Goal: Information Seeking & Learning: Check status

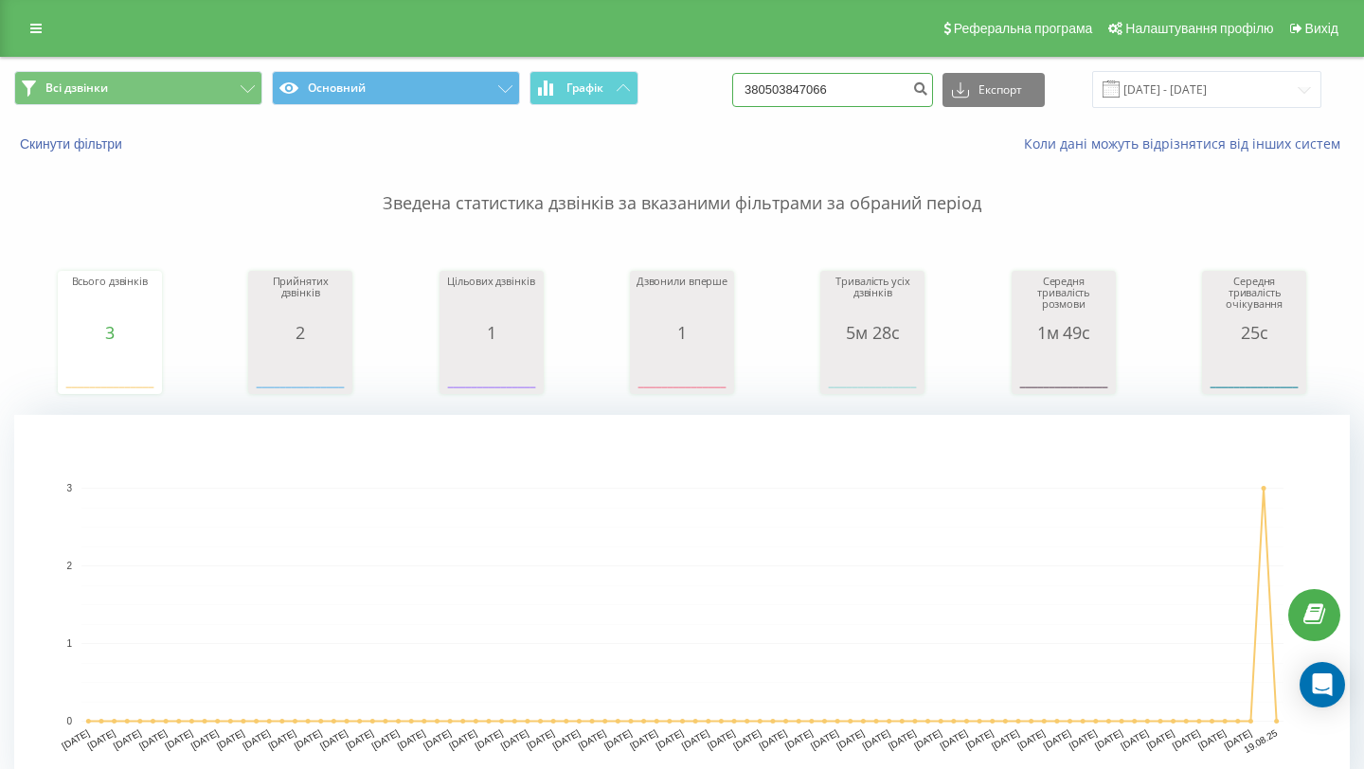
click at [901, 91] on input "380503847066" at bounding box center [832, 90] width 201 height 34
drag, startPoint x: 901, startPoint y: 91, endPoint x: 722, endPoint y: 91, distance: 179.0
click at [722, 90] on div "Всі дзвінки Основний Графік 380503847066 Експорт .csv .xls .xlsx 19.05.2025 - 1…" at bounding box center [682, 89] width 1336 height 37
click at [928, 87] on icon "submit" at bounding box center [920, 86] width 16 height 11
click at [1180, 90] on input "19.05.2025 - 19.08.2025" at bounding box center [1206, 89] width 229 height 37
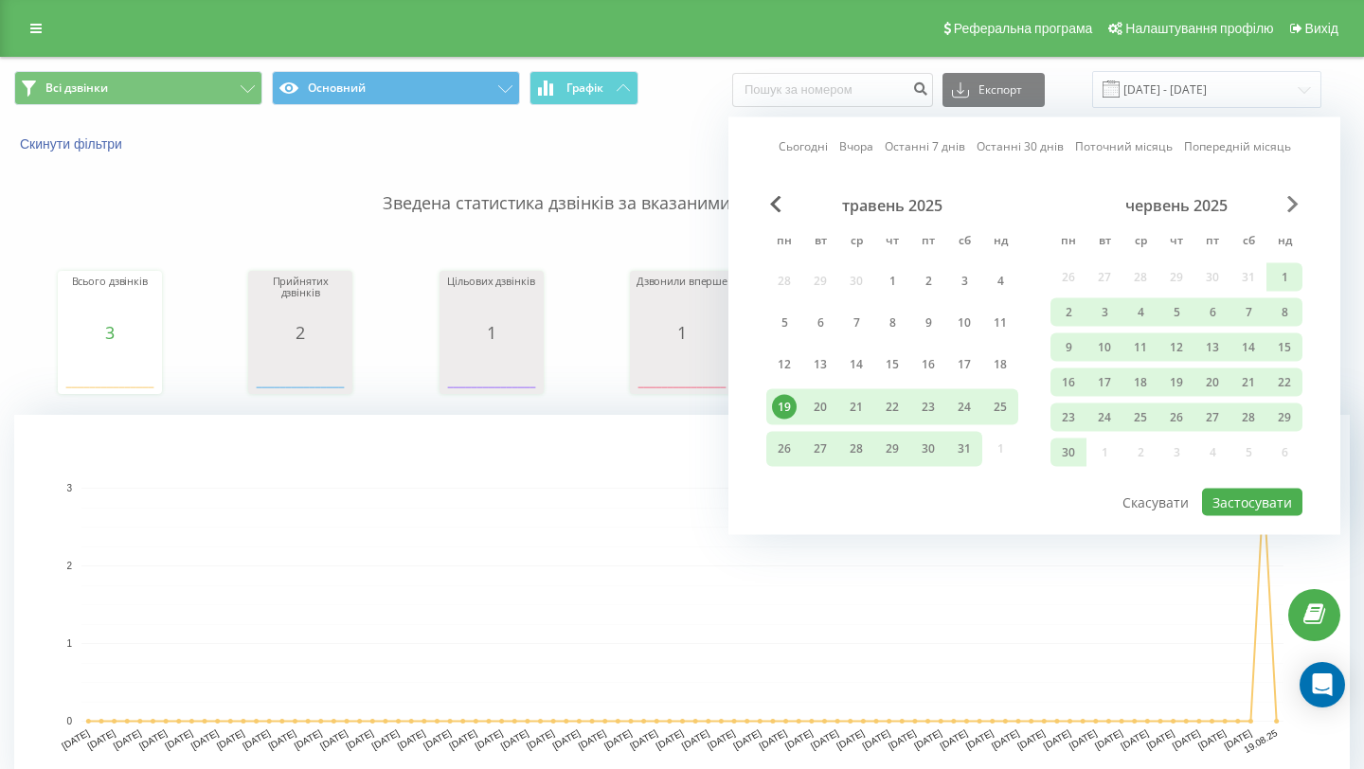
click at [1294, 199] on span "Next Month" at bounding box center [1292, 204] width 11 height 17
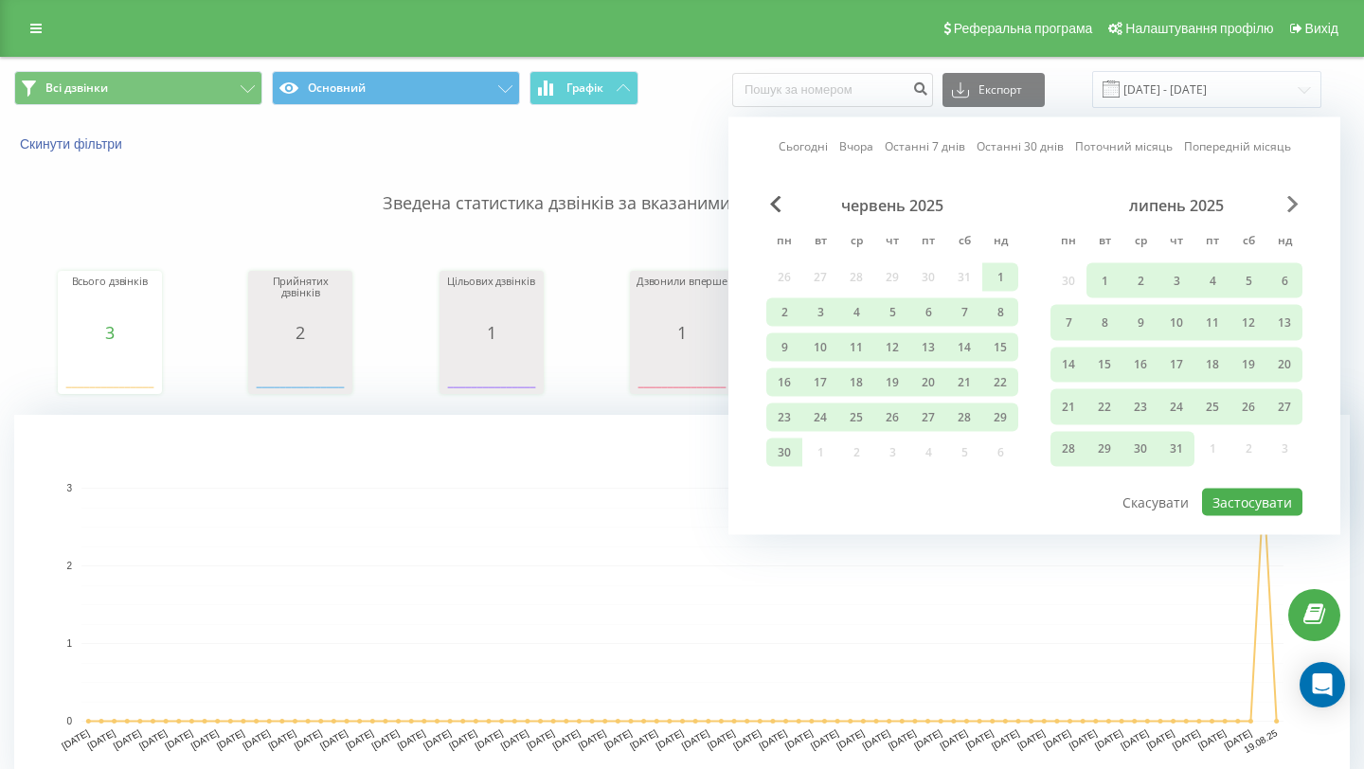
click at [1294, 199] on span "Next Month" at bounding box center [1292, 204] width 11 height 17
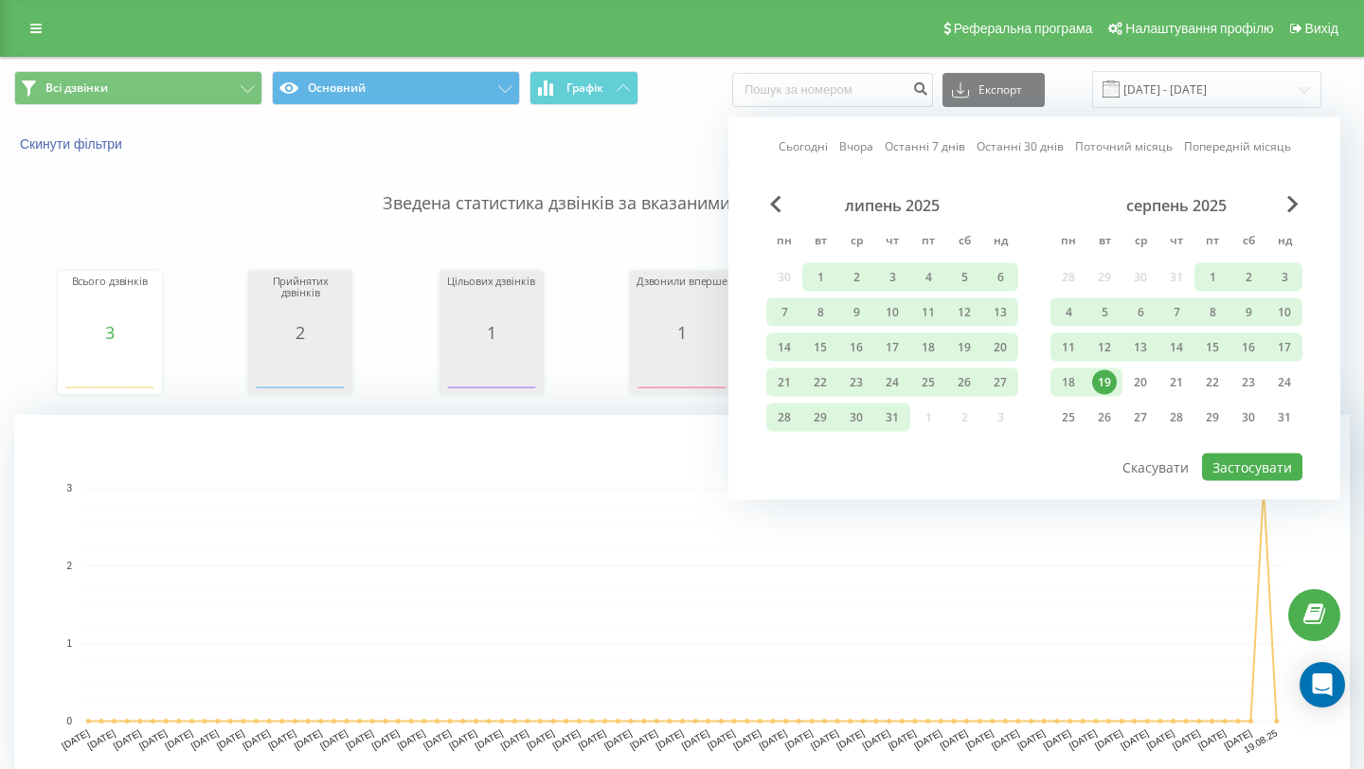
click at [1108, 379] on div "19" at bounding box center [1104, 382] width 25 height 25
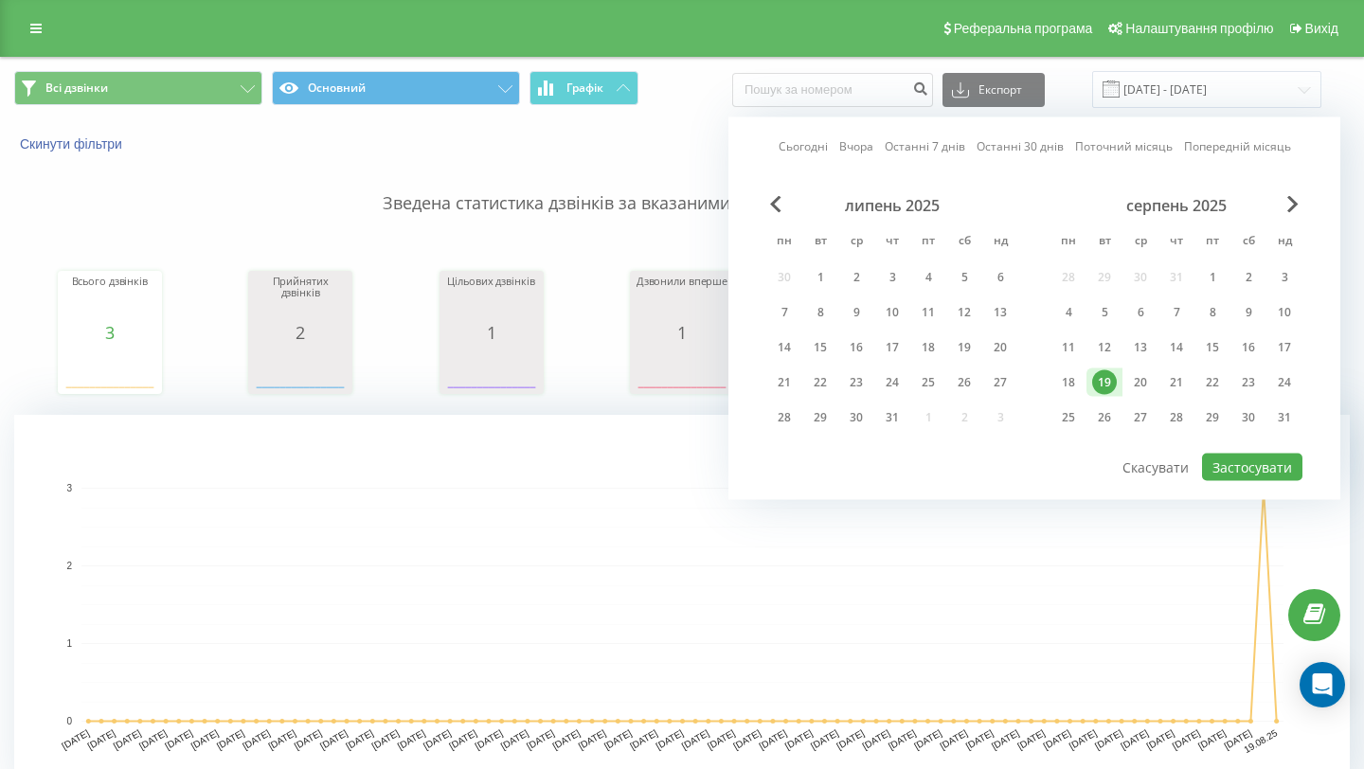
click at [1108, 379] on div "19" at bounding box center [1104, 382] width 25 height 25
click at [1248, 458] on button "Застосувати" at bounding box center [1252, 467] width 100 height 27
type input "19.08.2025 - 19.08.2025"
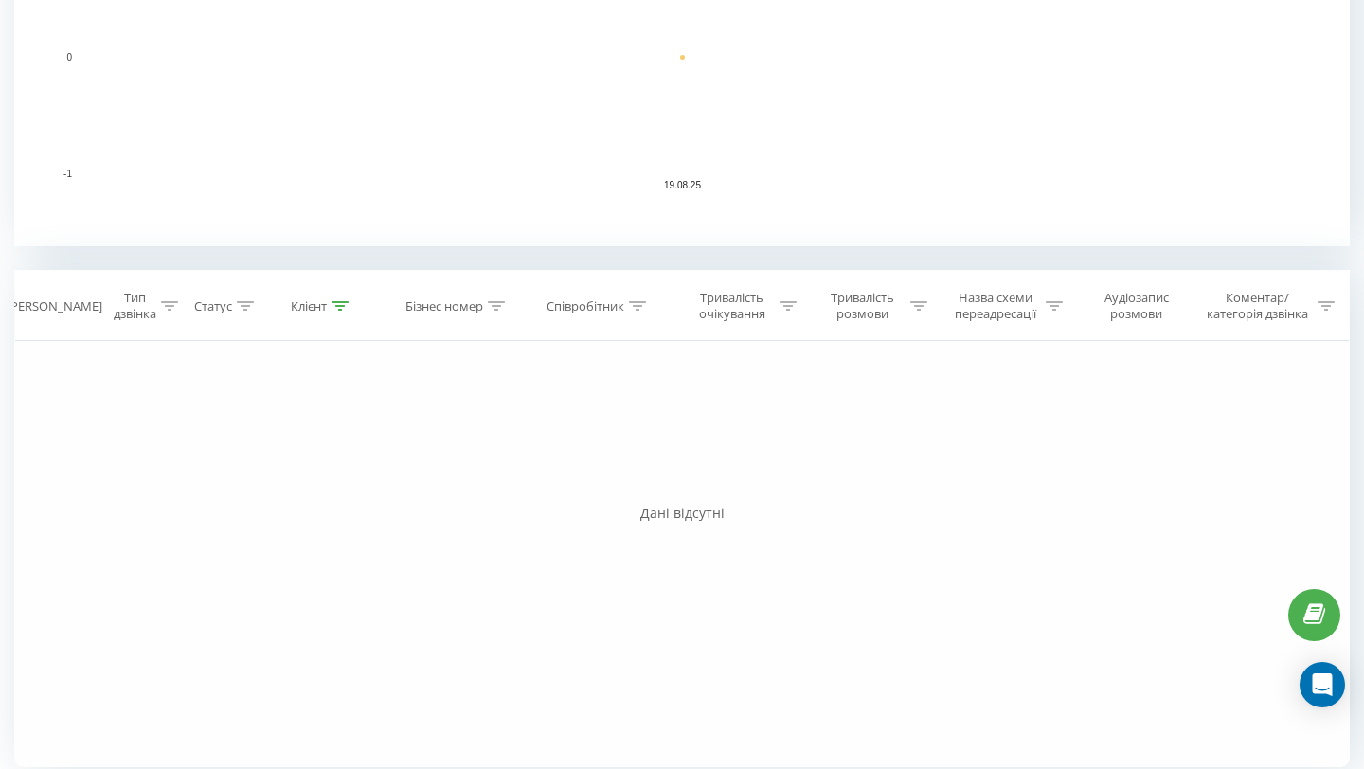
scroll to position [562, 0]
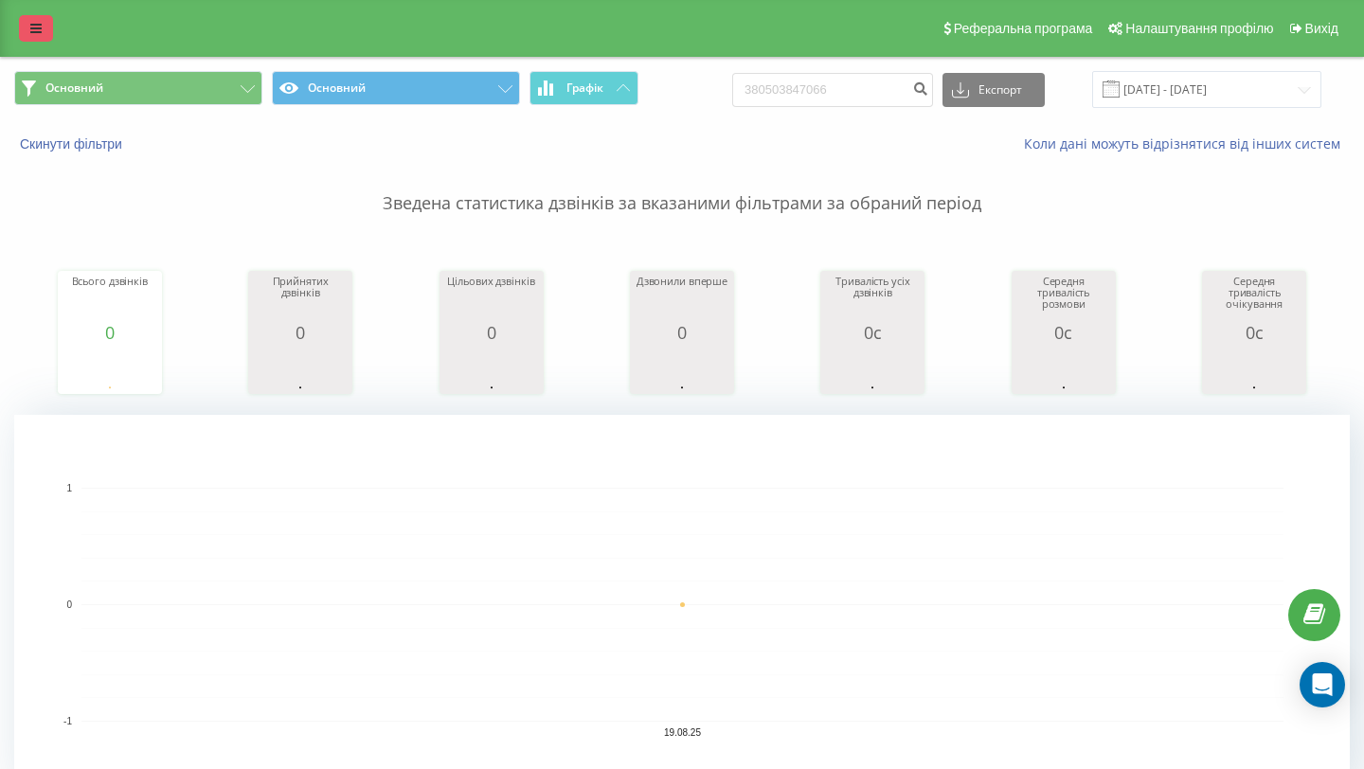
click at [32, 38] on link at bounding box center [36, 28] width 34 height 27
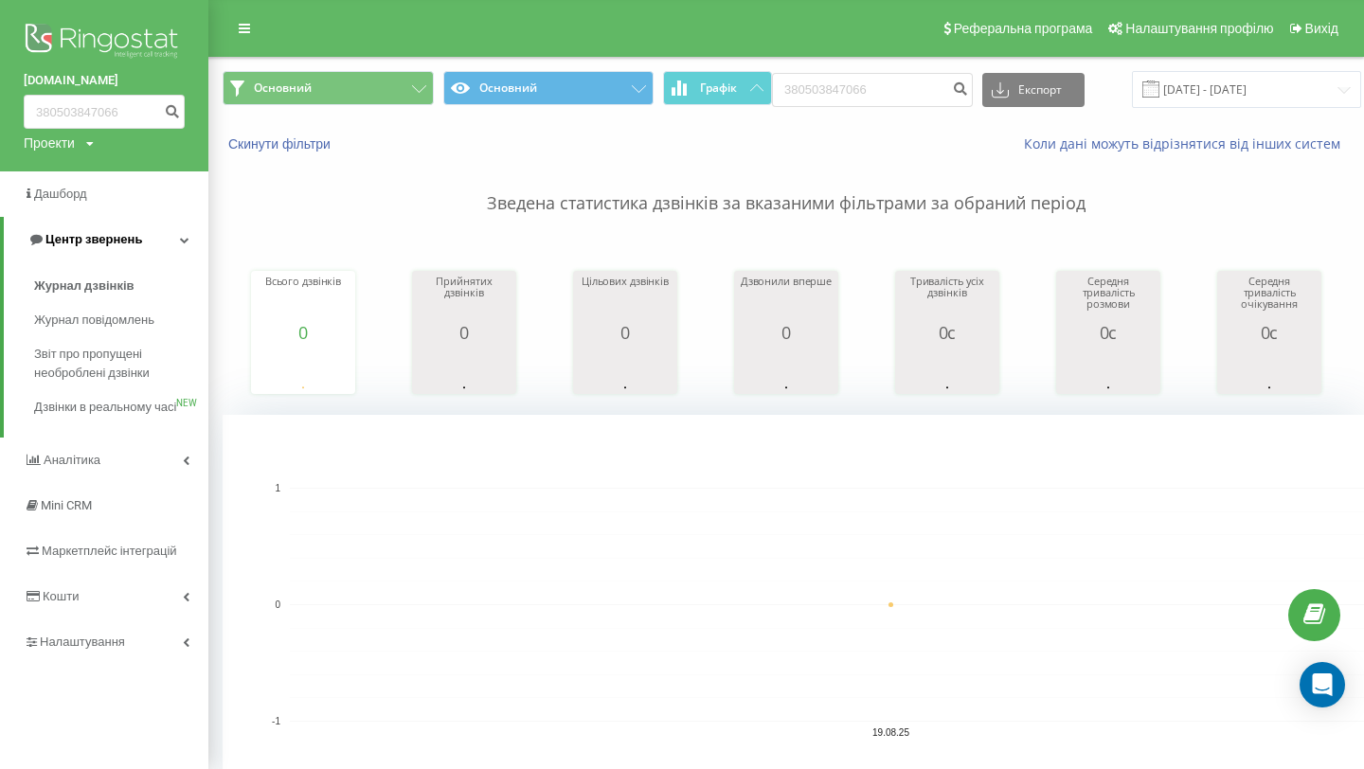
click at [106, 242] on span "Центр звернень" at bounding box center [93, 239] width 97 height 14
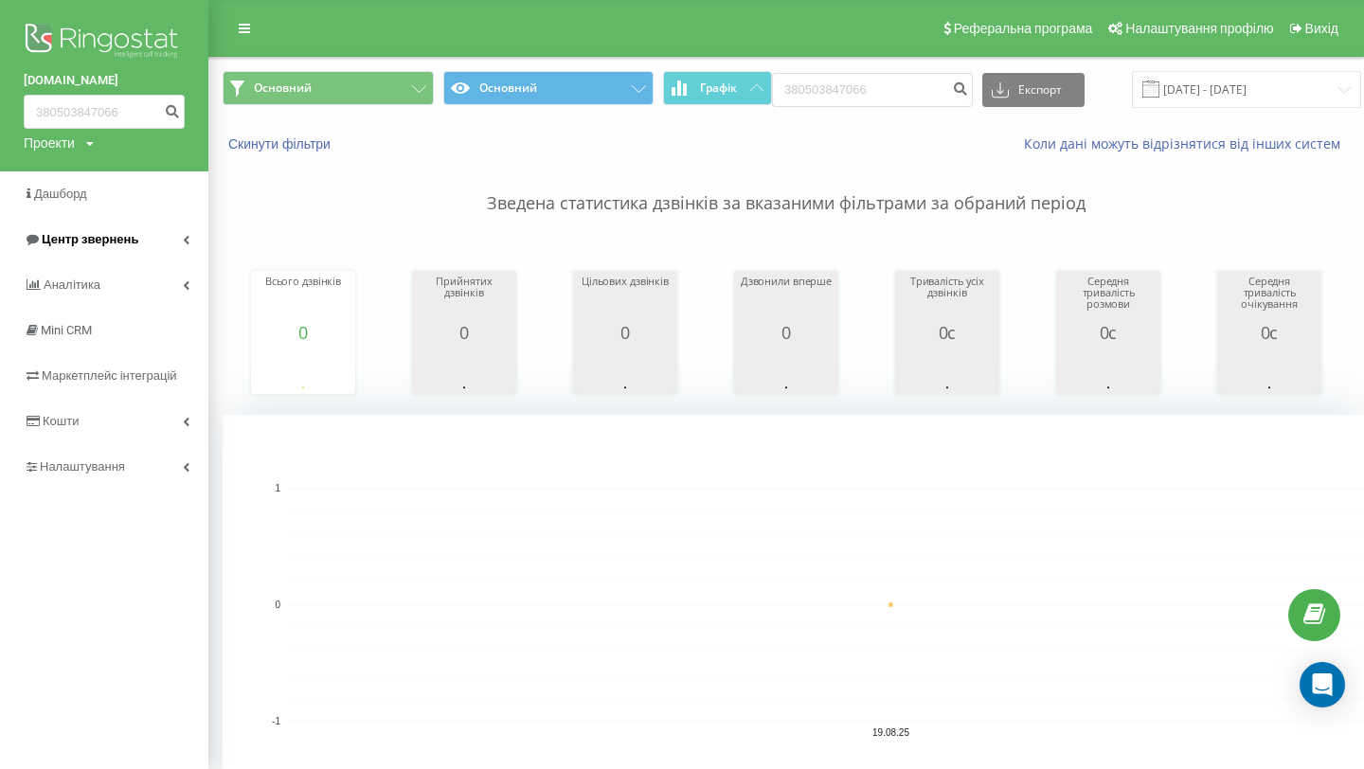
click at [101, 244] on span "Центр звернень" at bounding box center [90, 239] width 97 height 14
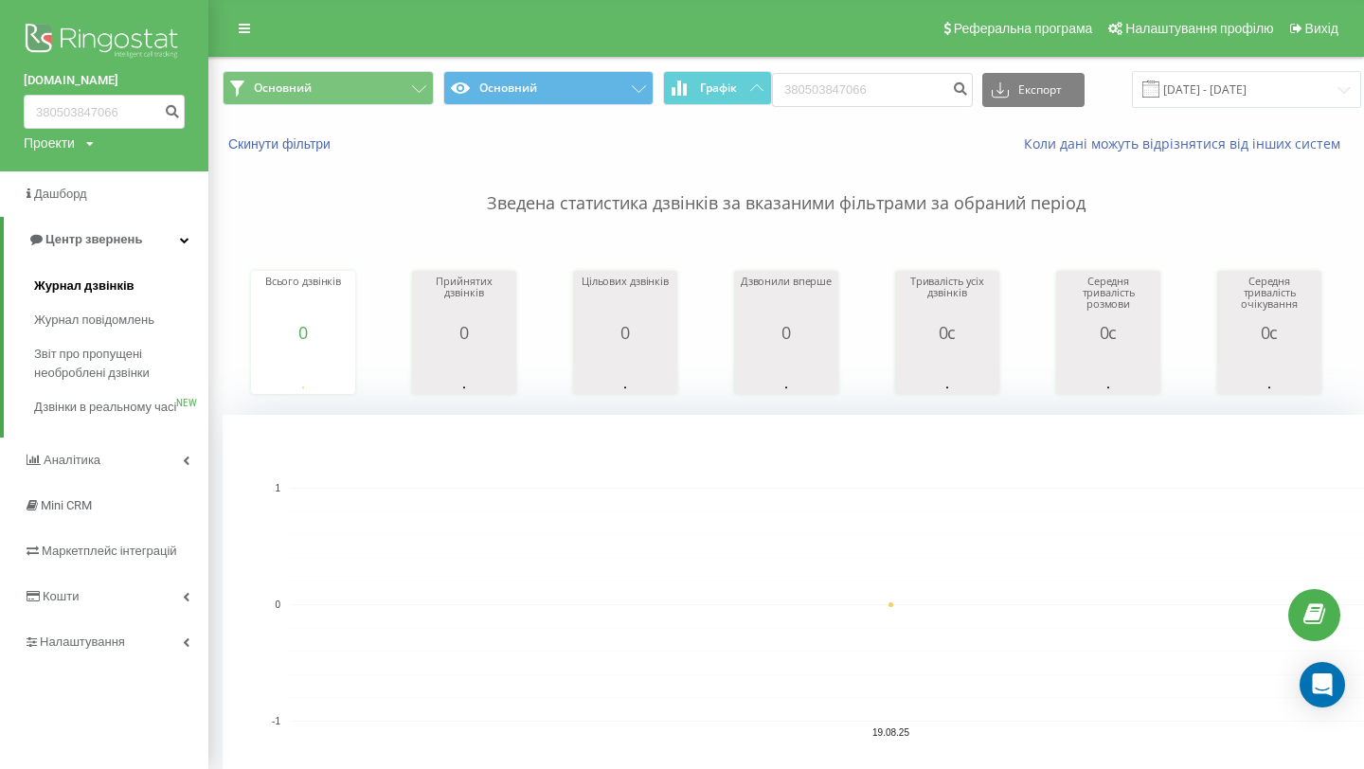
click at [97, 273] on link "Журнал дзвінків" at bounding box center [121, 286] width 174 height 34
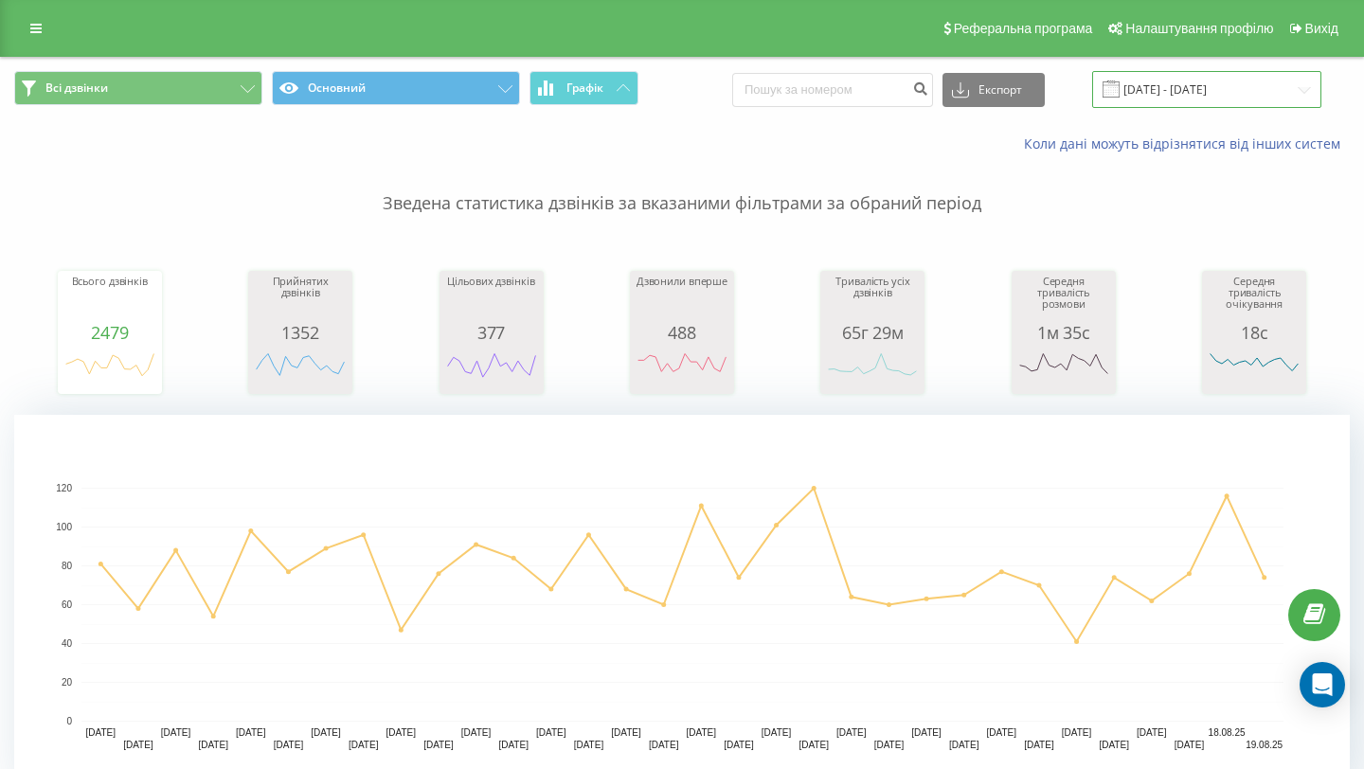
click at [1288, 79] on input "[DATE] - [DATE]" at bounding box center [1206, 89] width 229 height 37
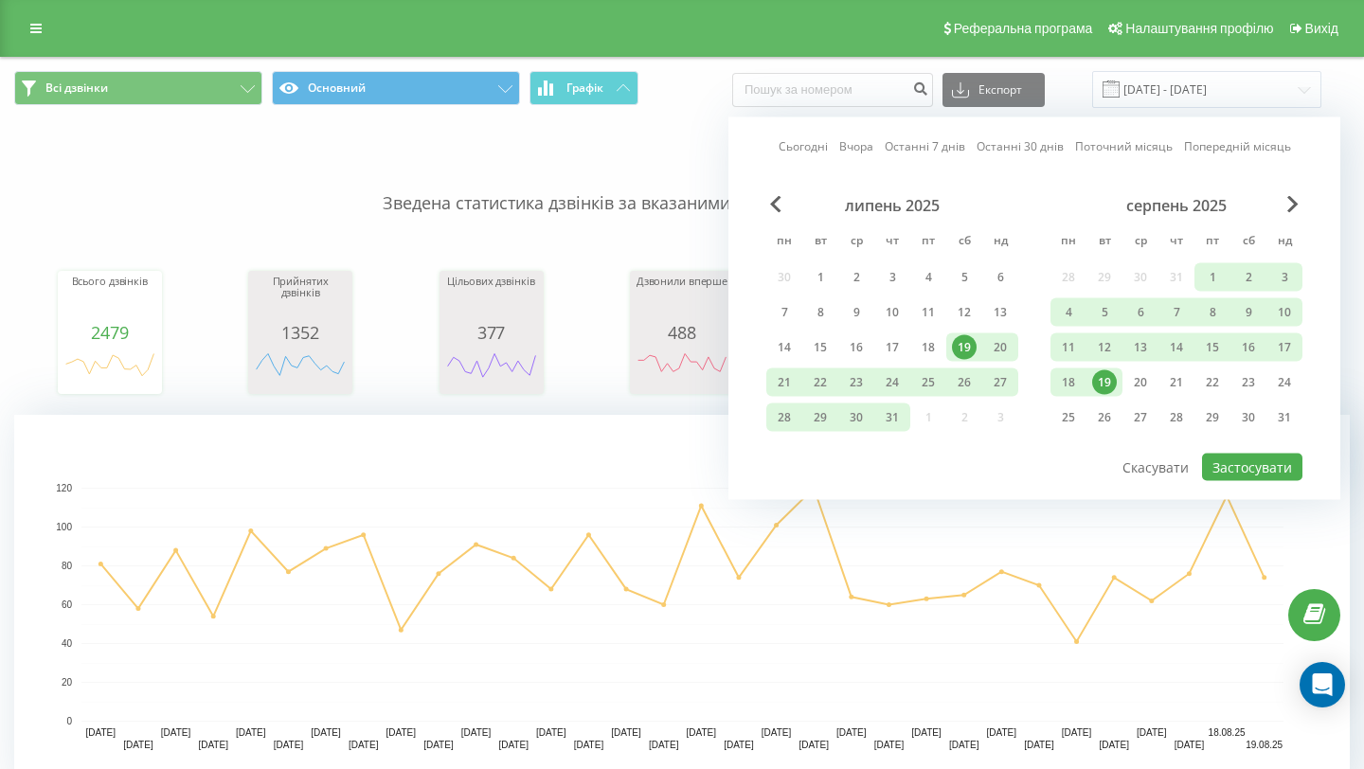
click at [1104, 376] on div "19" at bounding box center [1104, 382] width 25 height 25
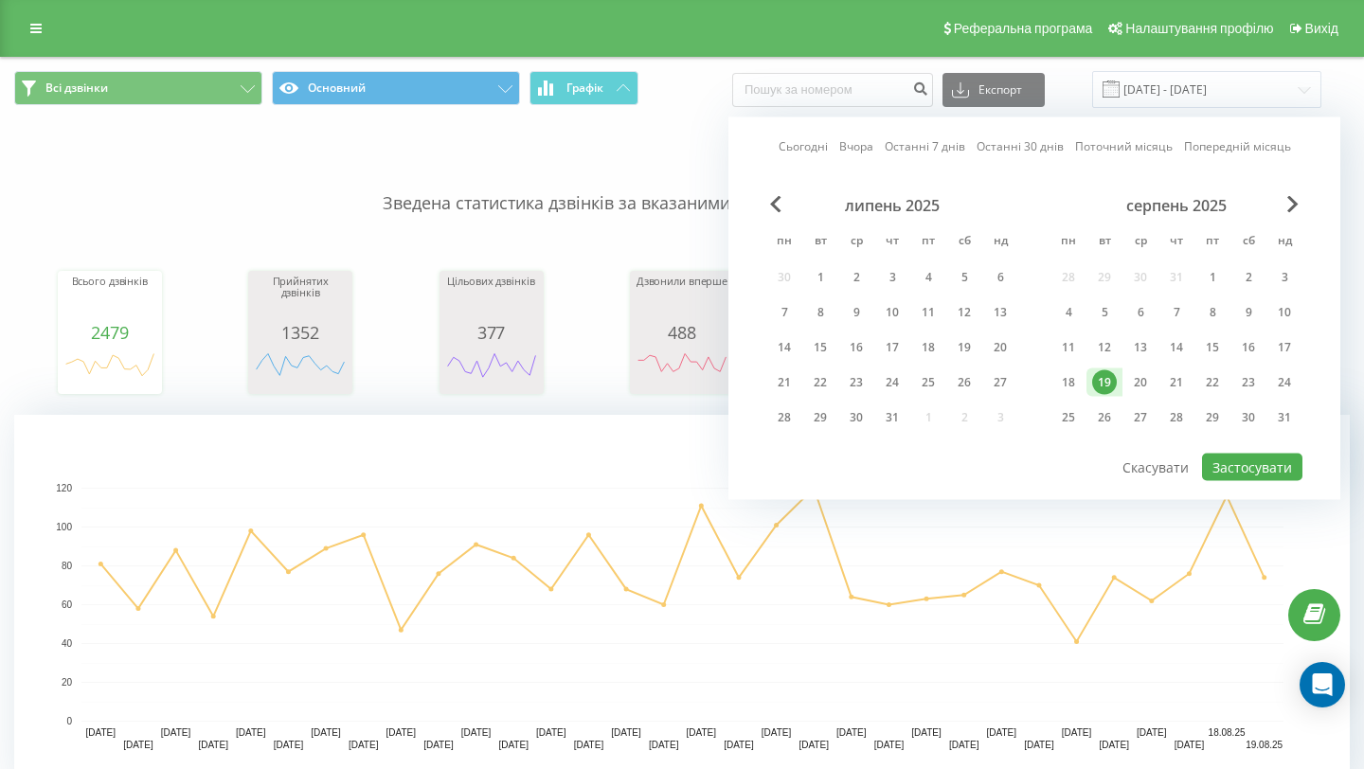
click at [1104, 376] on div "19" at bounding box center [1104, 382] width 25 height 25
click at [1242, 458] on button "Застосувати" at bounding box center [1252, 467] width 100 height 27
type input "[DATE] - [DATE]"
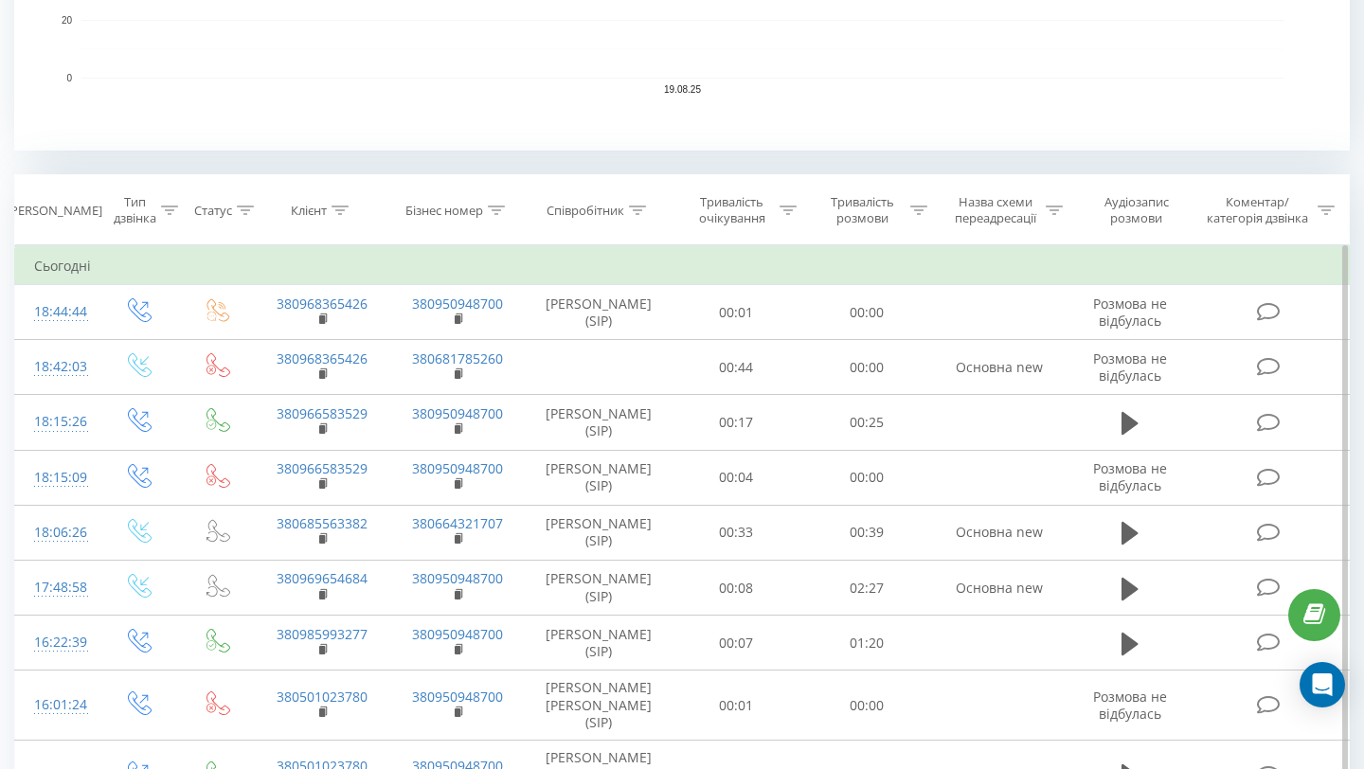
scroll to position [447, 0]
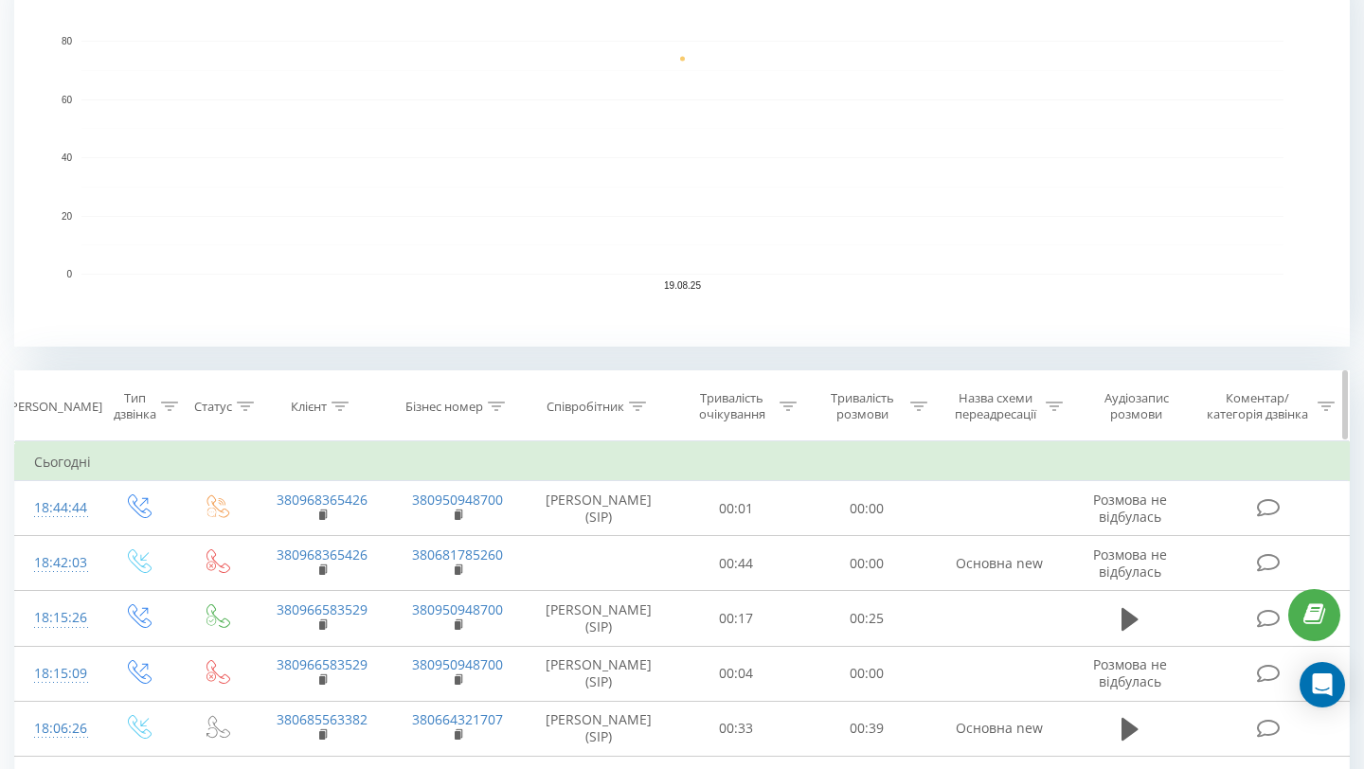
click at [621, 404] on div "Співробітник" at bounding box center [586, 407] width 78 height 16
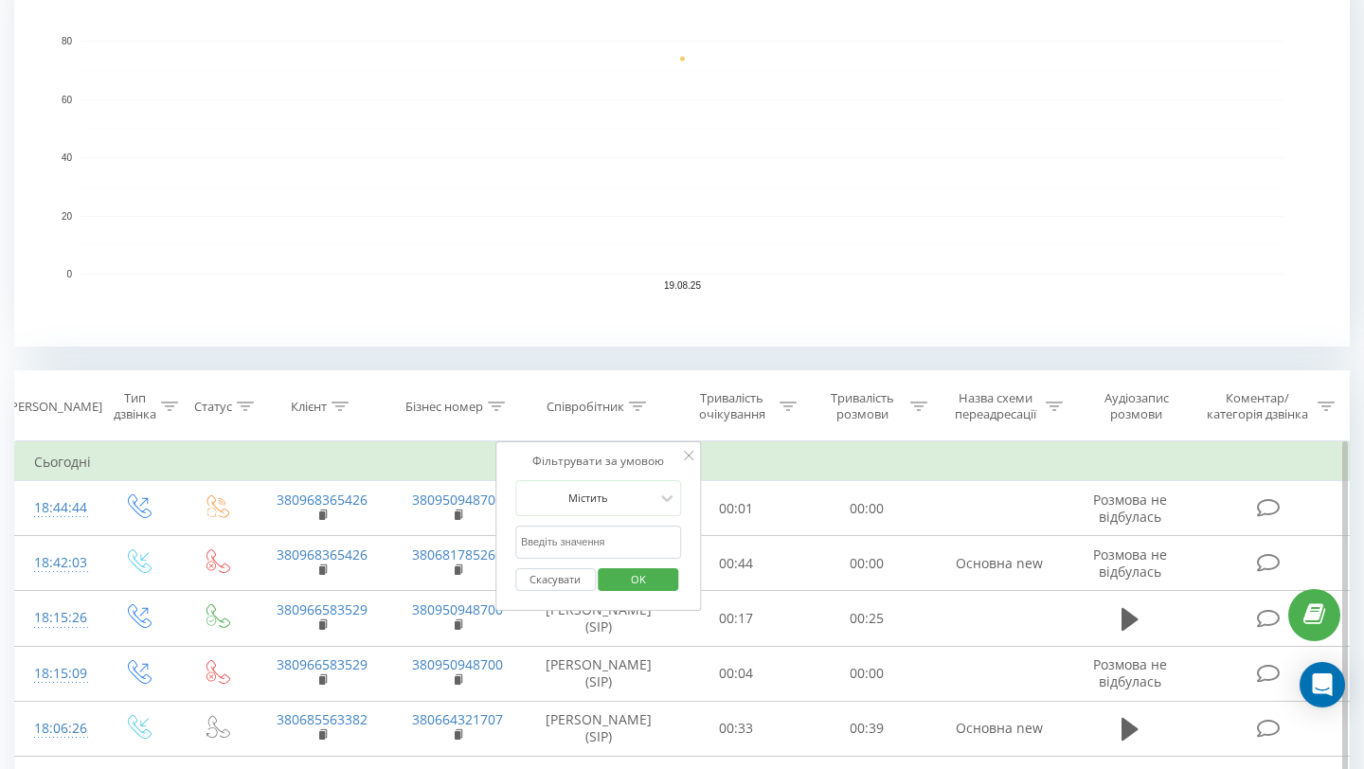
click at [592, 542] on input "text" at bounding box center [598, 542] width 167 height 33
type input "j"
type input "олег"
click at [630, 585] on span "OK" at bounding box center [638, 579] width 53 height 29
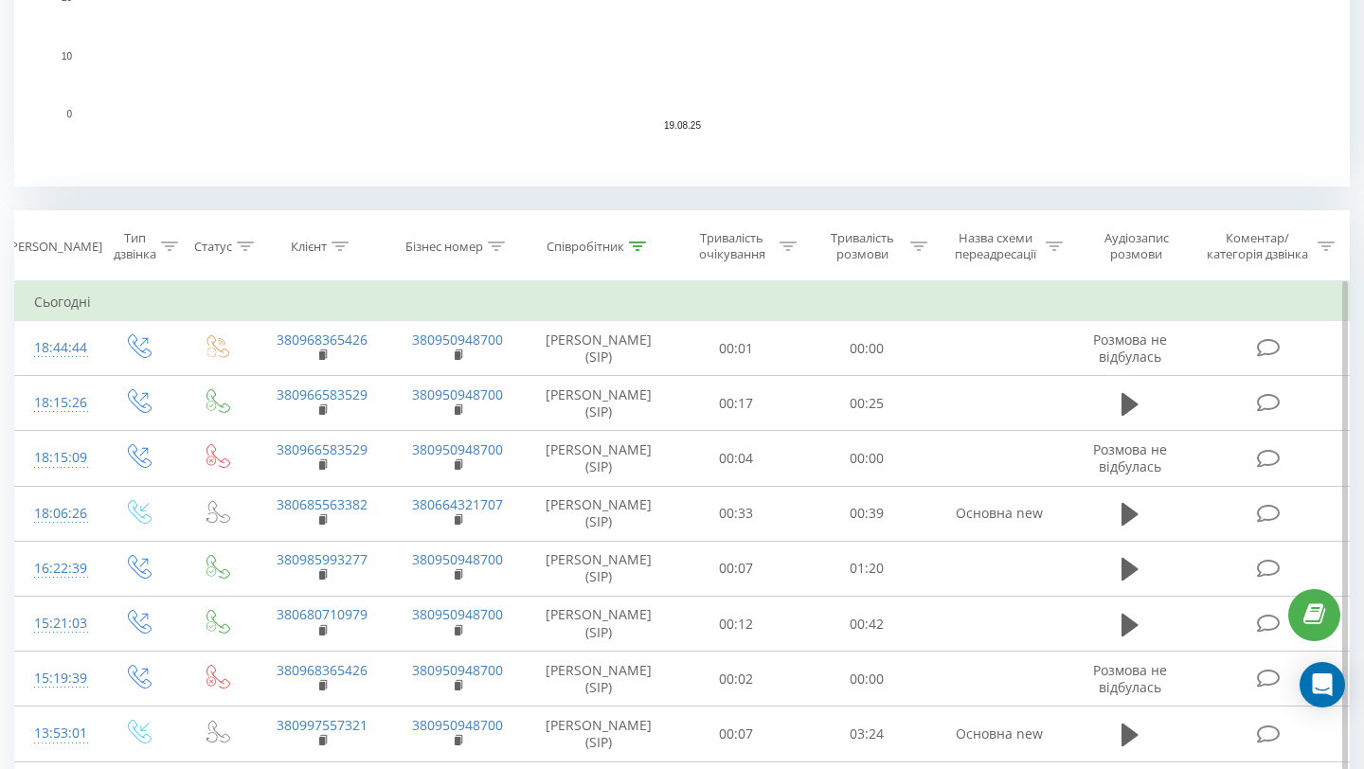
scroll to position [1973, 0]
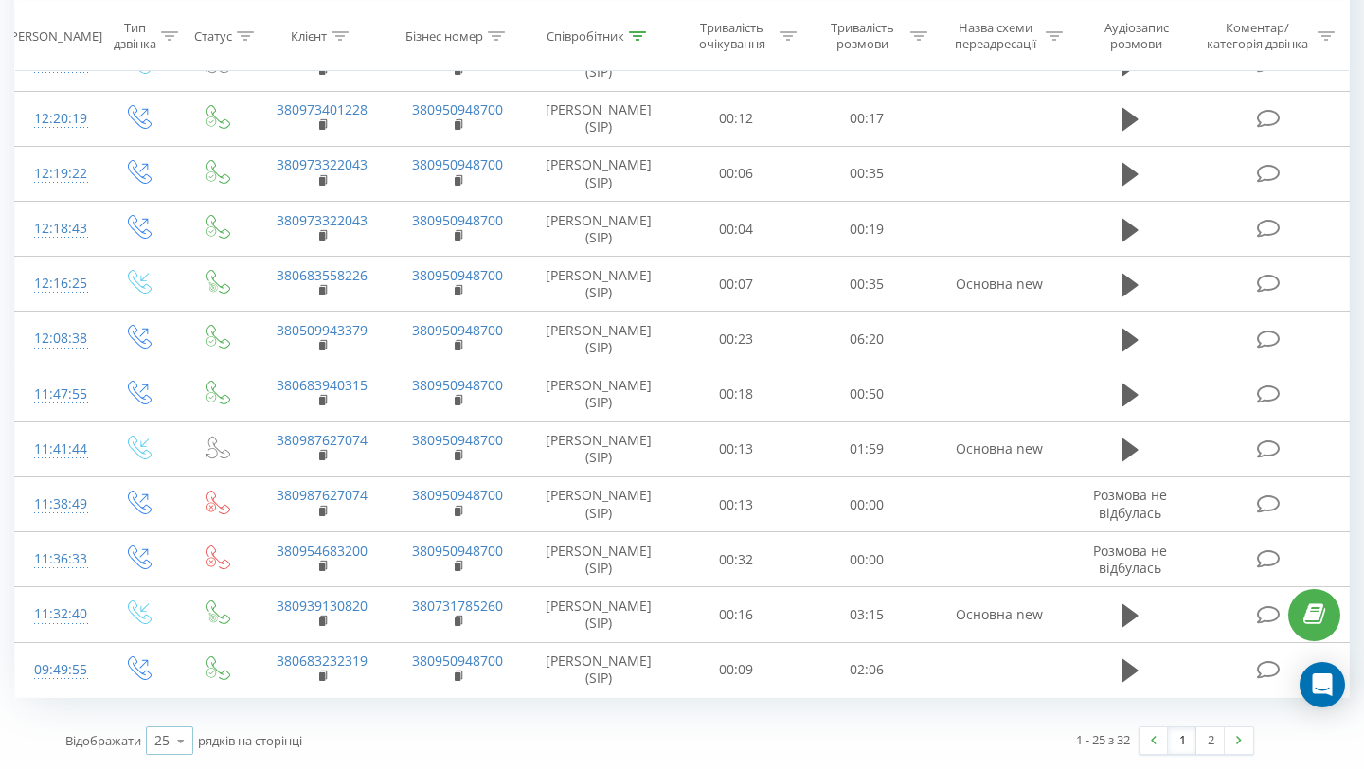
click at [188, 740] on icon at bounding box center [181, 741] width 28 height 37
click at [183, 688] on div "50" at bounding box center [169, 686] width 45 height 27
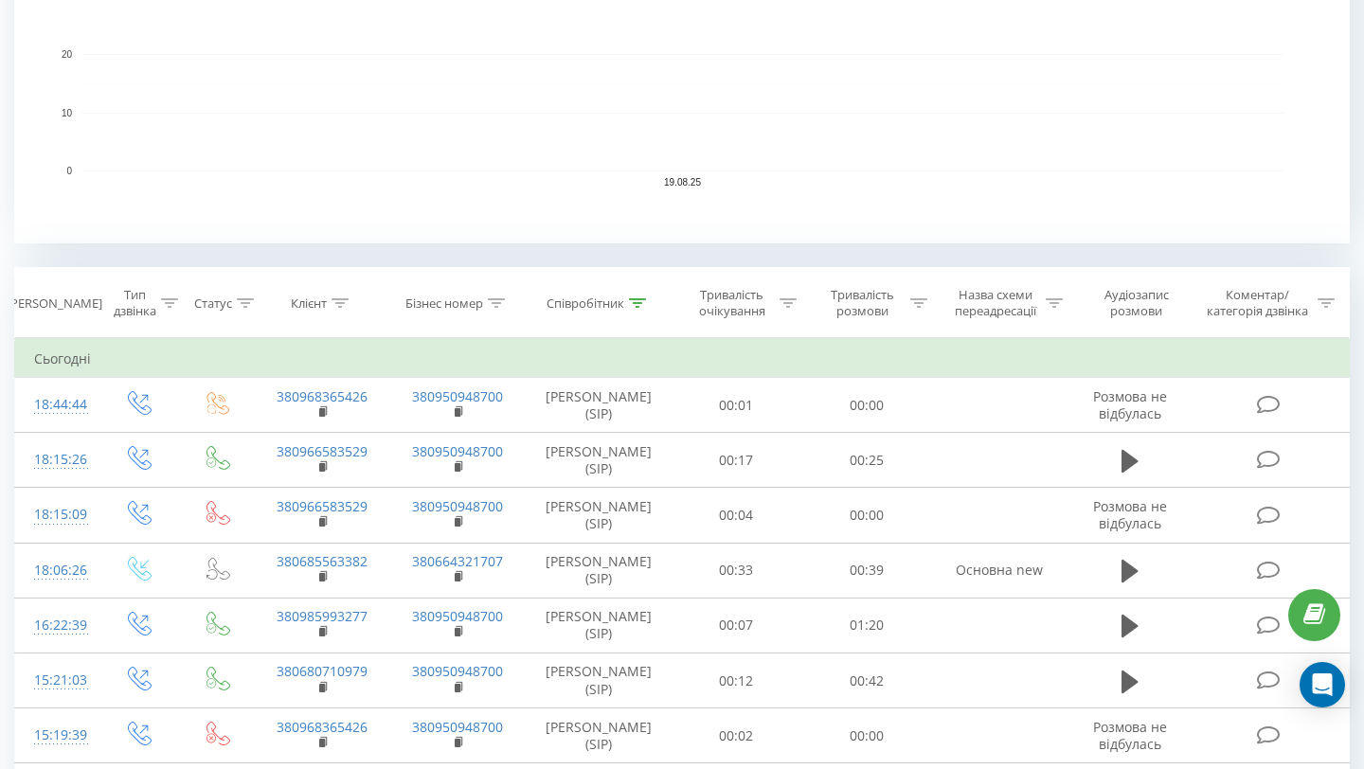
scroll to position [566, 0]
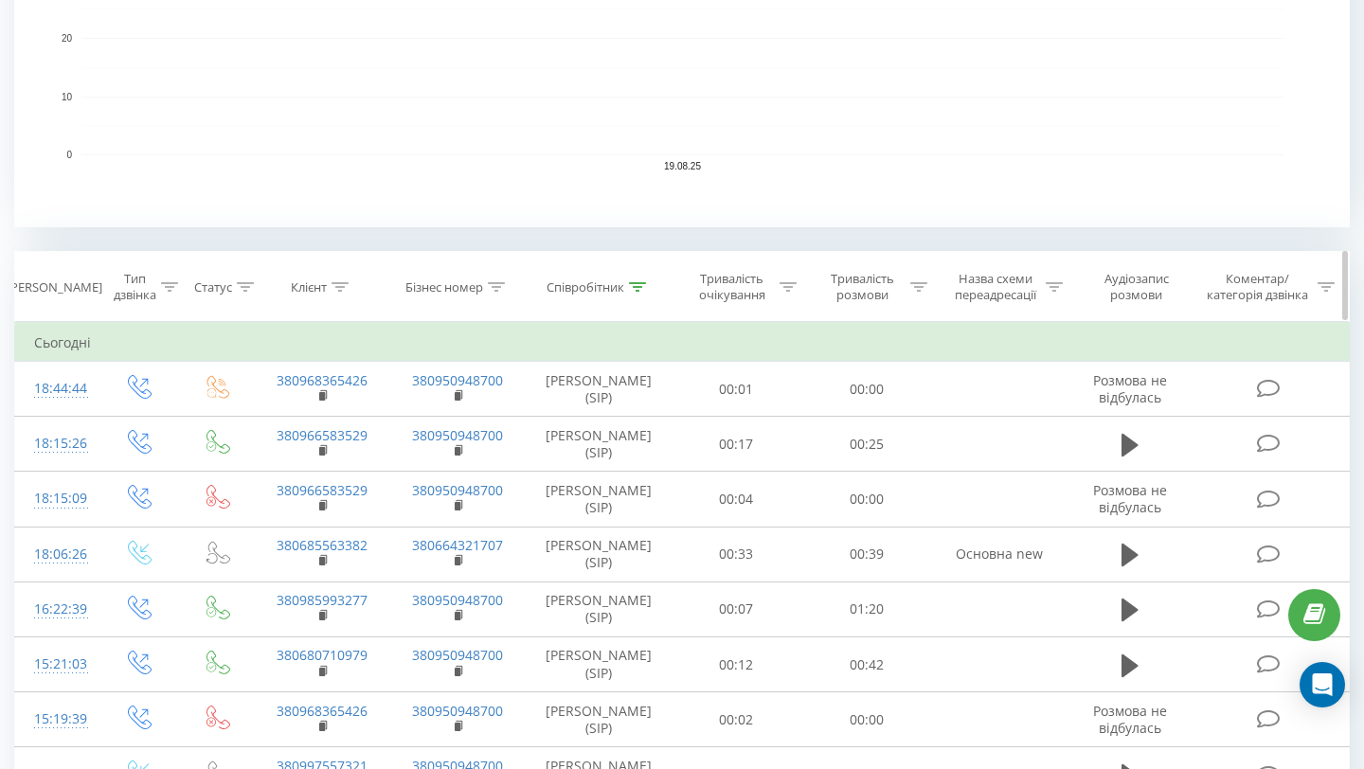
click at [627, 296] on th "Співробітник" at bounding box center [599, 287] width 146 height 70
click at [627, 295] on div "Співробітник" at bounding box center [596, 287] width 99 height 16
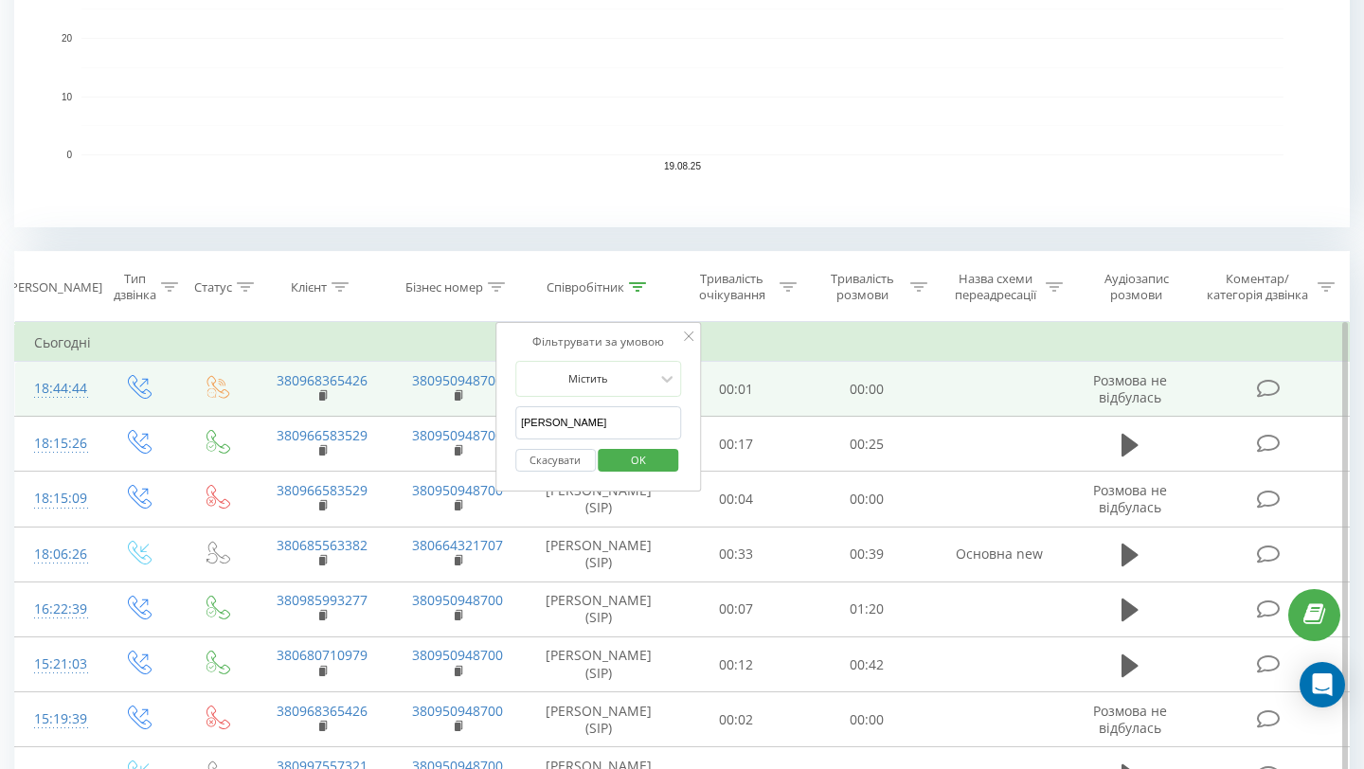
drag, startPoint x: 557, startPoint y: 429, endPoint x: 482, endPoint y: 418, distance: 75.7
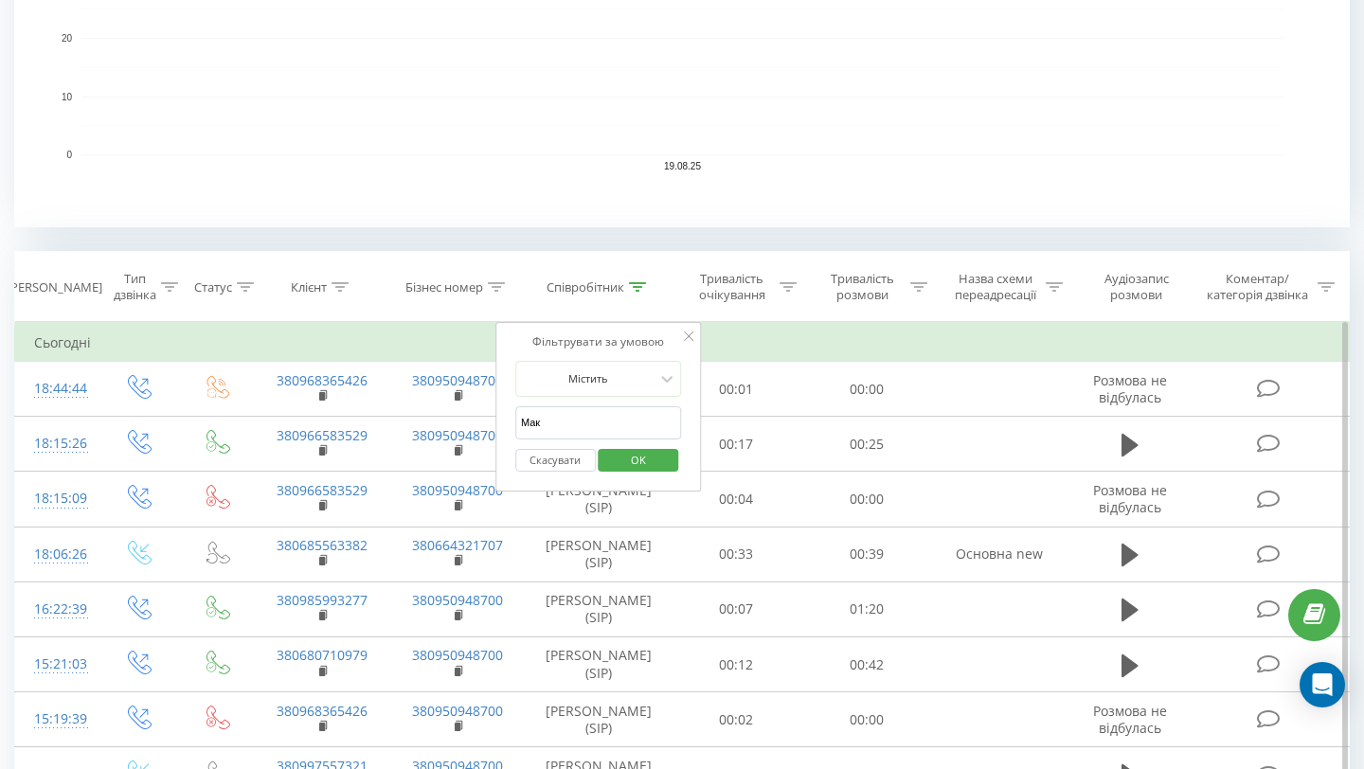
type input "[PERSON_NAME]"
click at [624, 460] on span "OK" at bounding box center [638, 459] width 53 height 29
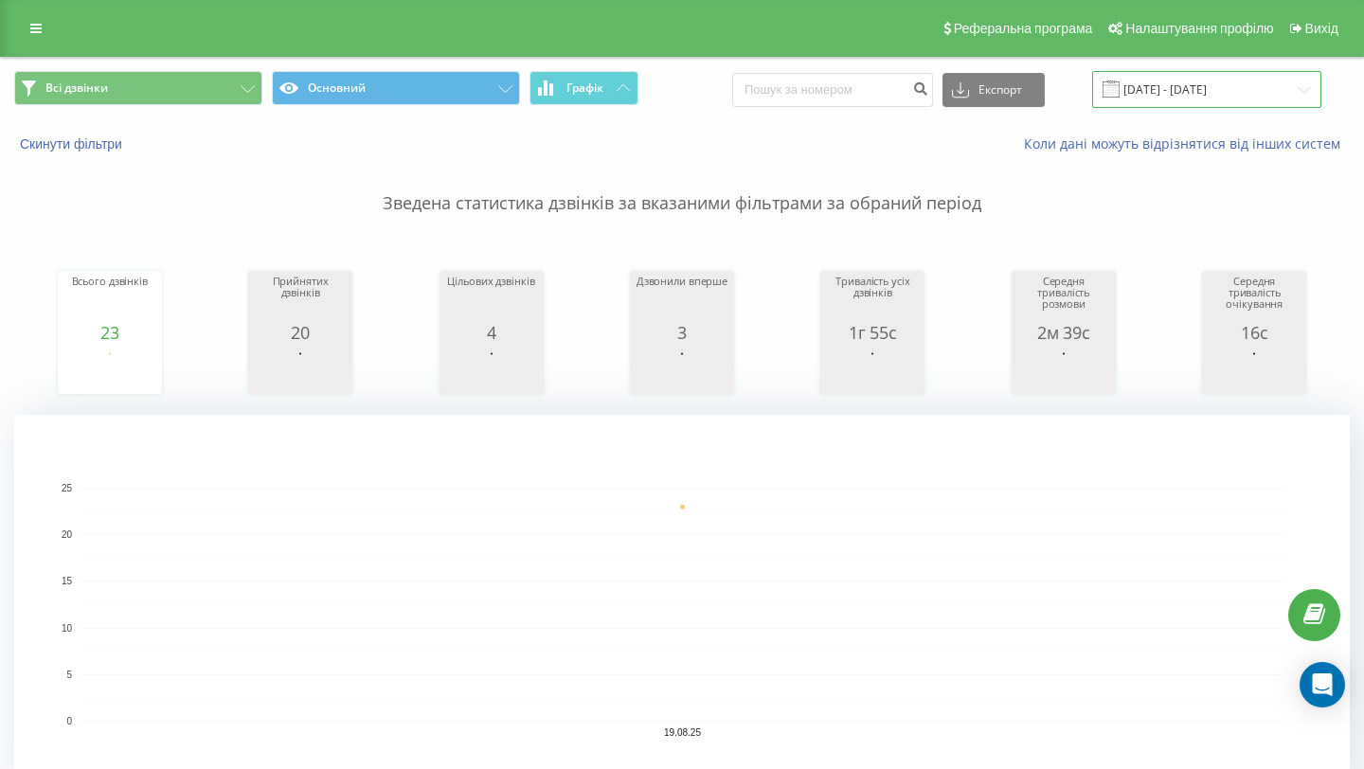
click at [1190, 80] on input "[DATE] - [DATE]" at bounding box center [1206, 89] width 229 height 37
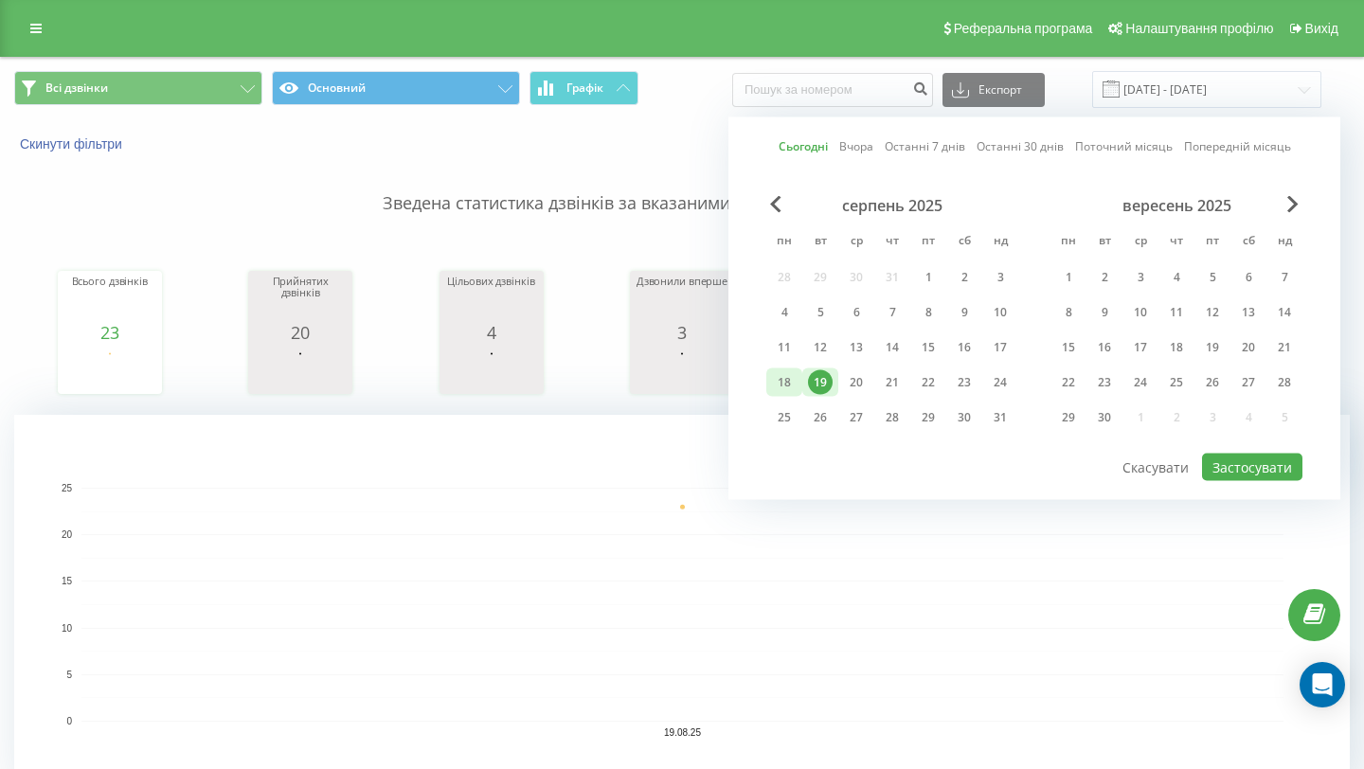
click at [790, 395] on div "18" at bounding box center [784, 382] width 36 height 28
click at [1266, 456] on button "Застосувати" at bounding box center [1252, 467] width 100 height 27
type input "18.08.2025 - 18.08.2025"
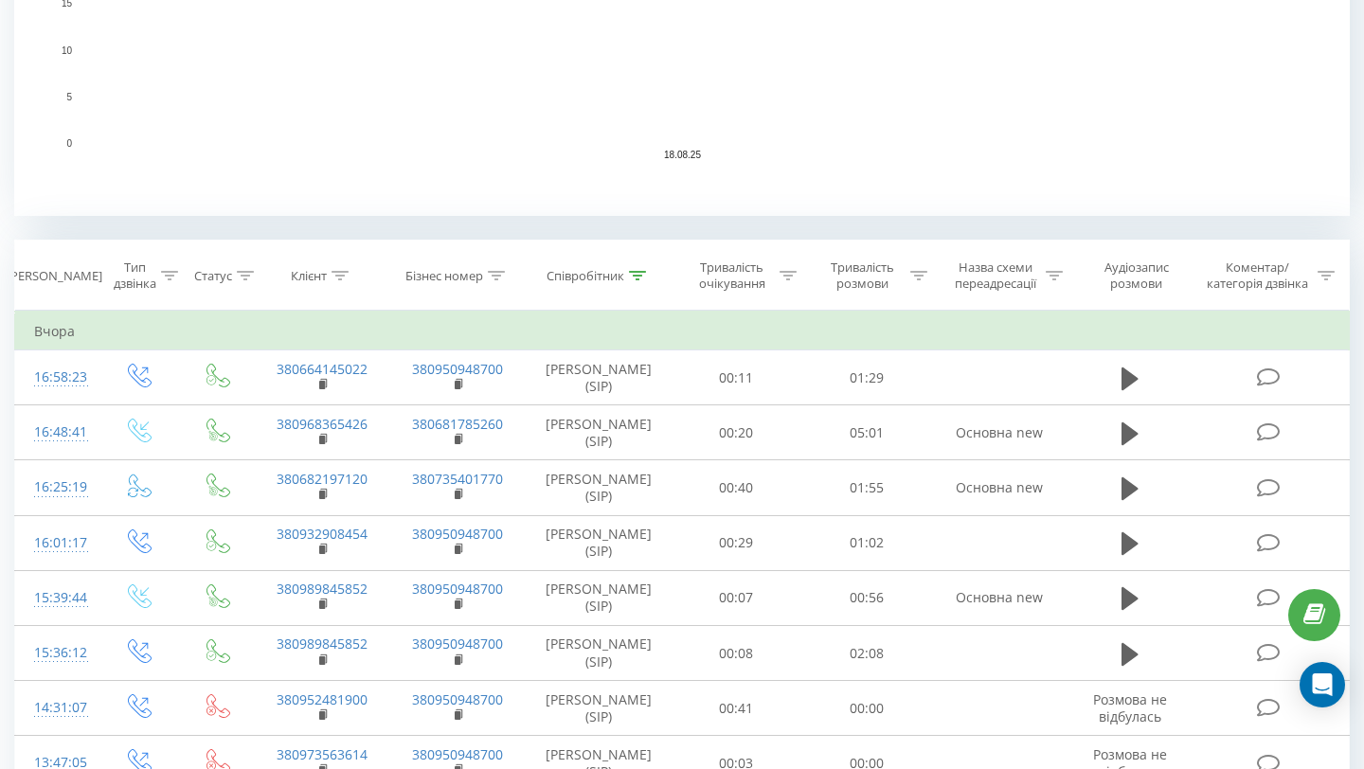
scroll to position [645, 0]
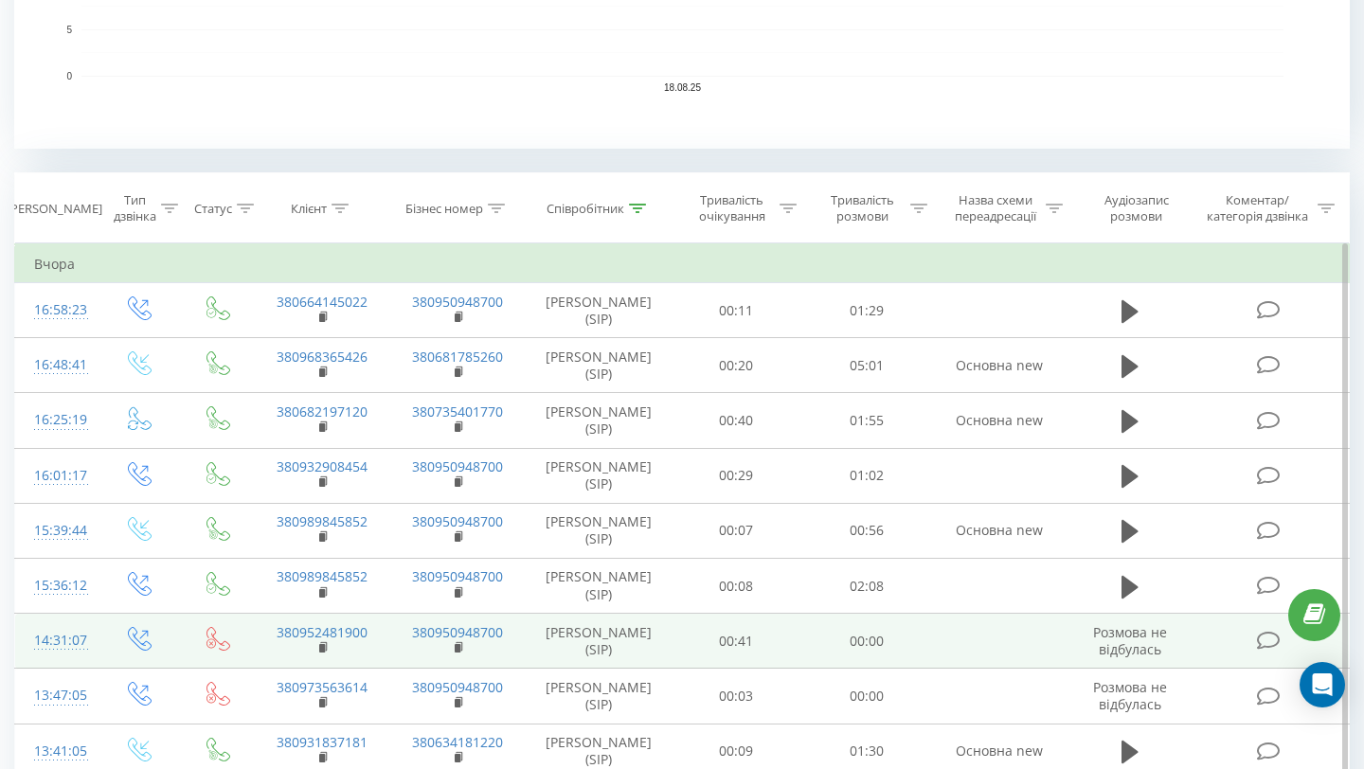
click at [620, 638] on td "[PERSON_NAME] (SIP)" at bounding box center [599, 641] width 146 height 55
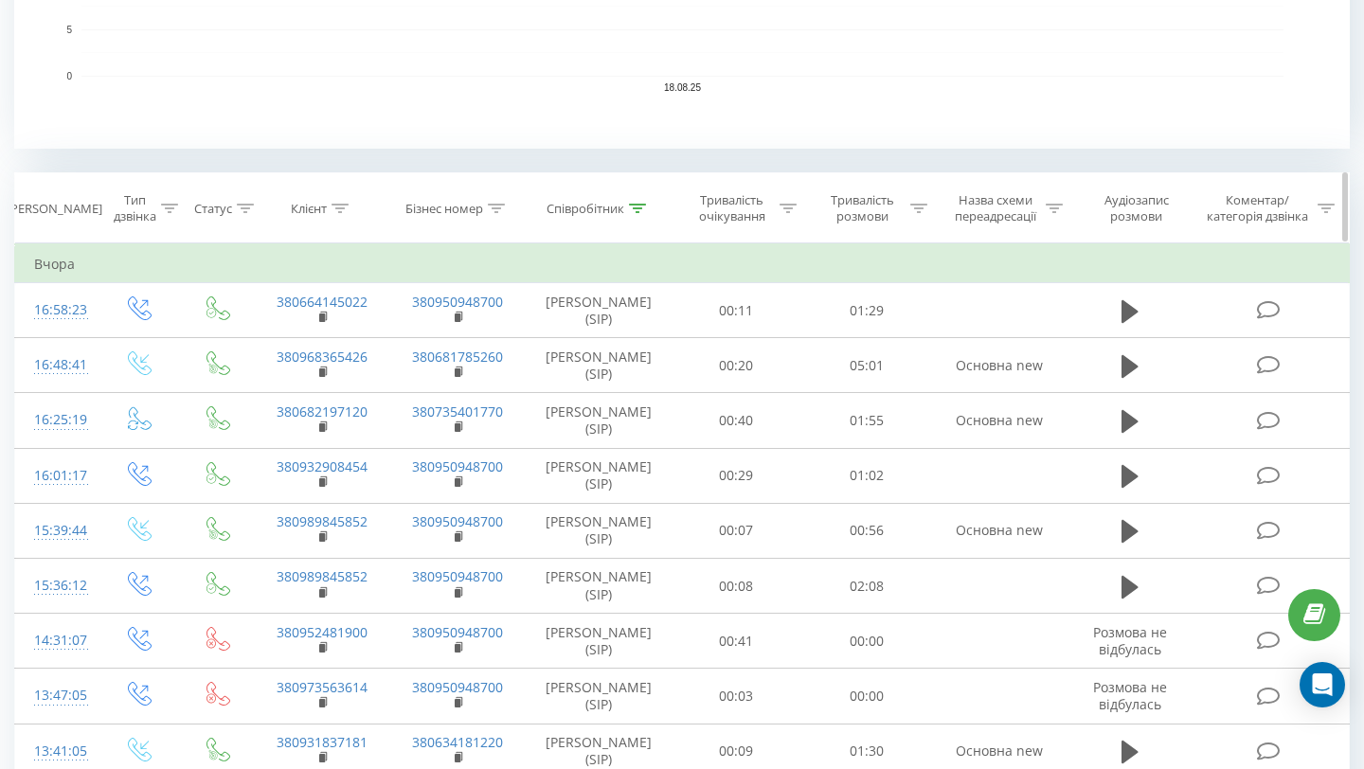
click at [620, 219] on th "Співробітник" at bounding box center [599, 208] width 146 height 70
click at [626, 210] on div "Співробітник" at bounding box center [596, 209] width 99 height 16
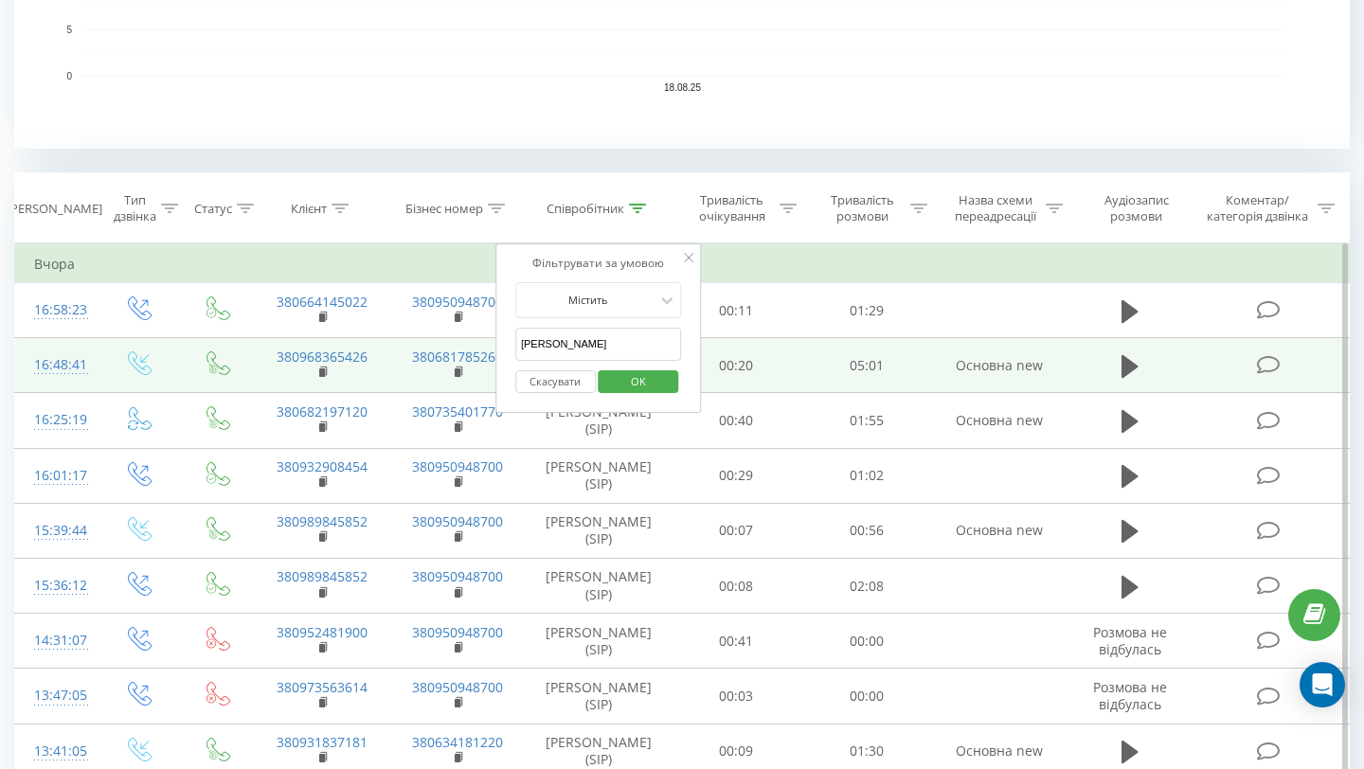
click at [864, 352] on td "05:01" at bounding box center [866, 365] width 131 height 55
click at [1129, 367] on icon at bounding box center [1130, 366] width 17 height 23
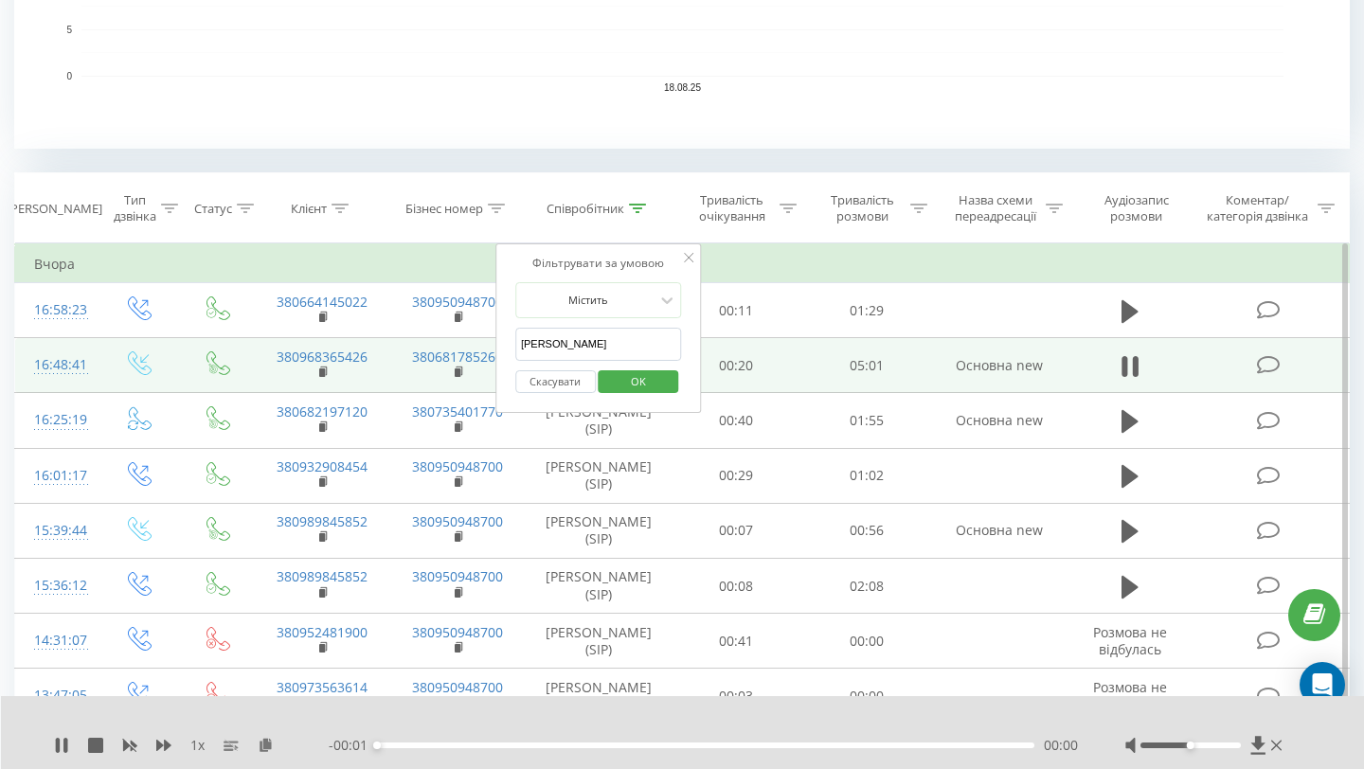
click at [687, 256] on icon at bounding box center [688, 257] width 9 height 9
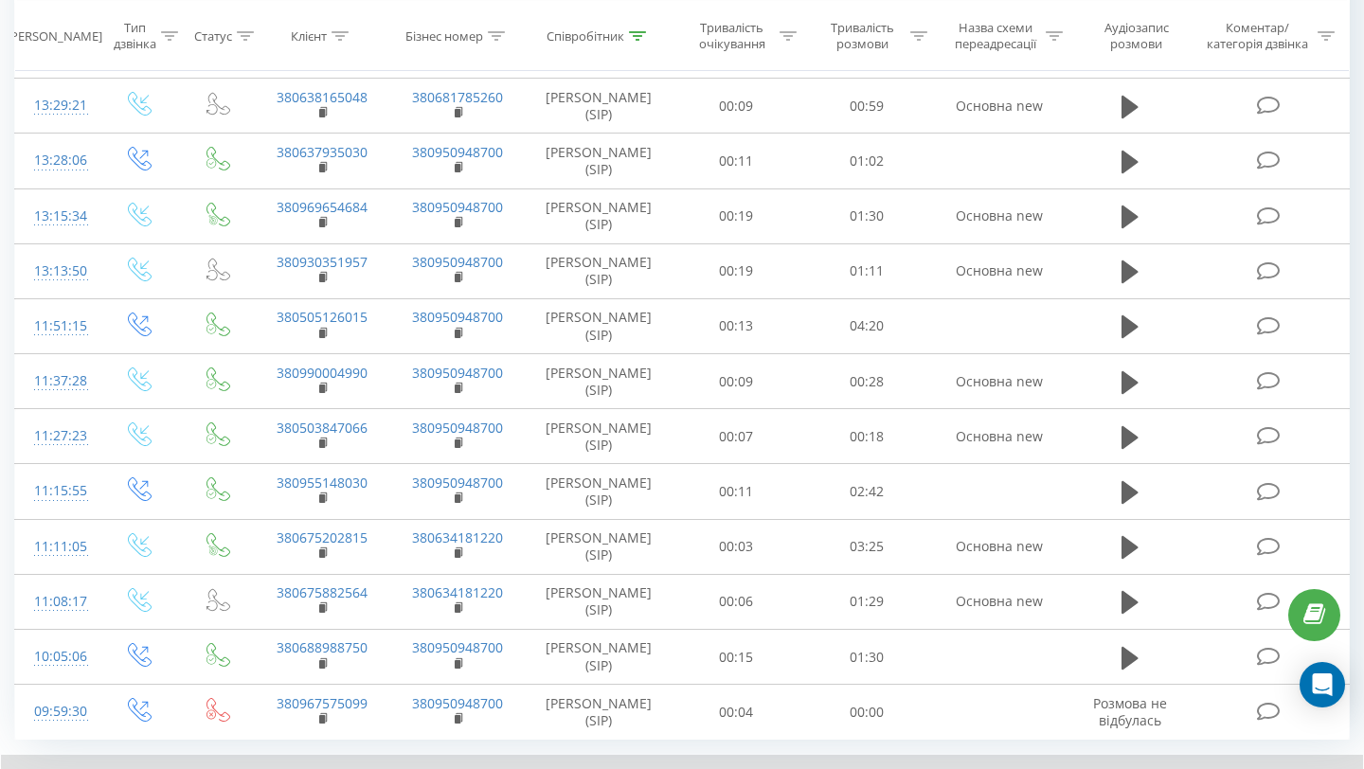
scroll to position [1474, 0]
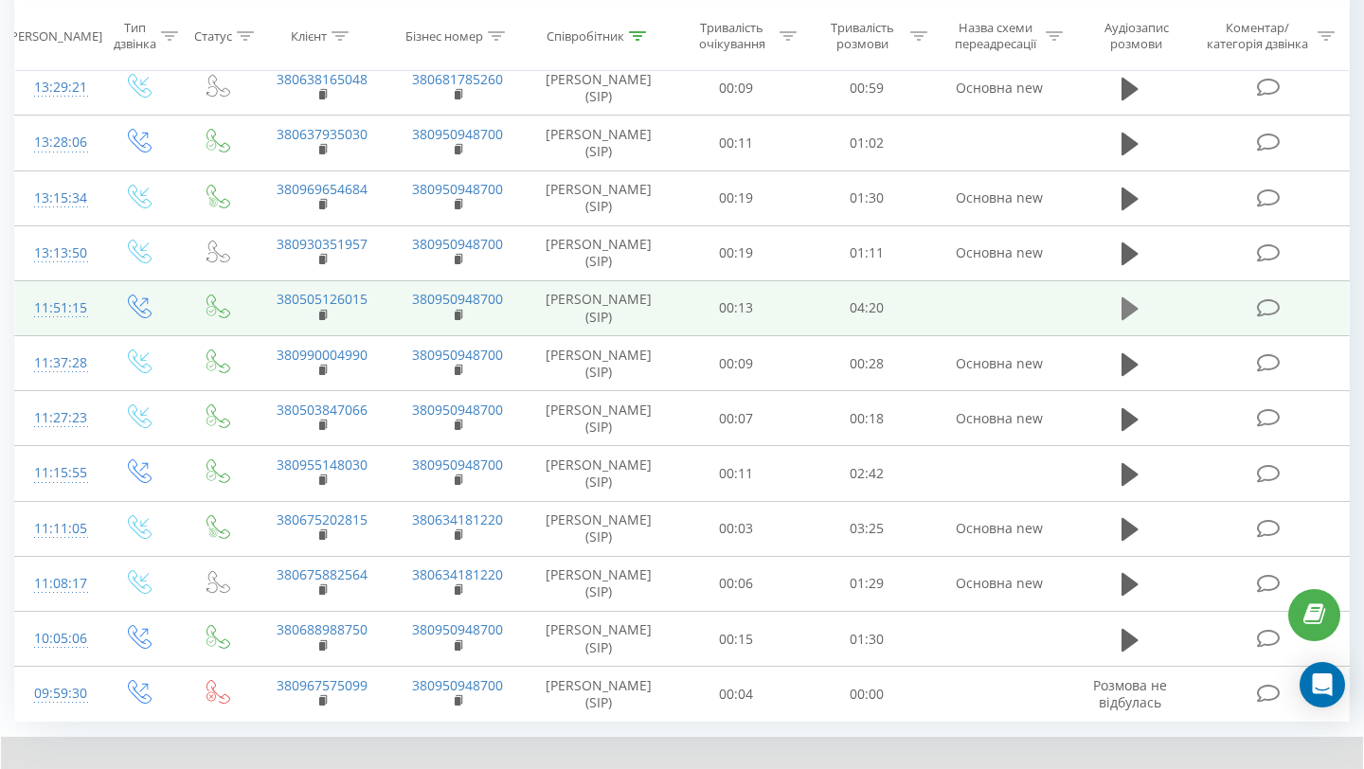
click at [1124, 313] on icon at bounding box center [1130, 308] width 17 height 23
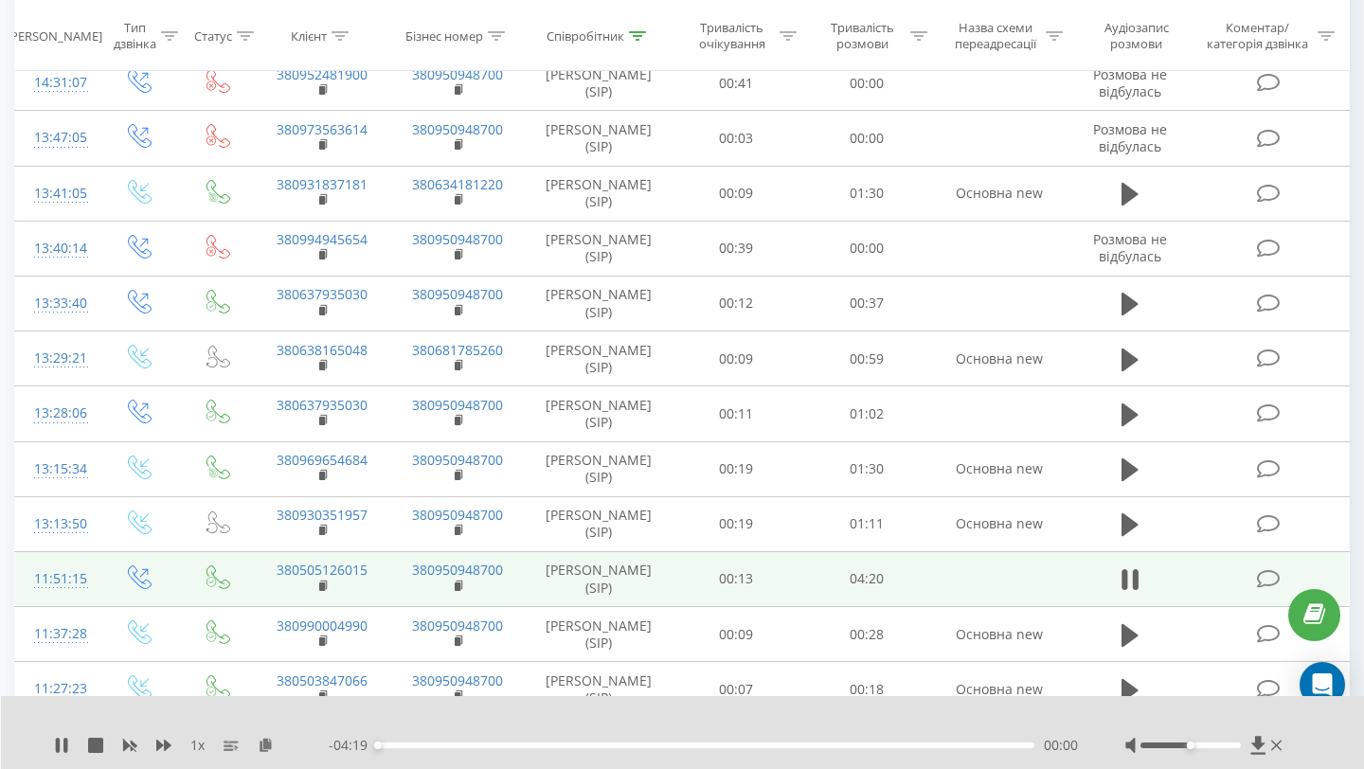
scroll to position [1029, 0]
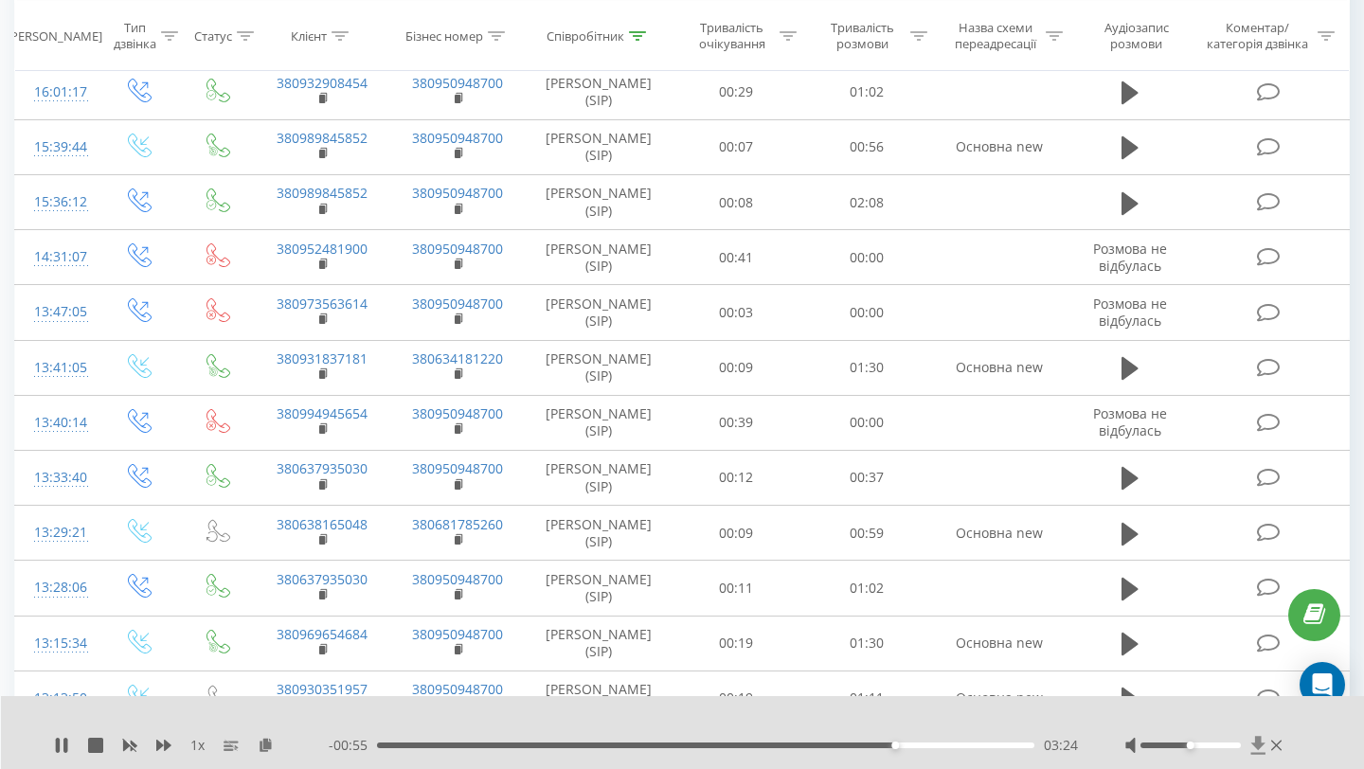
click at [1260, 750] on icon at bounding box center [1258, 745] width 16 height 19
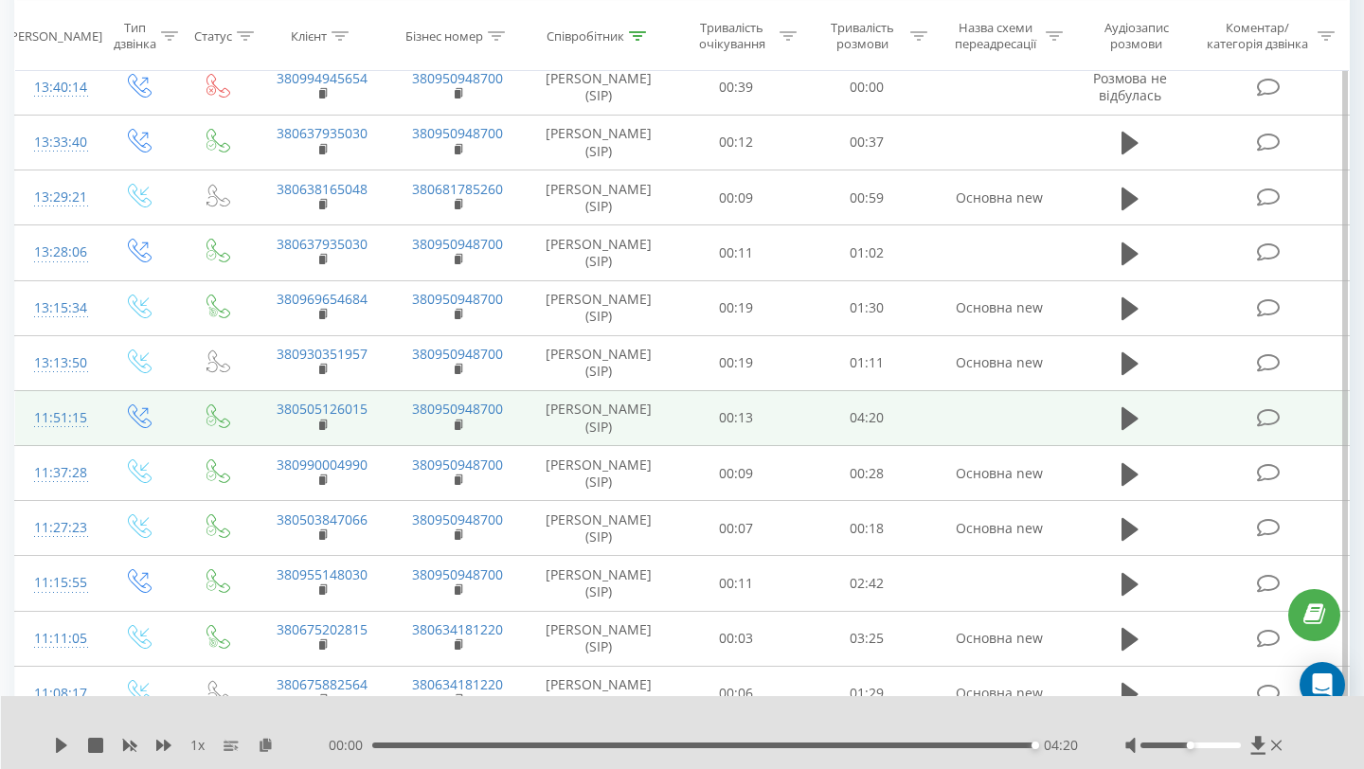
scroll to position [1372, 0]
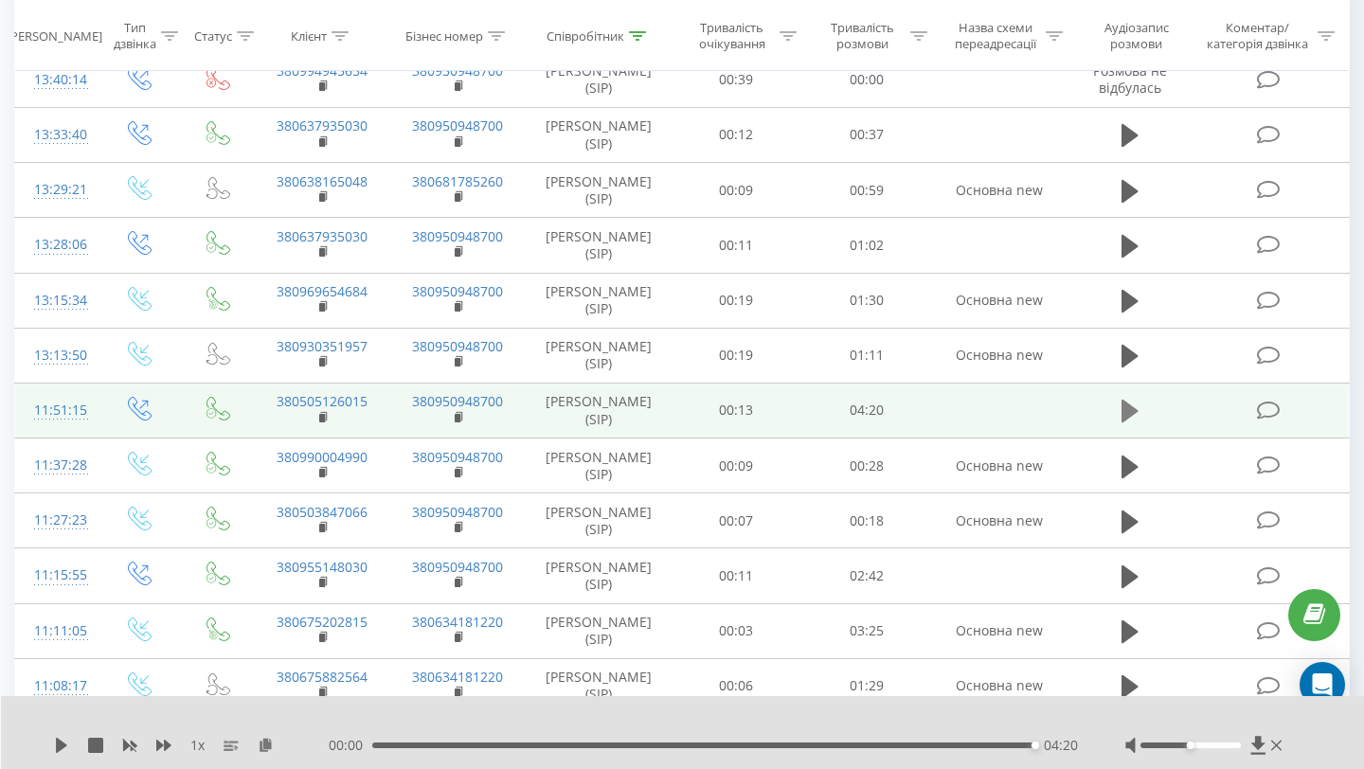
click at [1120, 414] on button at bounding box center [1130, 411] width 28 height 28
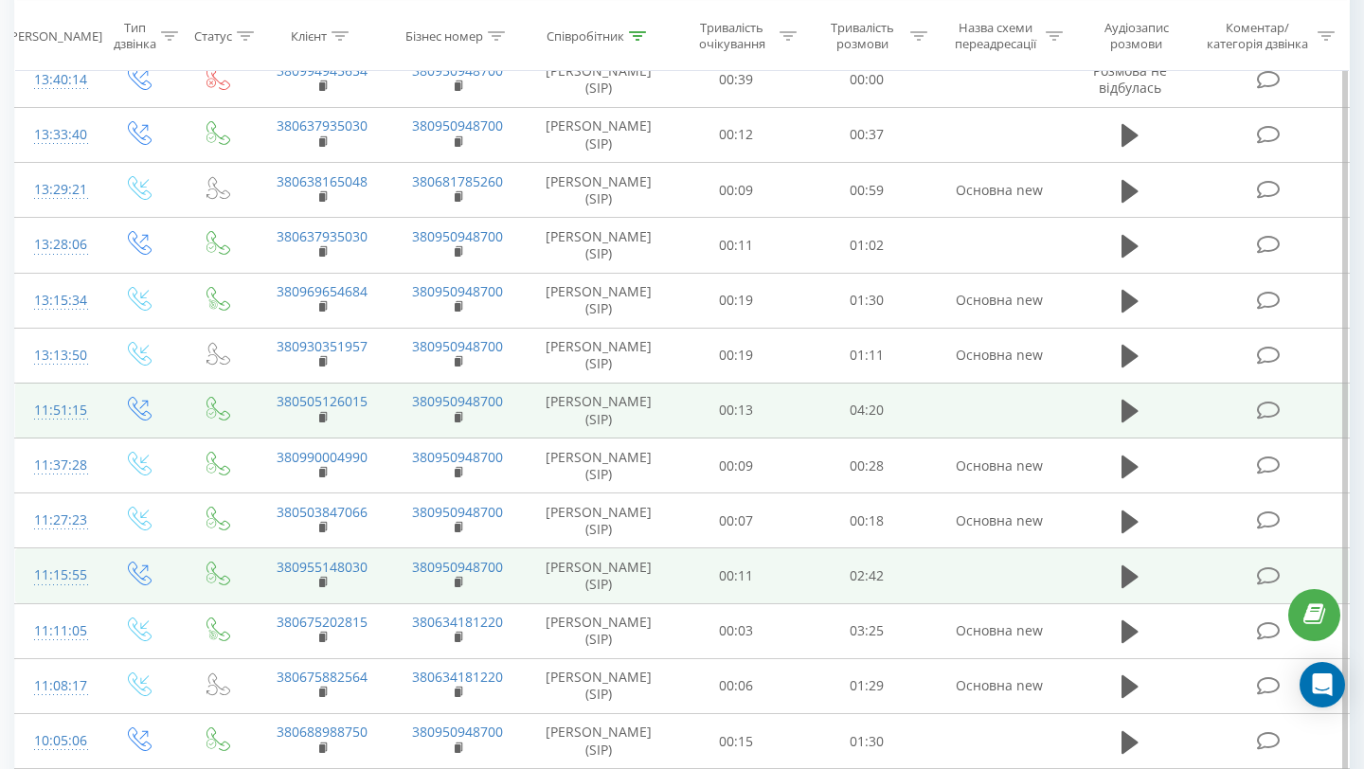
scroll to position [1508, 0]
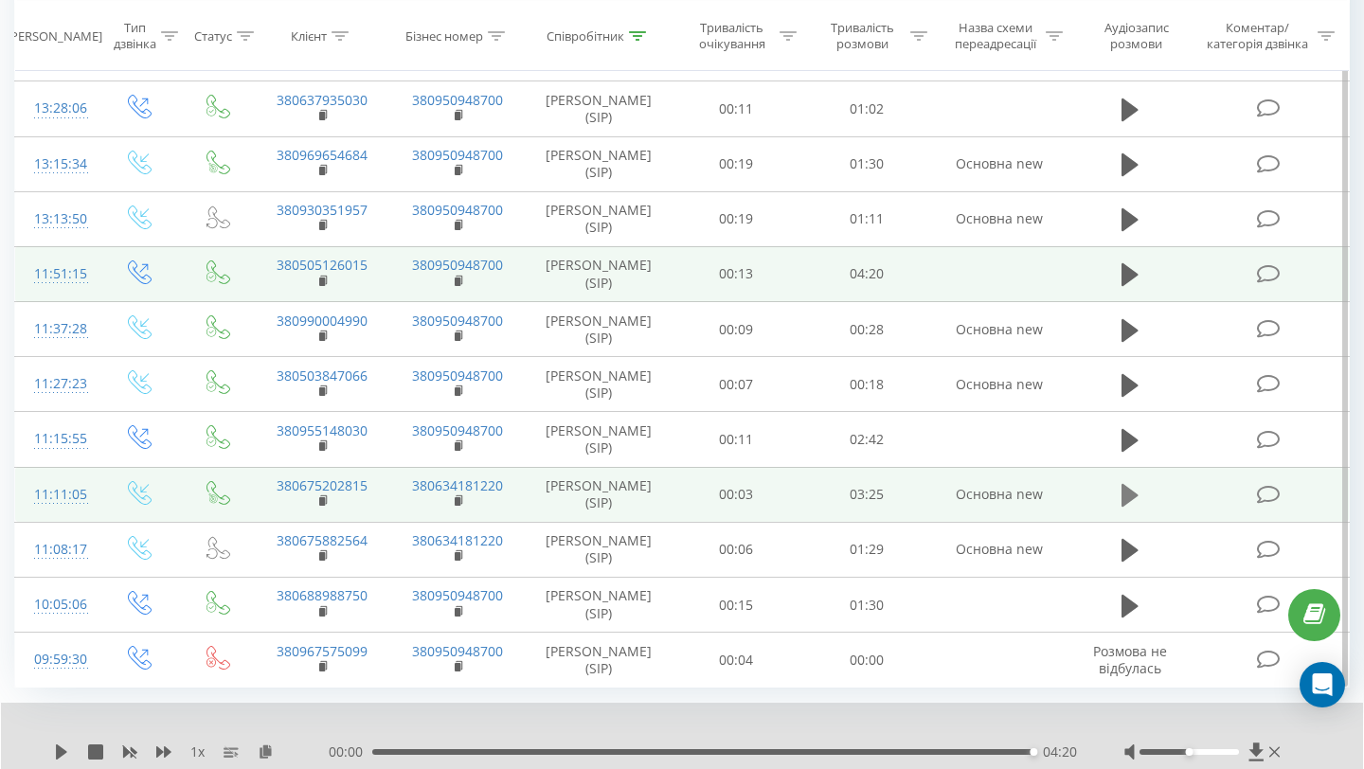
click at [1124, 490] on icon at bounding box center [1130, 495] width 17 height 23
click at [1250, 760] on icon at bounding box center [1255, 753] width 14 height 18
drag, startPoint x: 1032, startPoint y: 752, endPoint x: 899, endPoint y: 755, distance: 133.6
click at [900, 755] on div "02:44" at bounding box center [904, 752] width 8 height 8
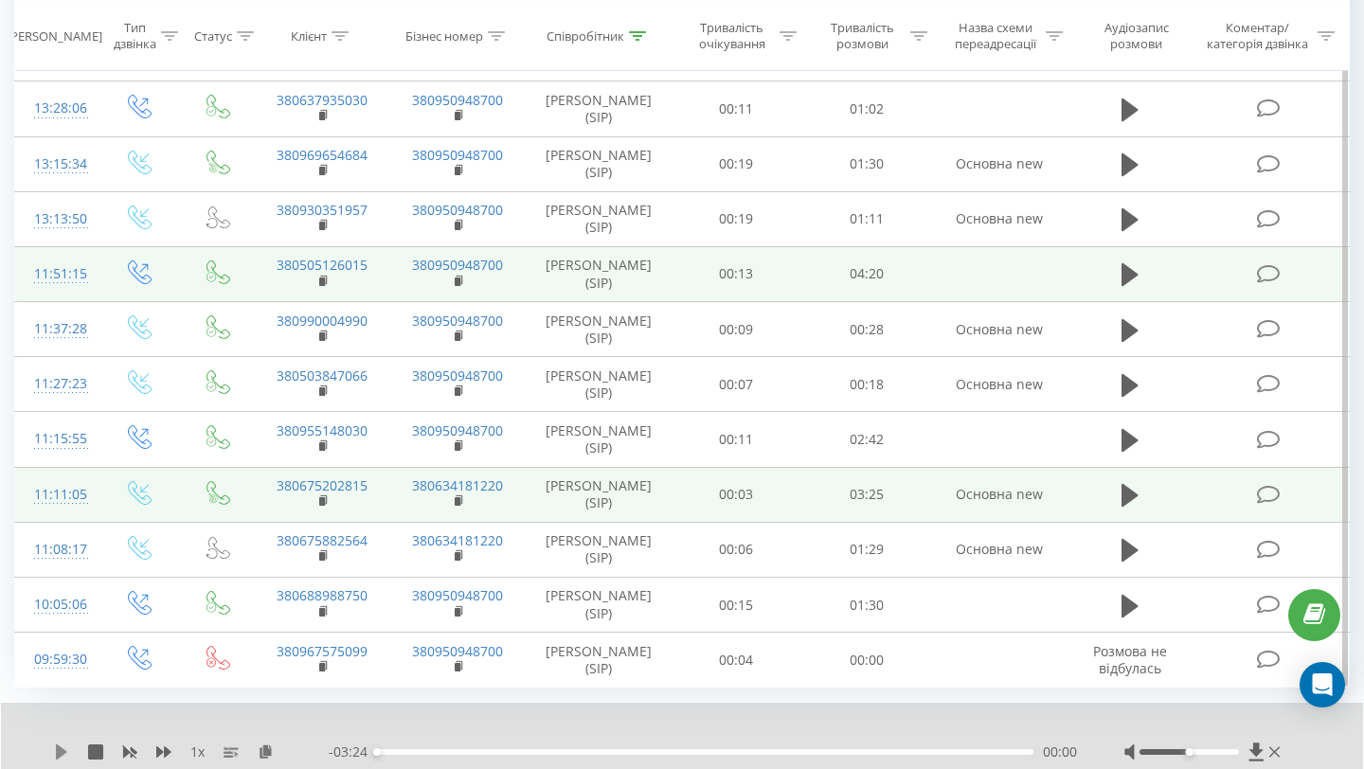
click at [55, 753] on icon at bounding box center [61, 752] width 15 height 15
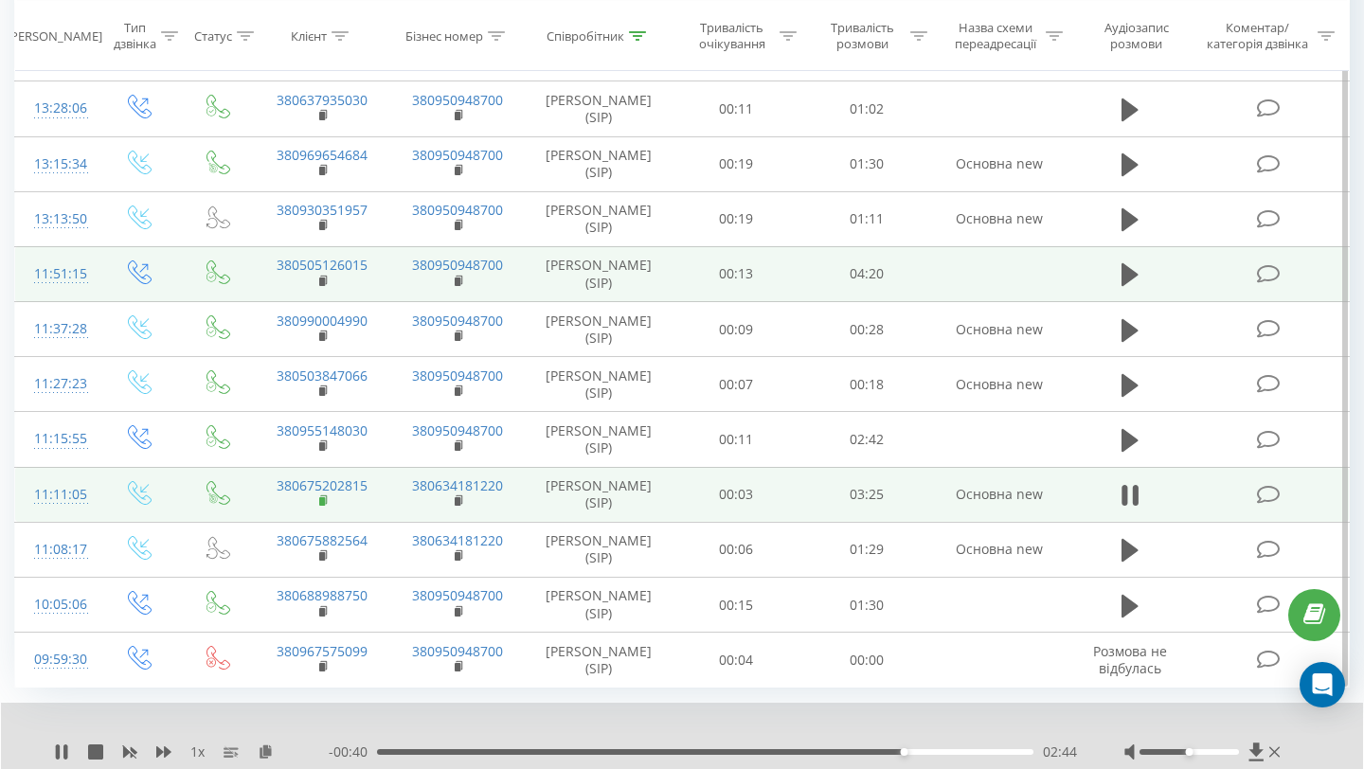
click at [321, 499] on rect at bounding box center [322, 501] width 6 height 9
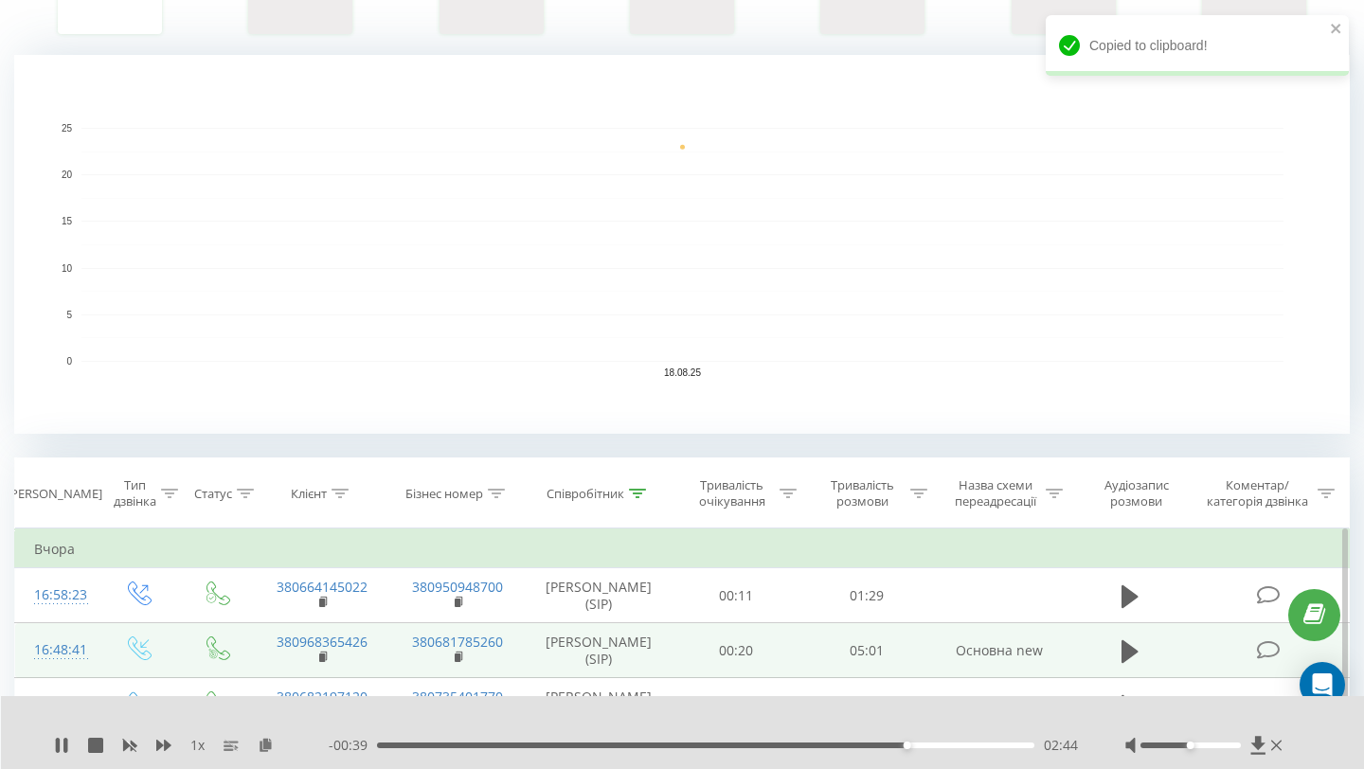
scroll to position [0, 0]
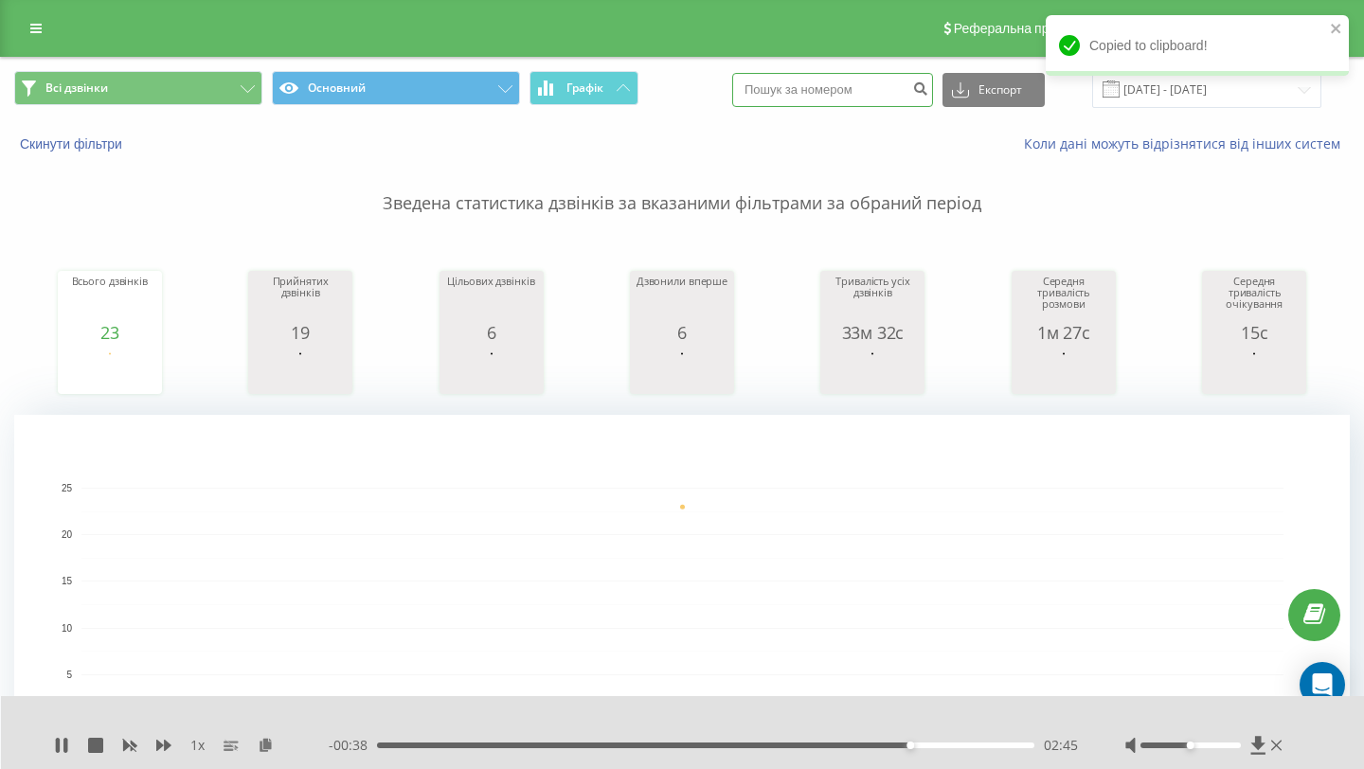
click at [890, 85] on input at bounding box center [832, 90] width 201 height 34
paste input "380675202815"
type input "380675202815"
click at [928, 87] on icon "submit" at bounding box center [920, 86] width 16 height 11
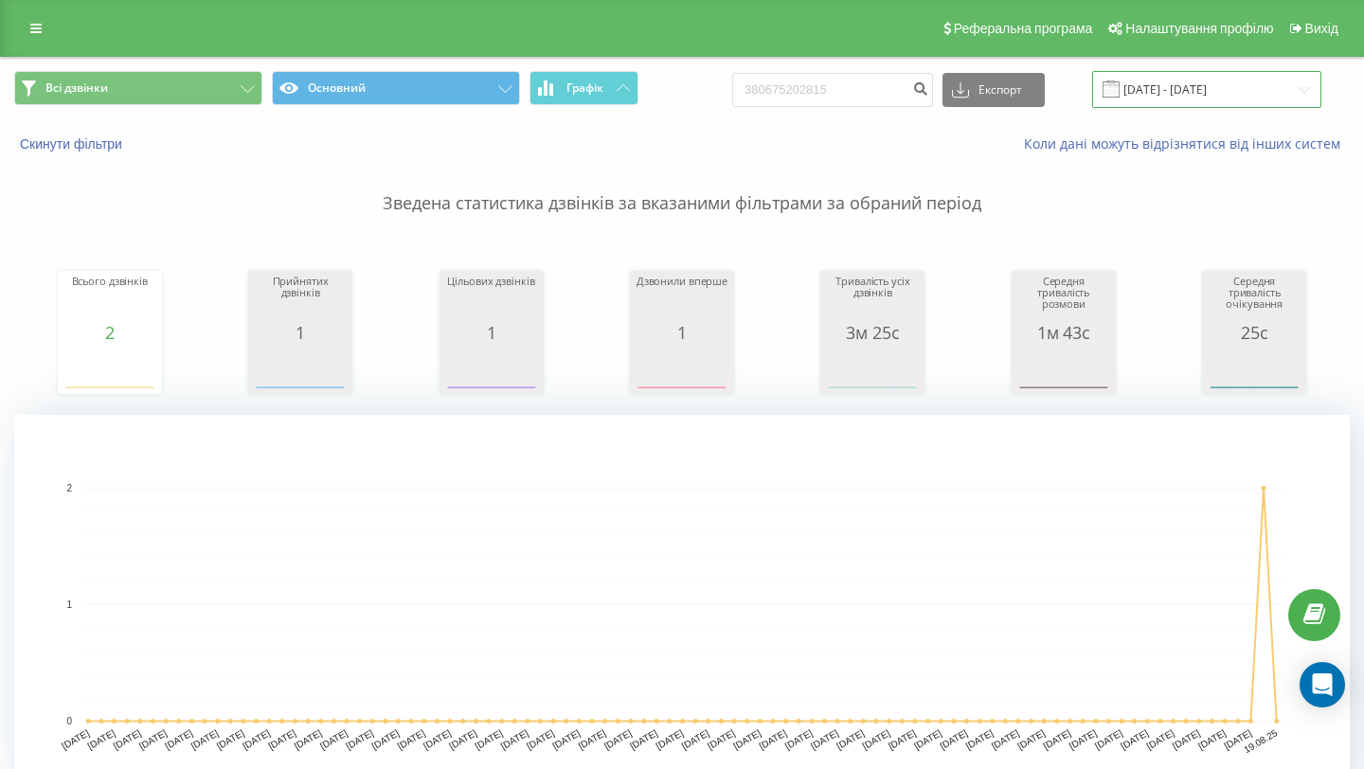
click at [1166, 86] on input "19.05.2025 - 19.08.2025" at bounding box center [1206, 89] width 229 height 37
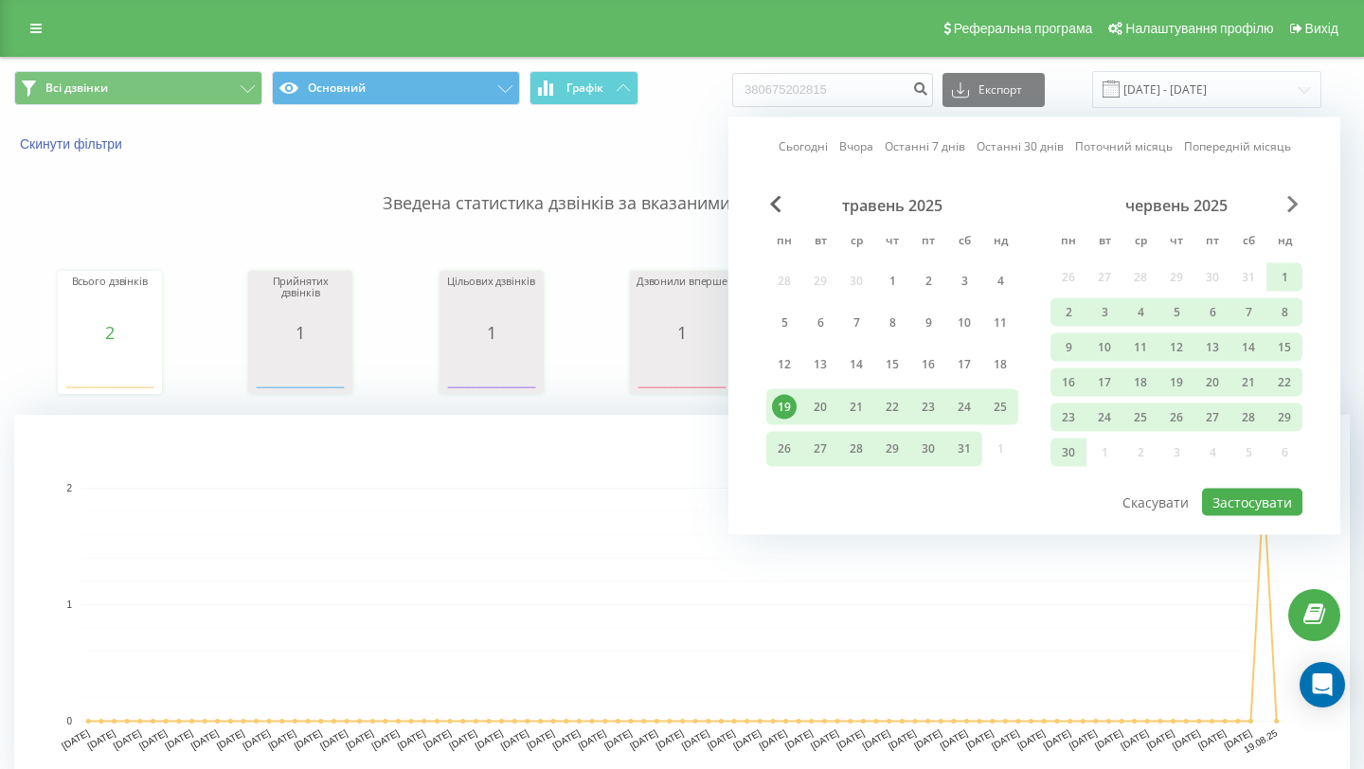
click at [1290, 197] on span "Next Month" at bounding box center [1292, 204] width 11 height 17
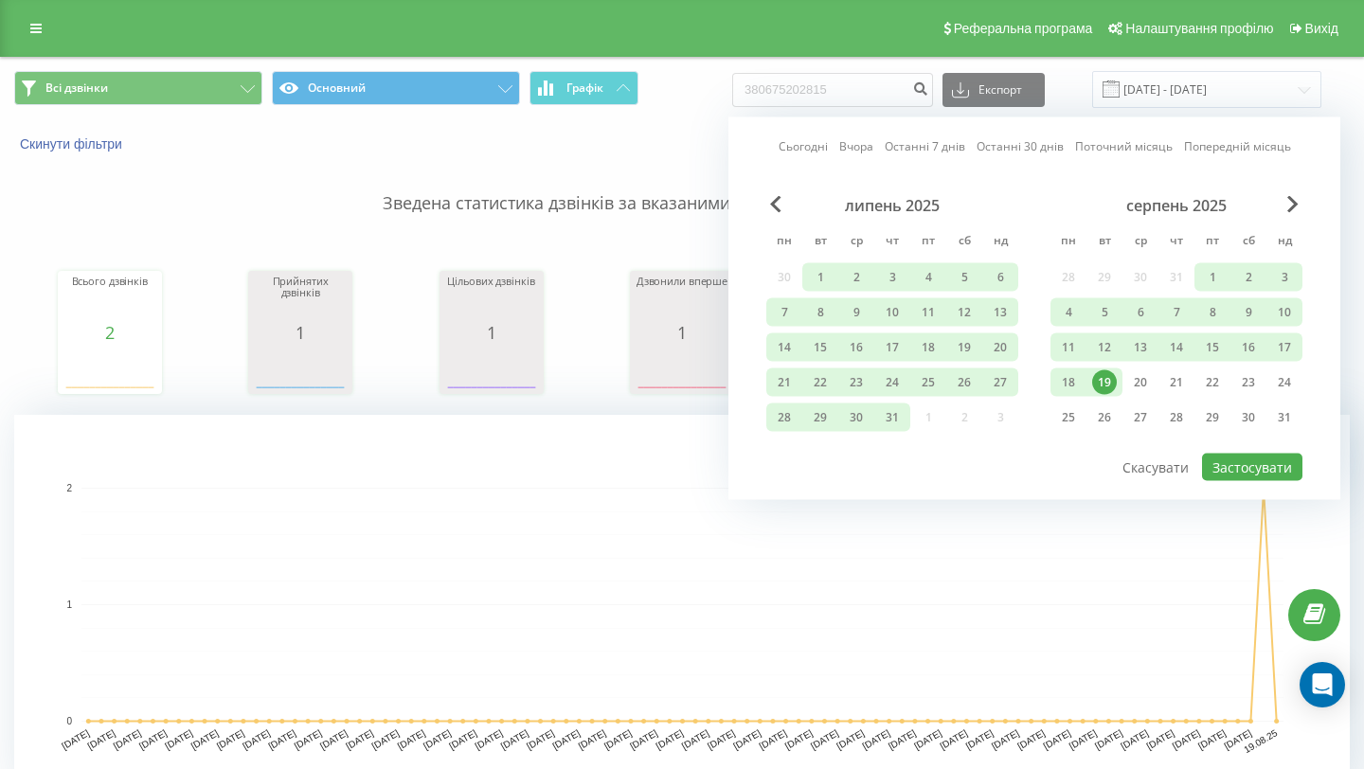
click at [1103, 386] on div "19" at bounding box center [1104, 382] width 25 height 25
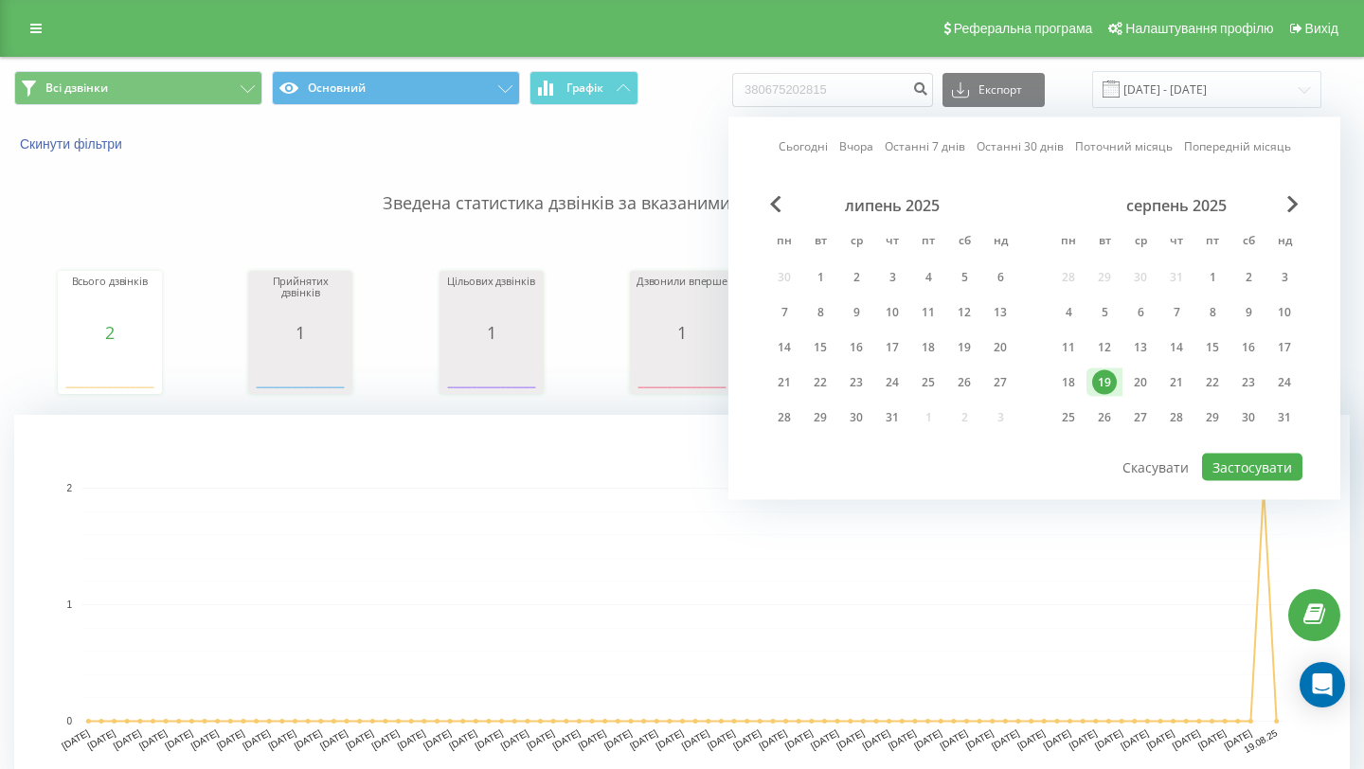
click at [1103, 386] on div "19" at bounding box center [1104, 382] width 25 height 25
click at [1265, 469] on button "Застосувати" at bounding box center [1252, 467] width 100 height 27
type input "[DATE] - [DATE]"
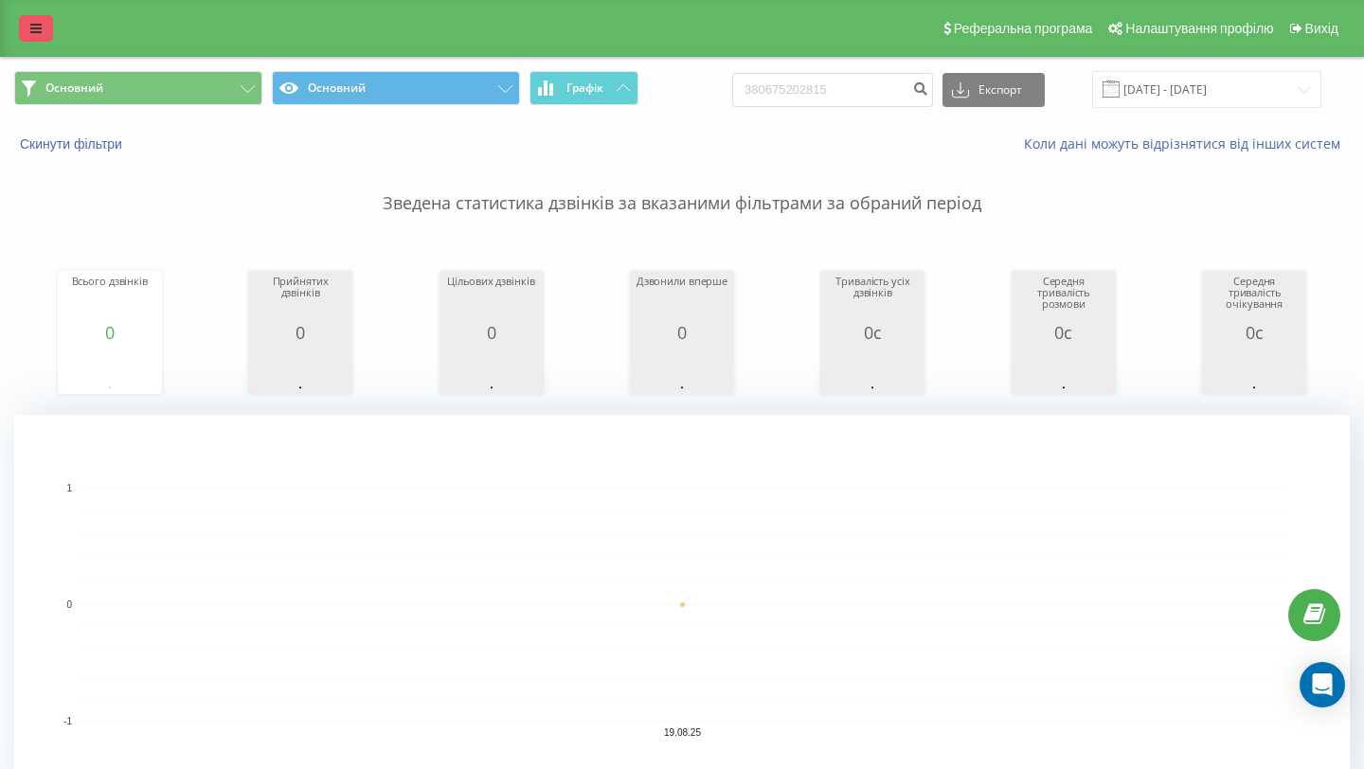
click at [27, 29] on link at bounding box center [36, 28] width 34 height 27
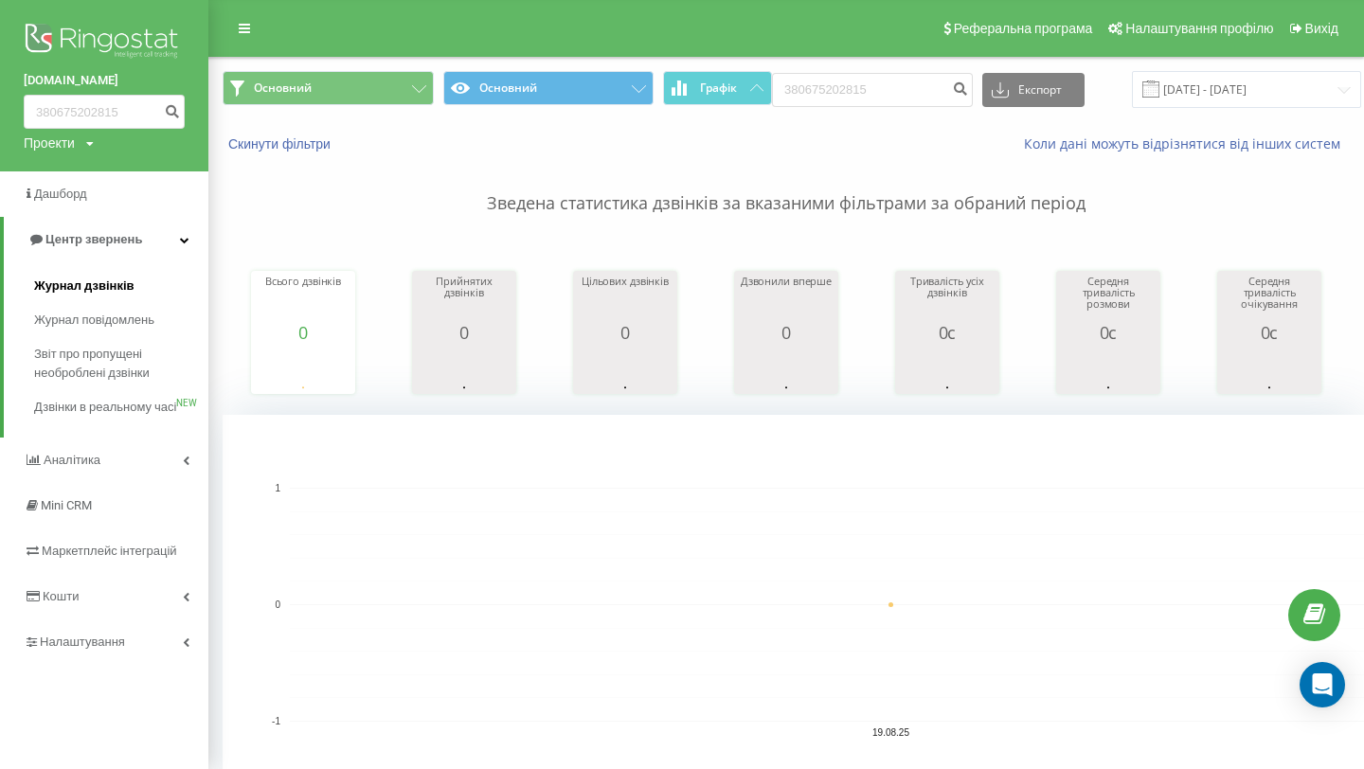
click at [110, 293] on span "Журнал дзвінків" at bounding box center [84, 286] width 100 height 19
click at [109, 288] on span "Журнал дзвінків" at bounding box center [84, 286] width 100 height 19
click at [109, 311] on link "Журнал повідомлень" at bounding box center [121, 320] width 174 height 34
click at [107, 320] on span "Журнал повідомлень" at bounding box center [99, 320] width 130 height 19
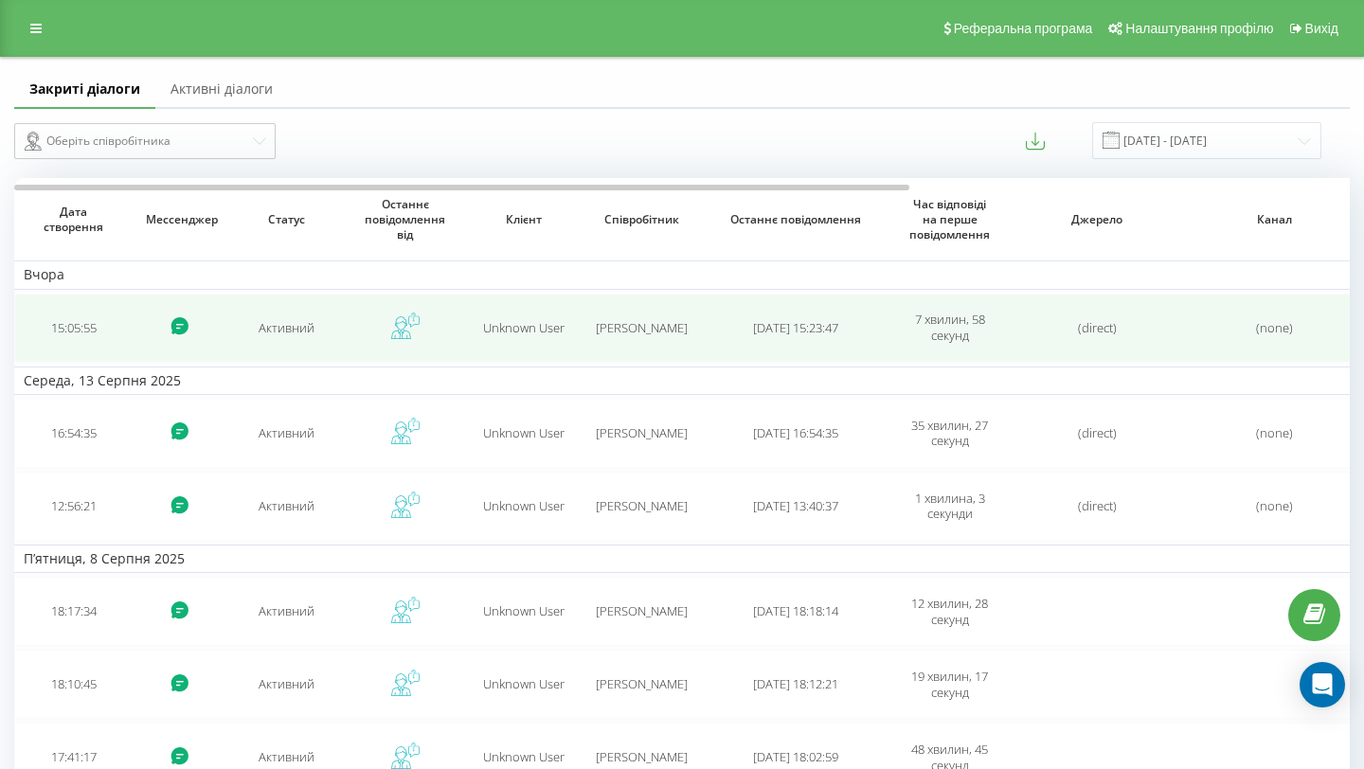
click at [331, 331] on td "Активний" at bounding box center [286, 328] width 118 height 69
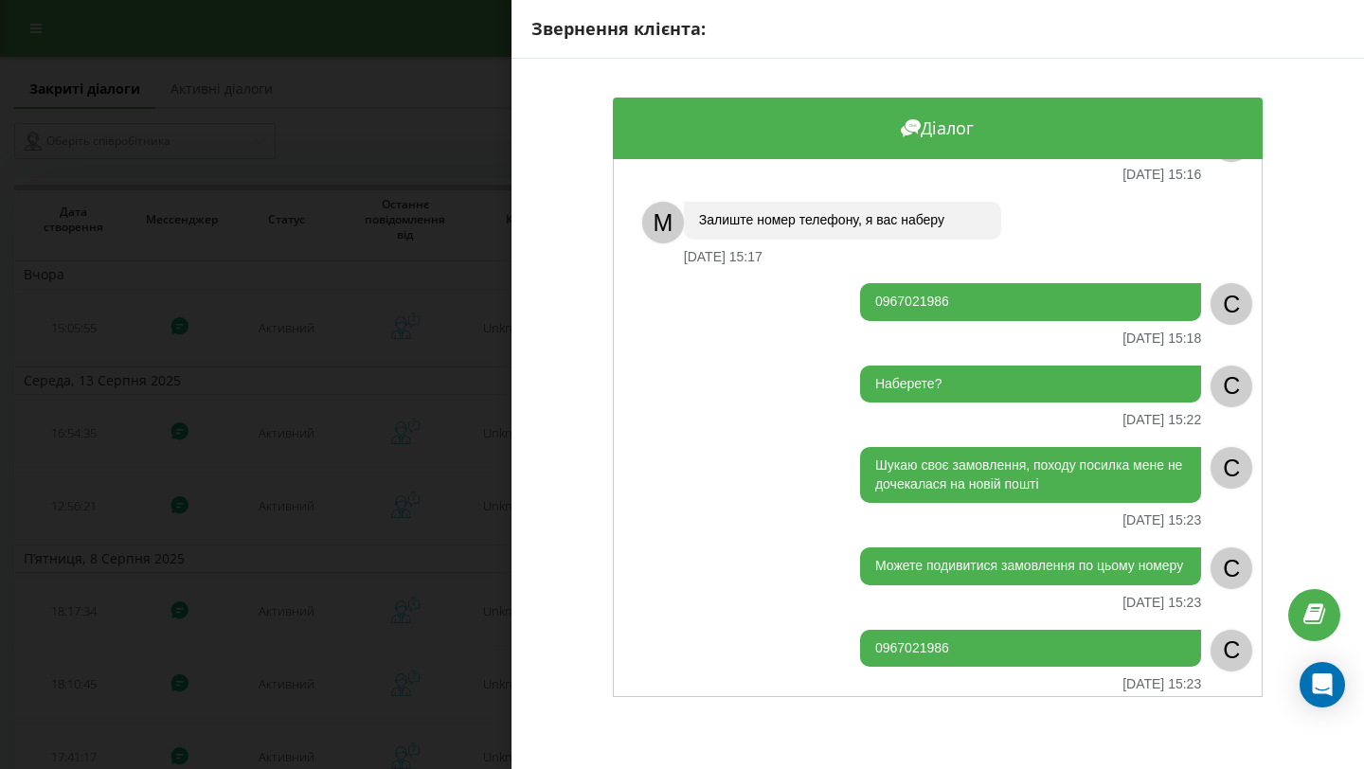
scroll to position [236, 0]
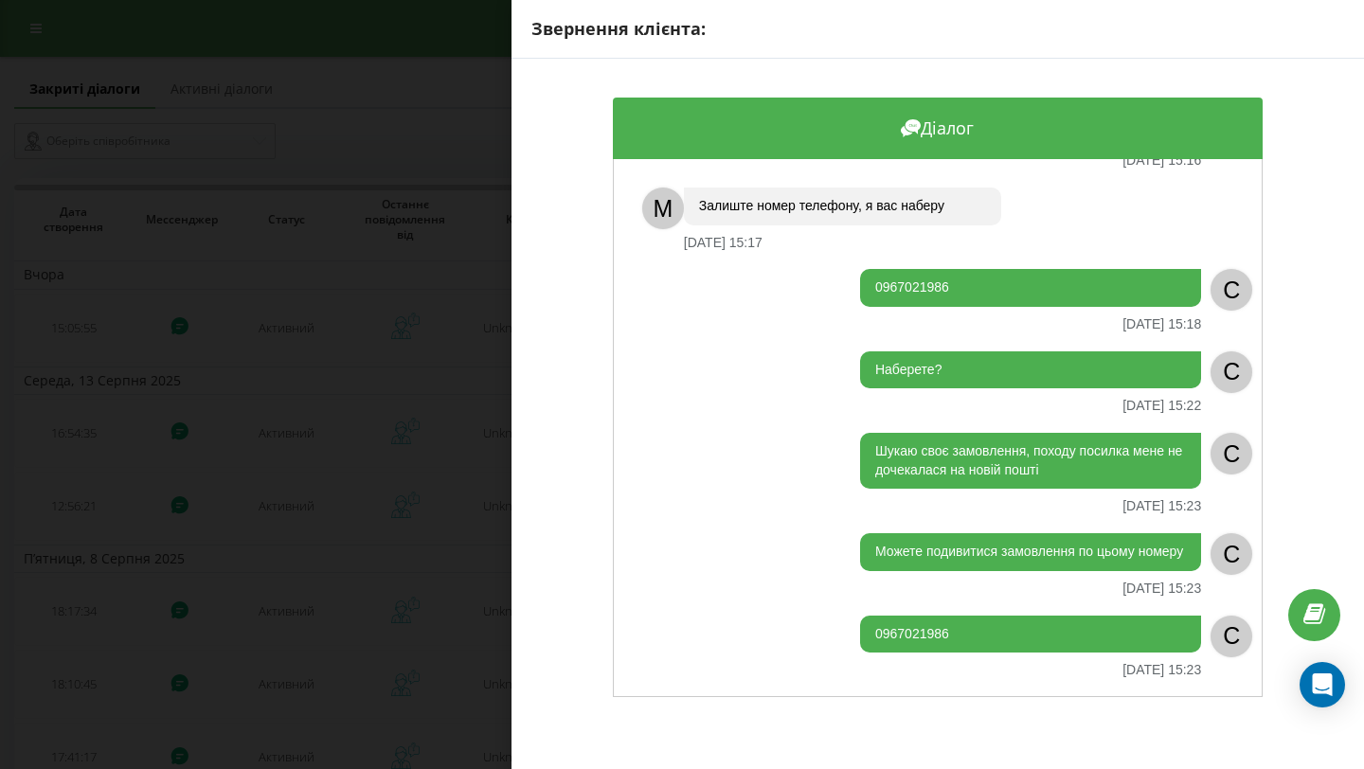
click at [474, 550] on div "Звернення клієнта: Діалог Вітаю [DATE] 15:05 C M Доброго дня [DATE] 15:13 Як Ва…" at bounding box center [682, 384] width 1364 height 769
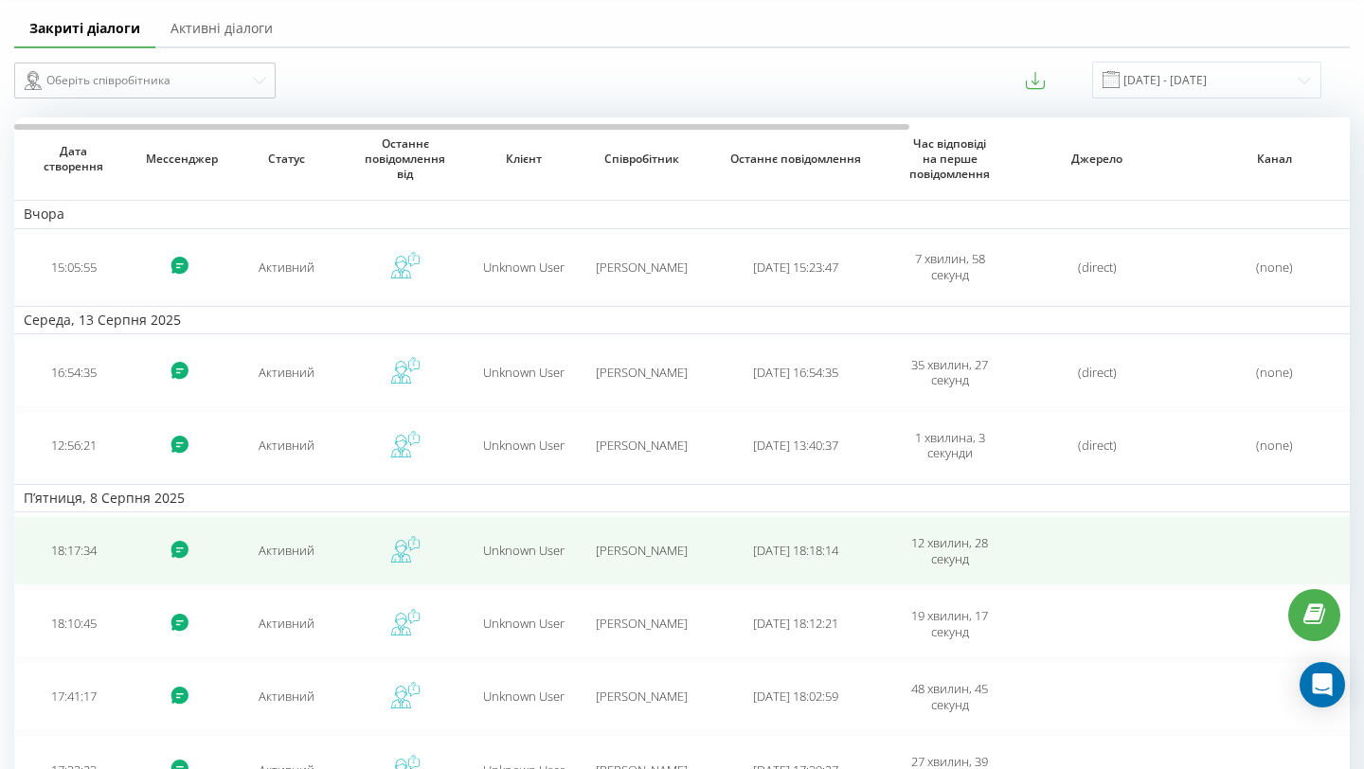
scroll to position [63, 0]
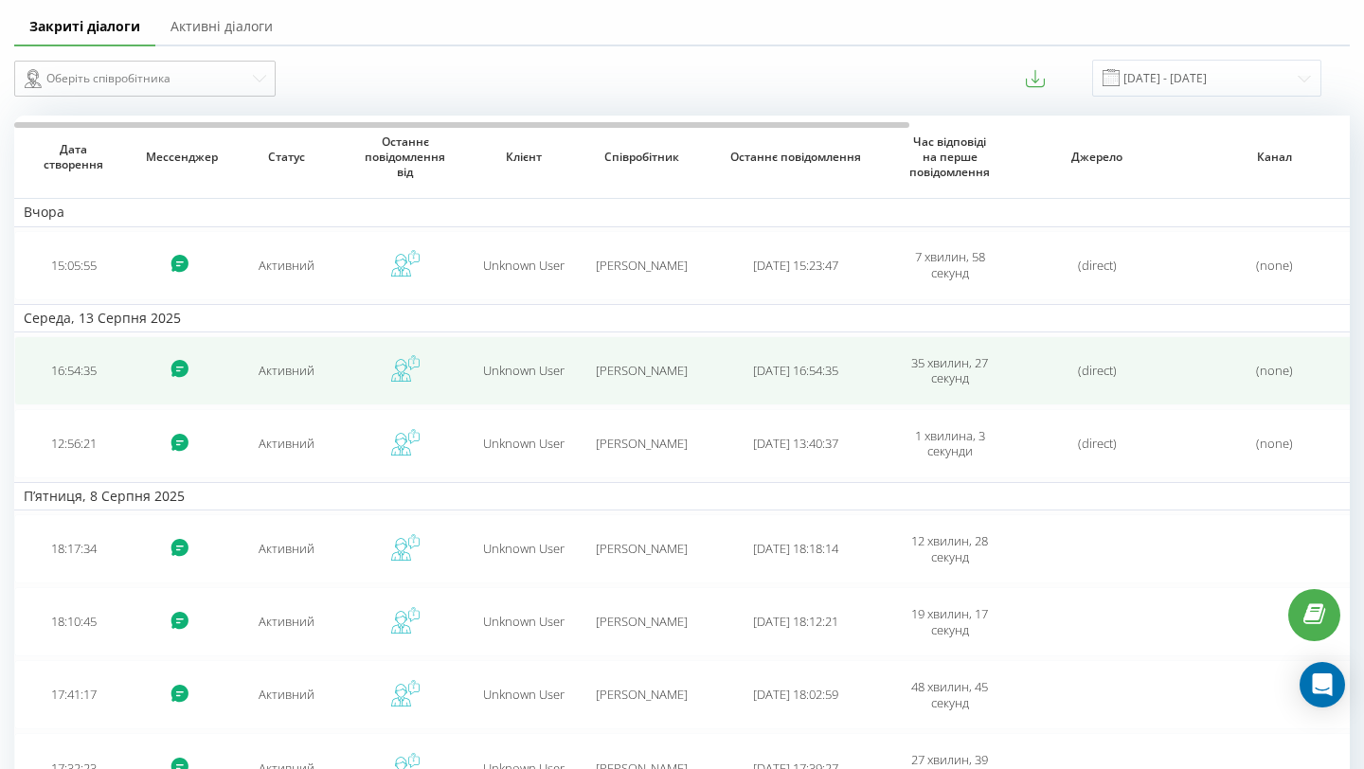
click at [291, 385] on td "Активний" at bounding box center [286, 370] width 118 height 69
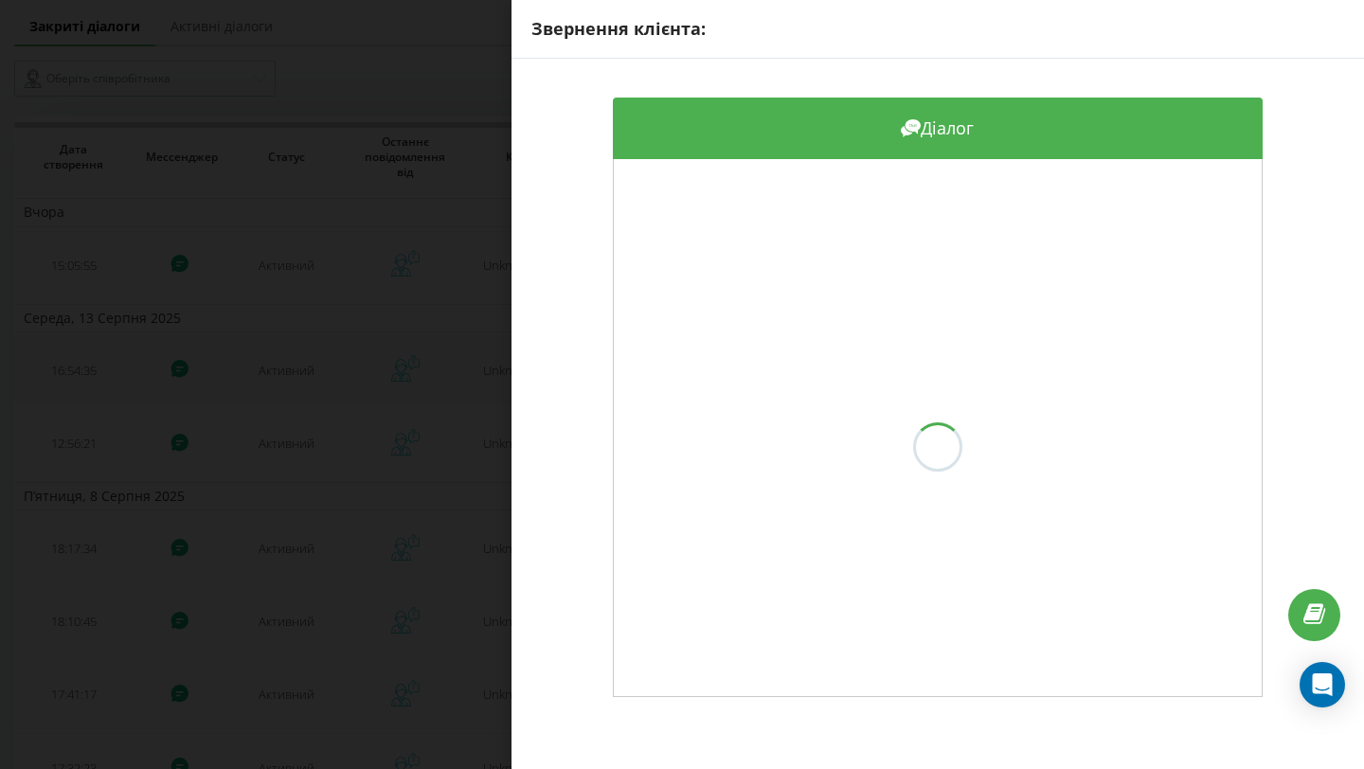
click at [291, 385] on div "Звернення клієнта: Діалог" at bounding box center [682, 384] width 1364 height 769
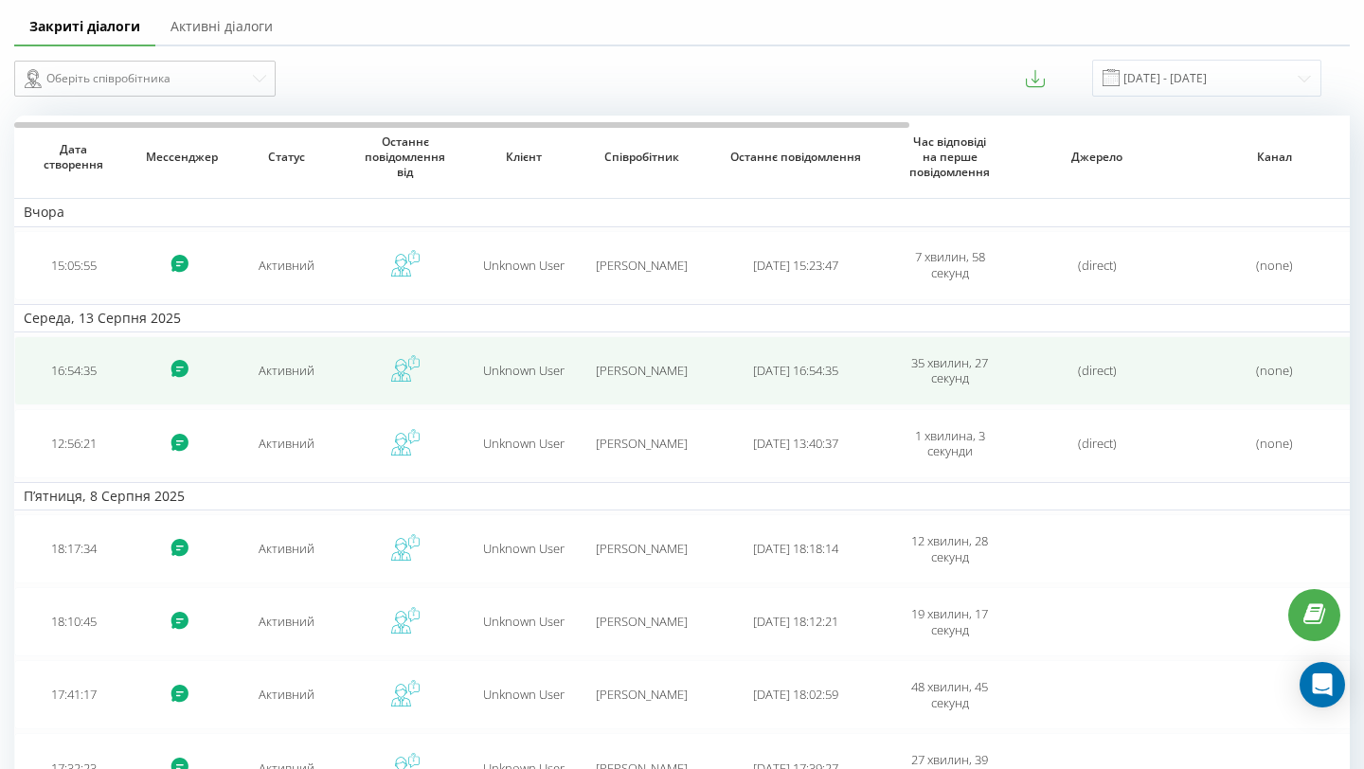
click at [294, 383] on td "Активний" at bounding box center [286, 370] width 118 height 69
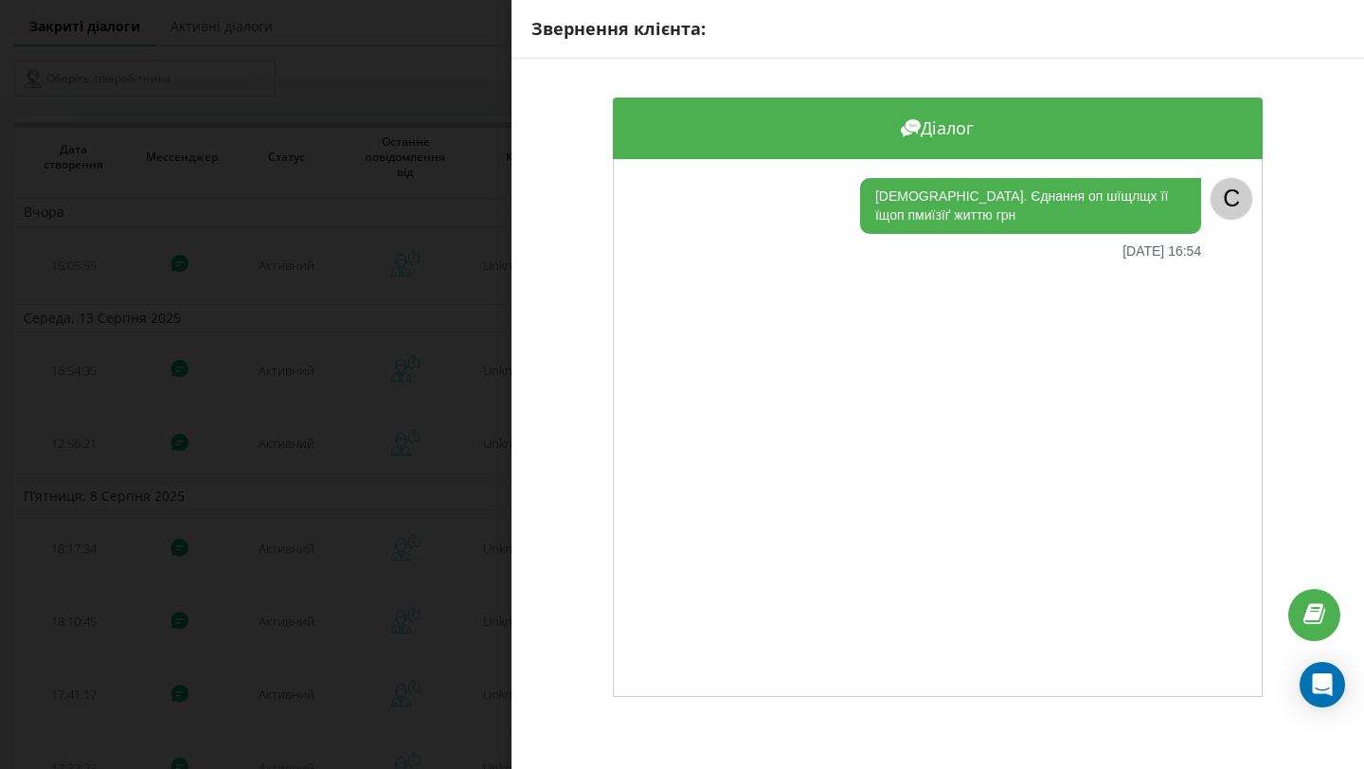
click at [476, 388] on div "Звернення клієнта: Діалог Єє. Єднання оп шїщлщх її їщоп пмиїзїґ життю грн [DATE…" at bounding box center [682, 384] width 1364 height 769
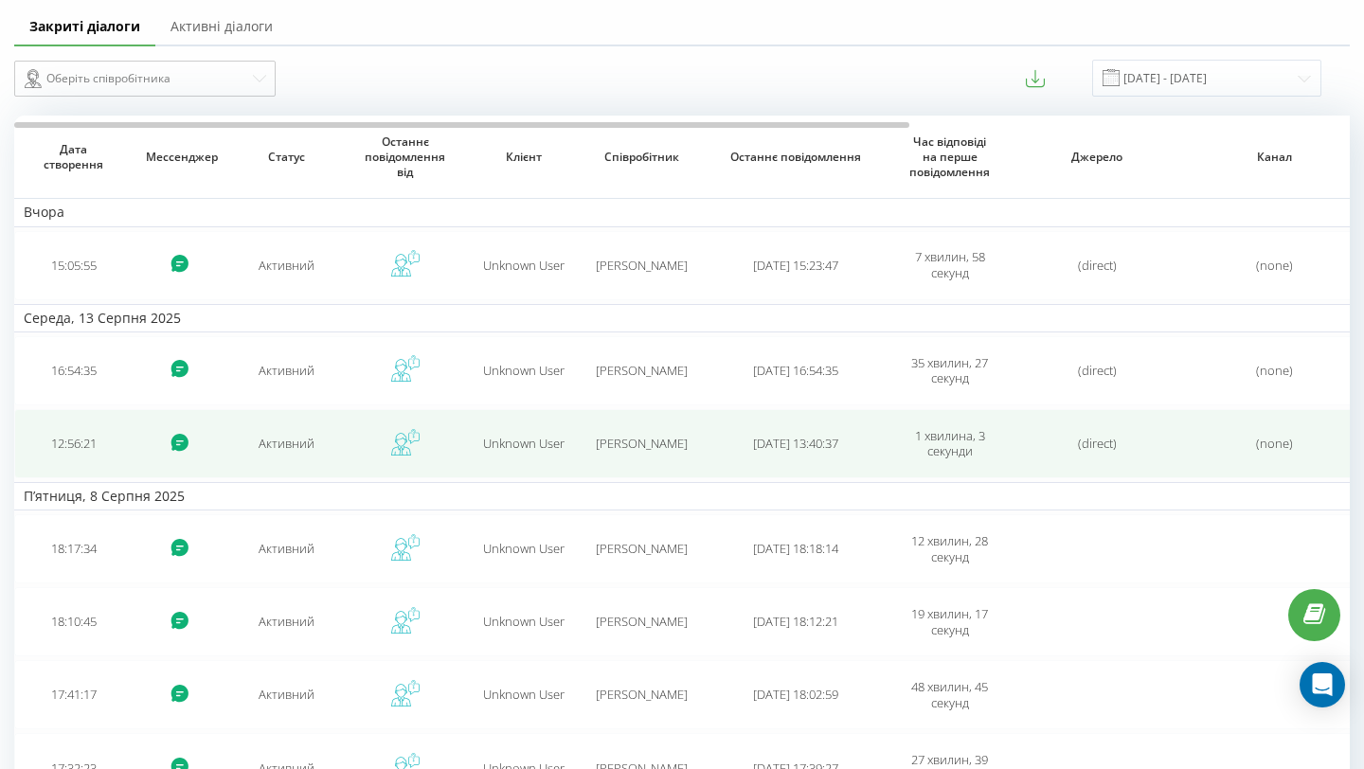
click at [350, 449] on td at bounding box center [405, 443] width 118 height 69
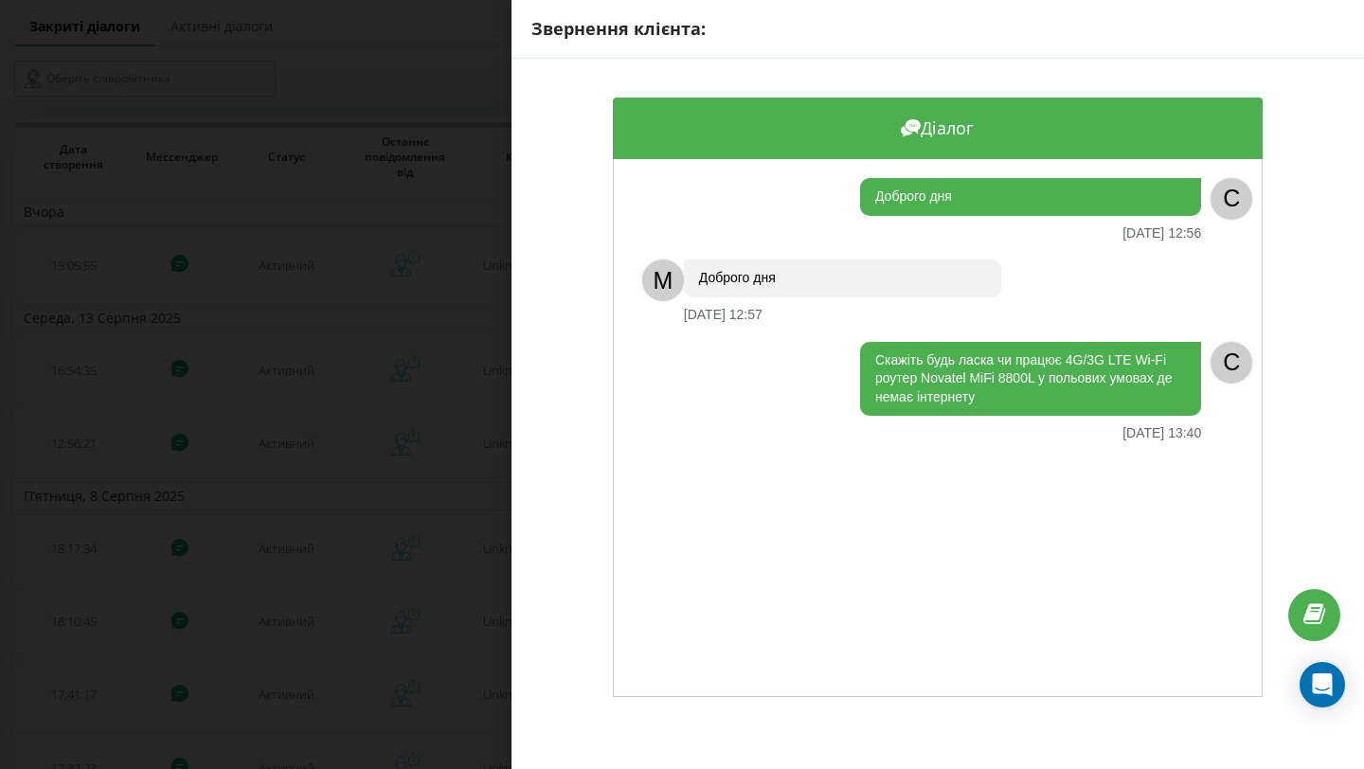
click at [1131, 393] on div "Скажіть будь ласка чи працює 4G/3G LTE Wi-Fi роутер Novatel MiFi 8800L у польов…" at bounding box center [1030, 379] width 341 height 75
click at [463, 501] on div "Звернення клієнта: Діалог Доброго дня [DATE] 12:56 C M Доброго дня [DATE] 12:57…" at bounding box center [682, 384] width 1364 height 769
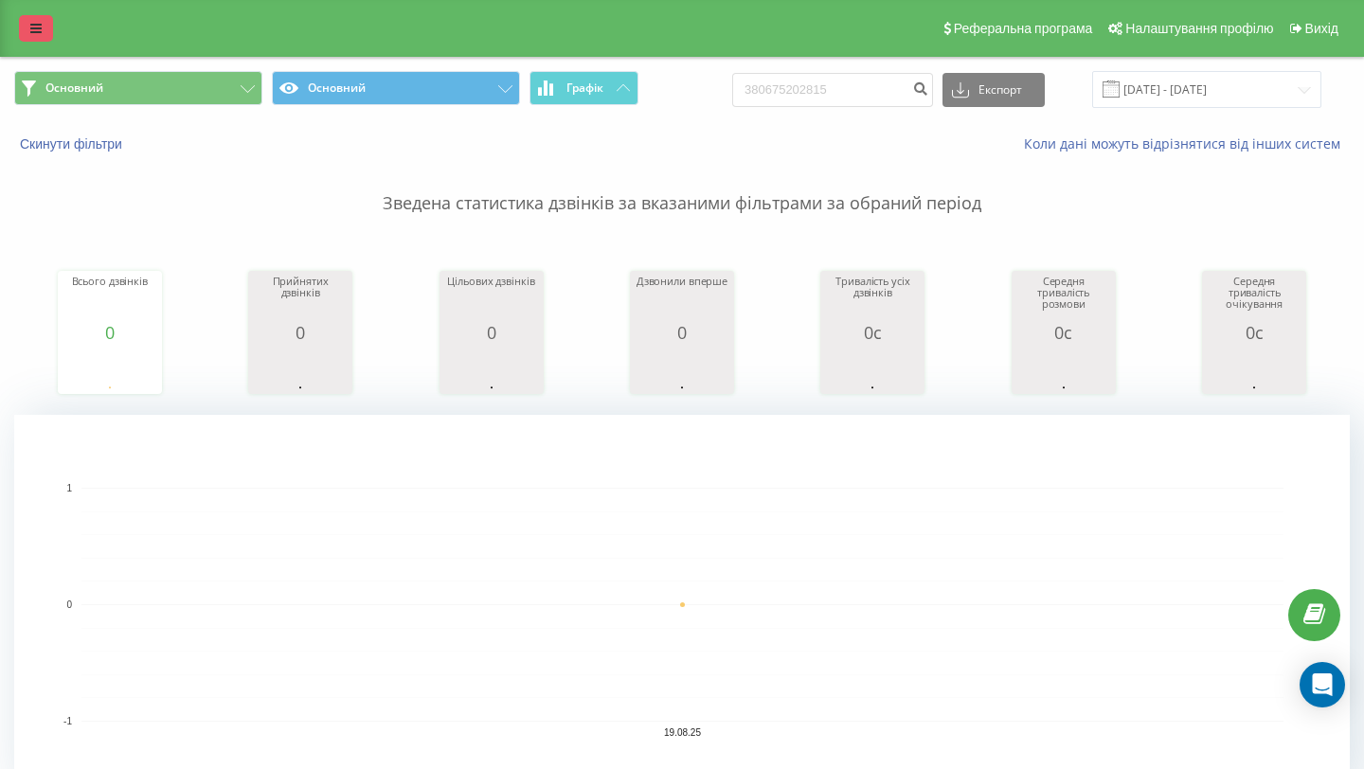
click at [37, 28] on icon at bounding box center [35, 28] width 11 height 13
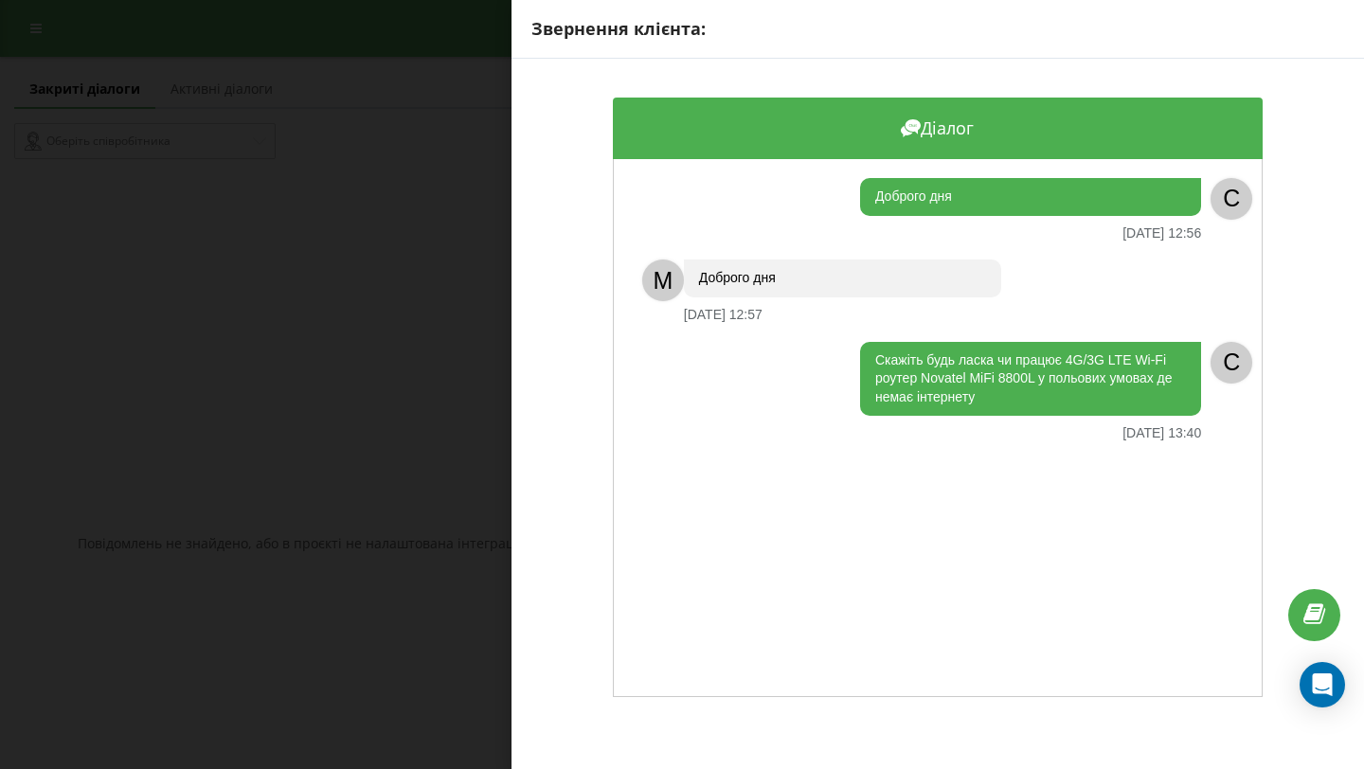
click at [352, 151] on div "Звернення клієнта: Діалог Доброго дня [DATE] 12:56 C M Доброго дня [DATE] 12:57…" at bounding box center [682, 384] width 1364 height 769
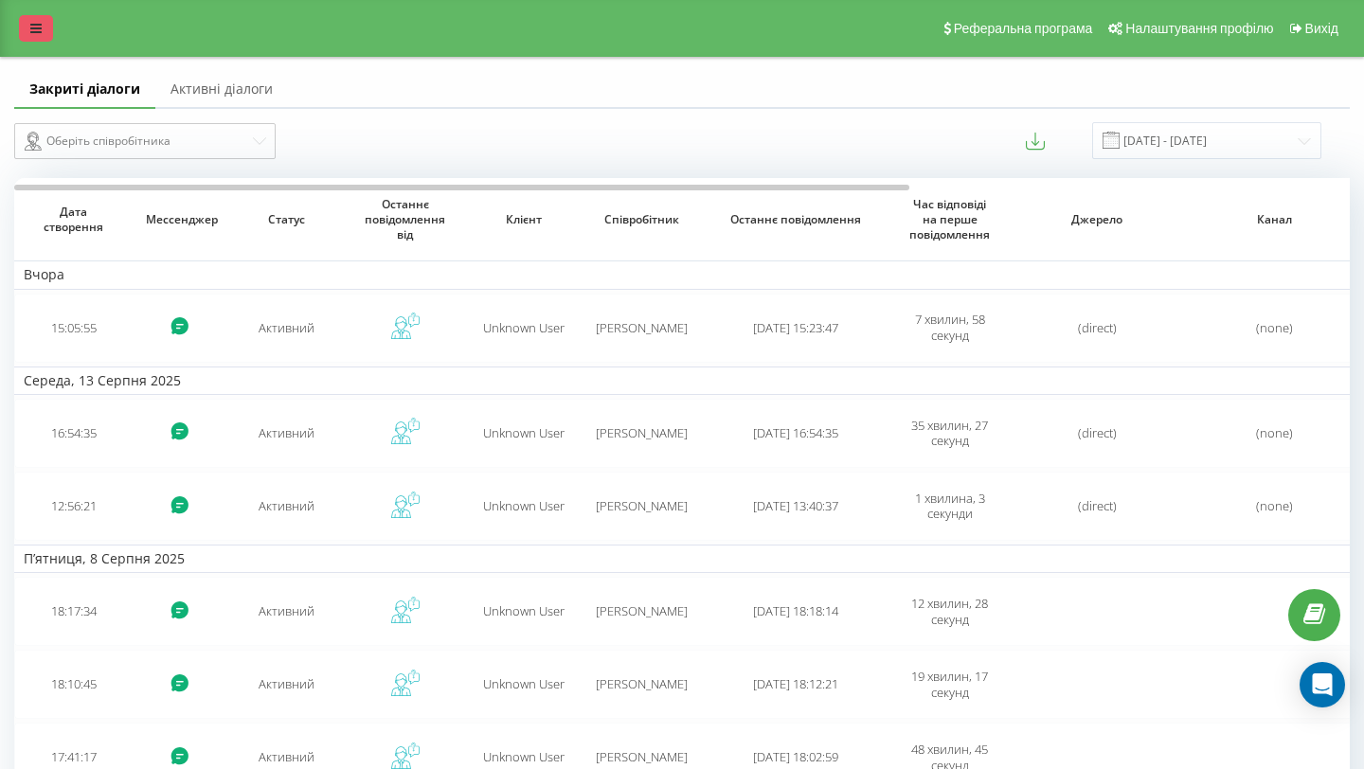
click at [44, 27] on link at bounding box center [36, 28] width 34 height 27
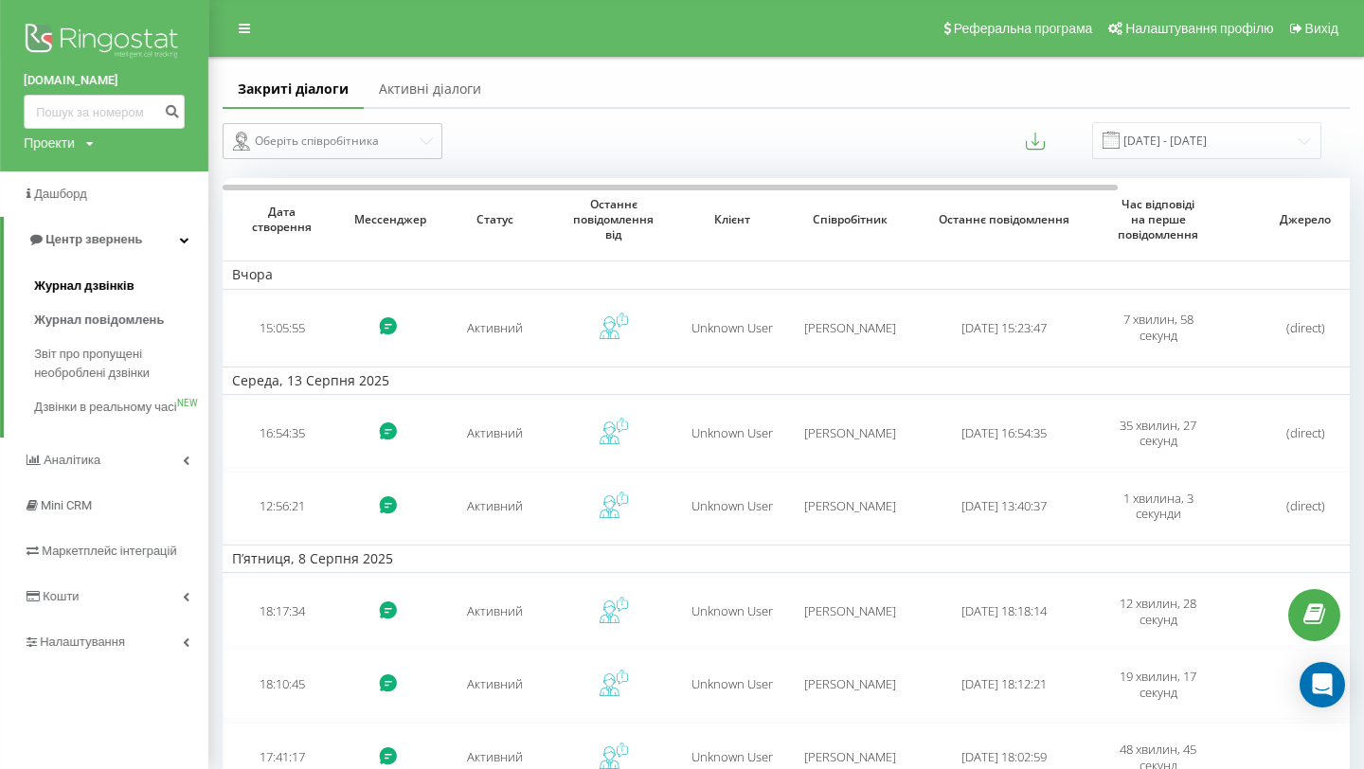
click at [110, 281] on span "Журнал дзвінків" at bounding box center [84, 286] width 100 height 19
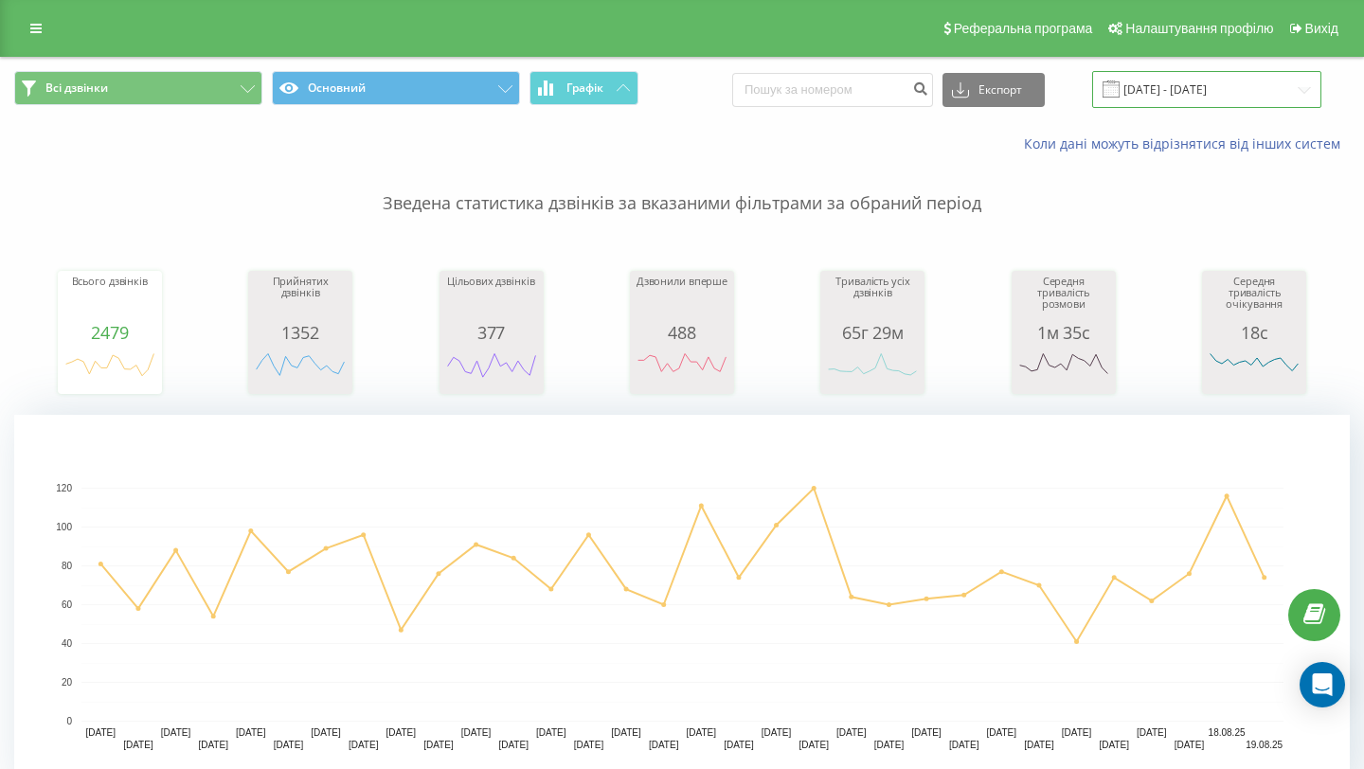
click at [1206, 78] on input "[DATE] - [DATE]" at bounding box center [1206, 89] width 229 height 37
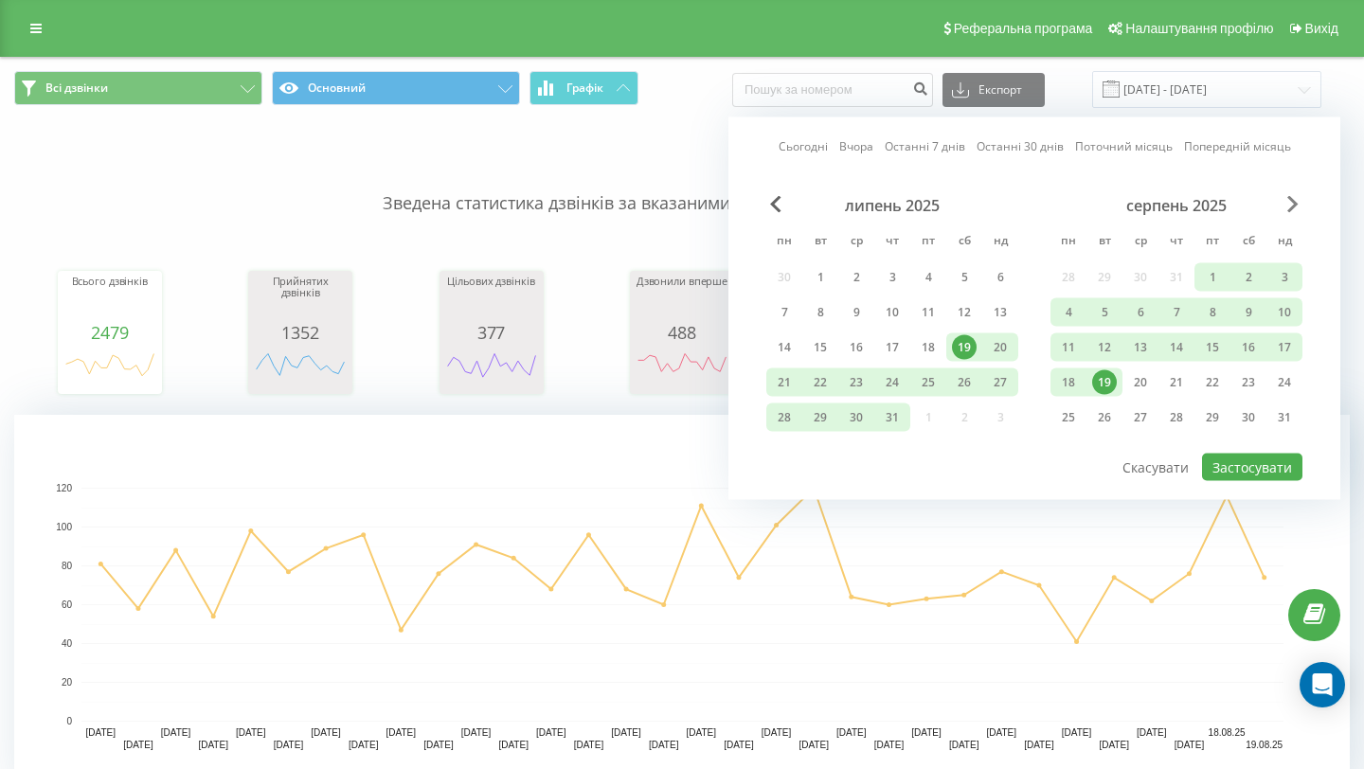
click at [1292, 203] on span "Next Month" at bounding box center [1292, 204] width 11 height 17
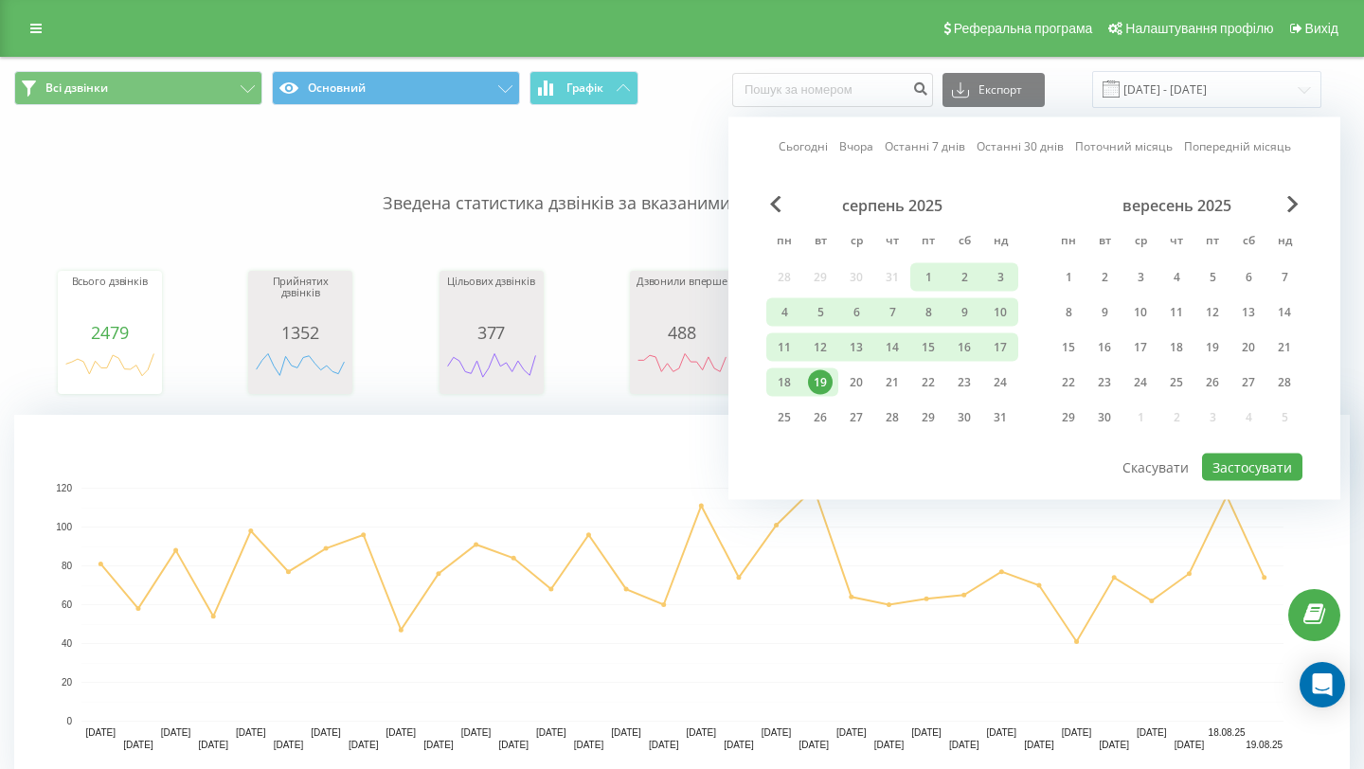
click at [821, 380] on div "19" at bounding box center [820, 382] width 25 height 25
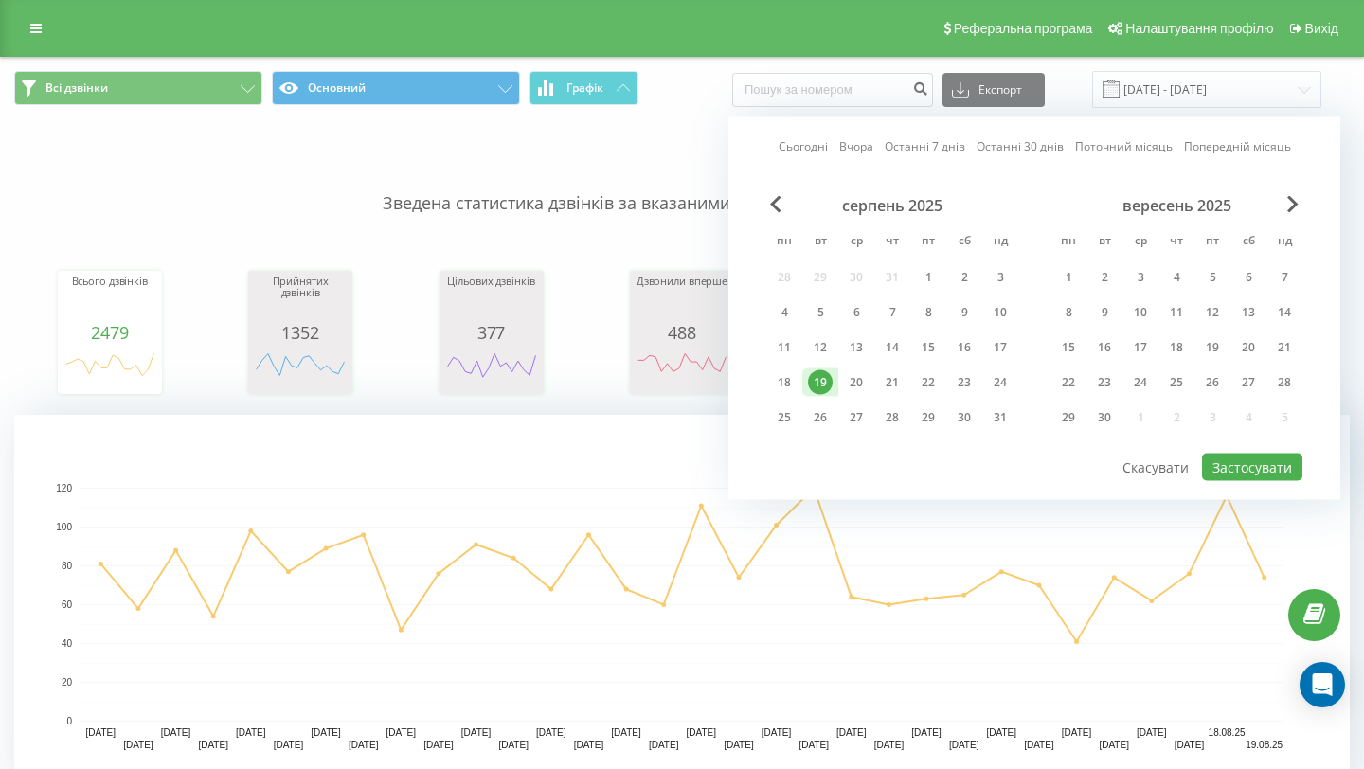
click at [821, 380] on div "19" at bounding box center [820, 382] width 25 height 25
click at [1264, 475] on button "Застосувати" at bounding box center [1252, 467] width 100 height 27
type input "[DATE] - [DATE]"
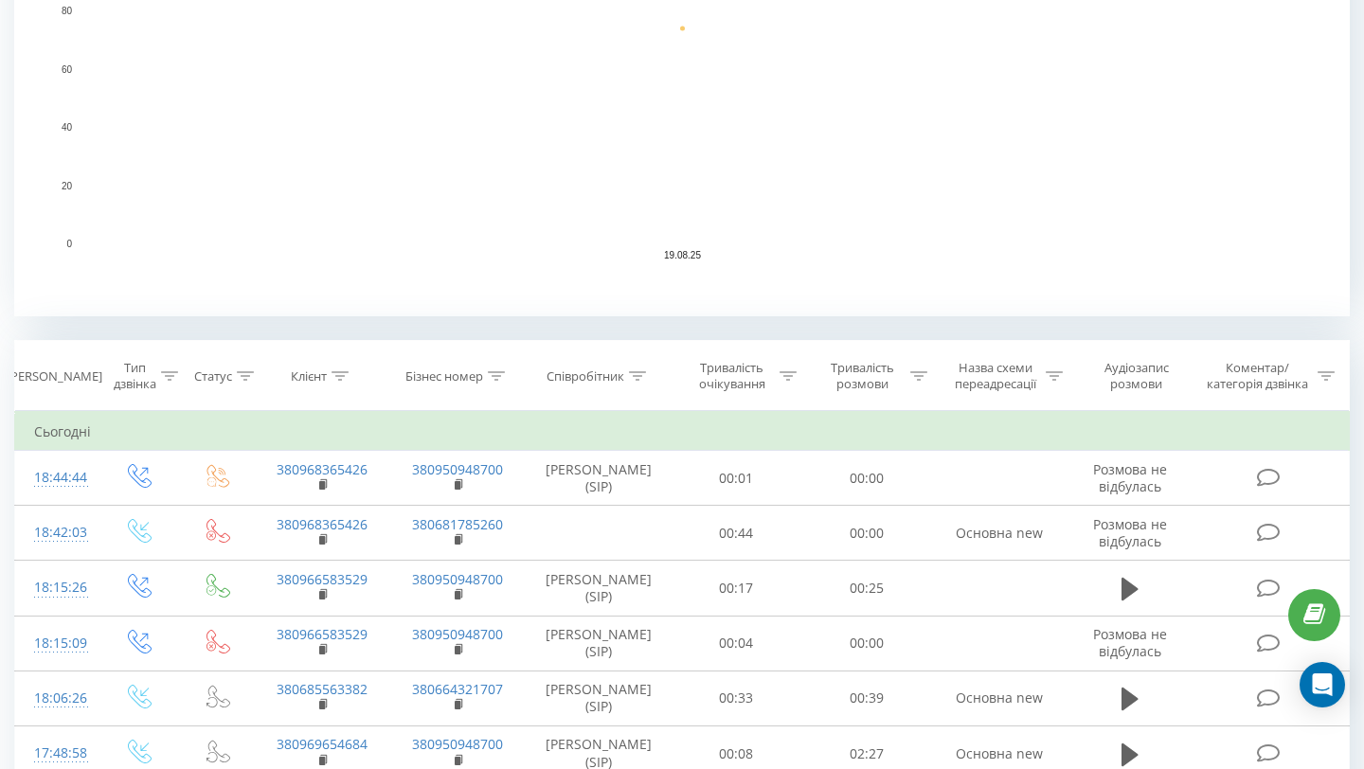
scroll to position [505, 0]
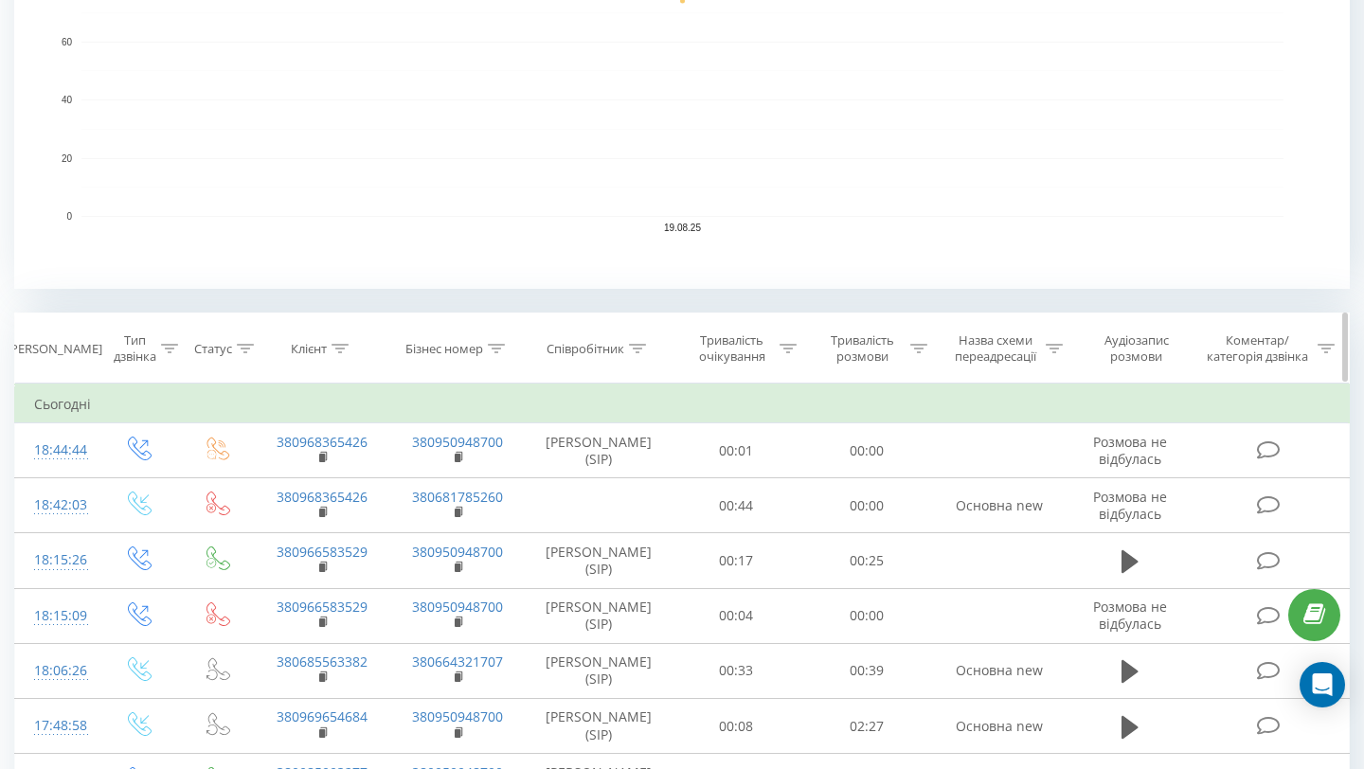
click at [593, 347] on div "Співробітник" at bounding box center [586, 349] width 78 height 16
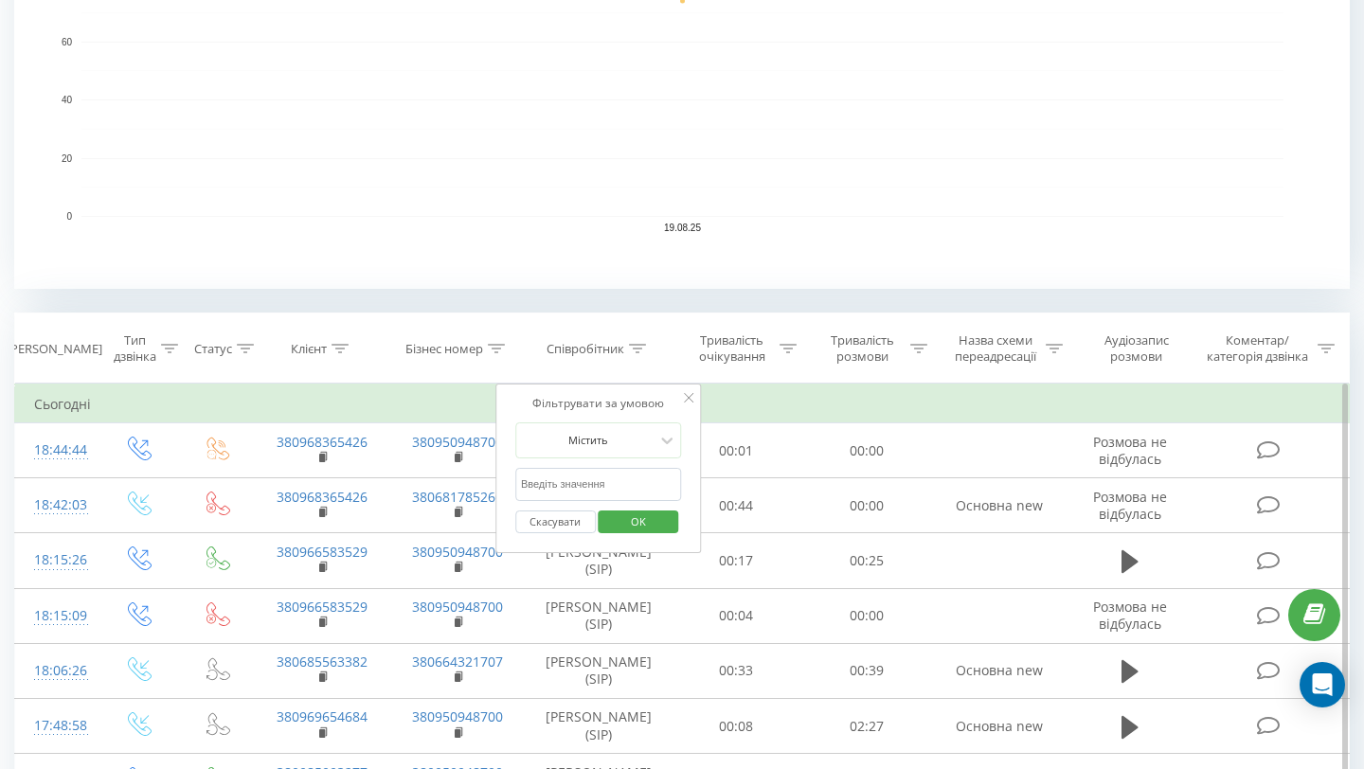
click at [629, 475] on input "text" at bounding box center [598, 484] width 167 height 33
type input "олег"
click at [645, 528] on span "OK" at bounding box center [638, 521] width 53 height 29
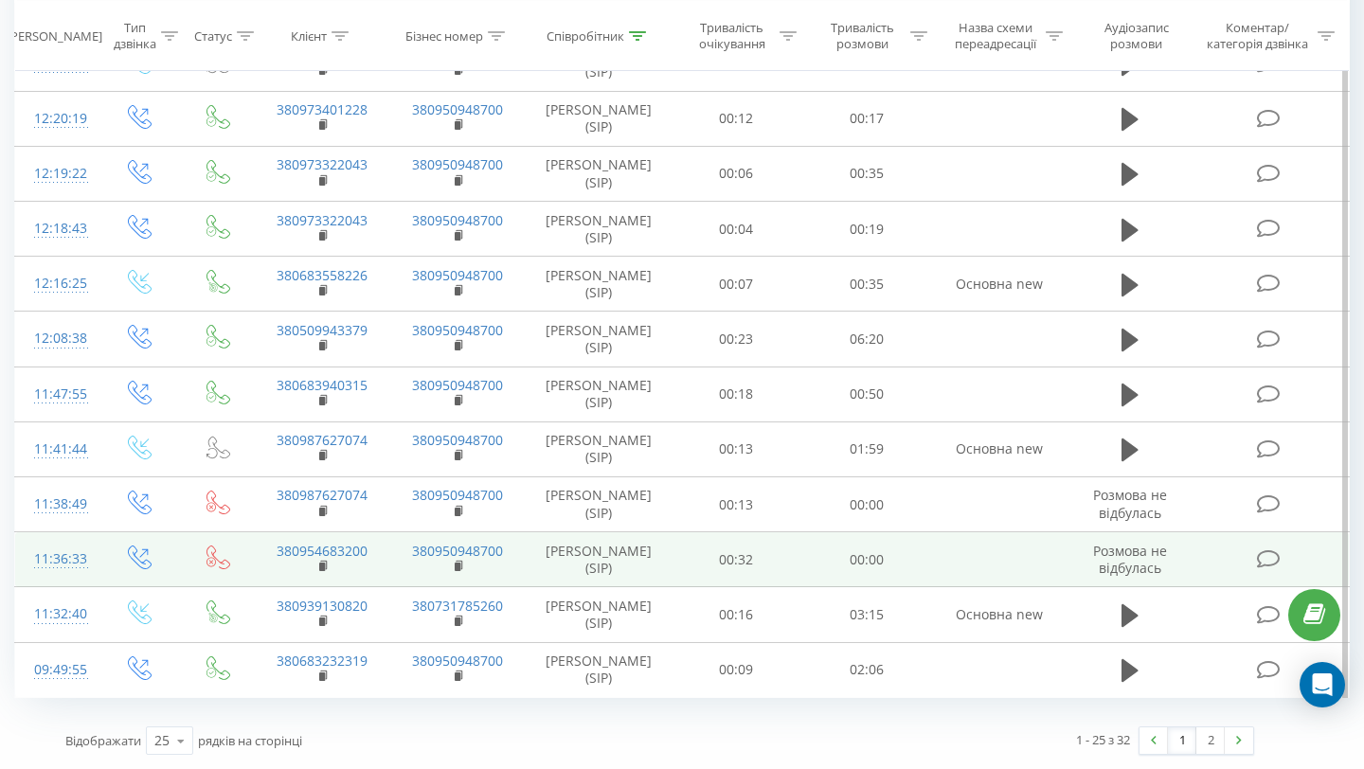
scroll to position [1931, 0]
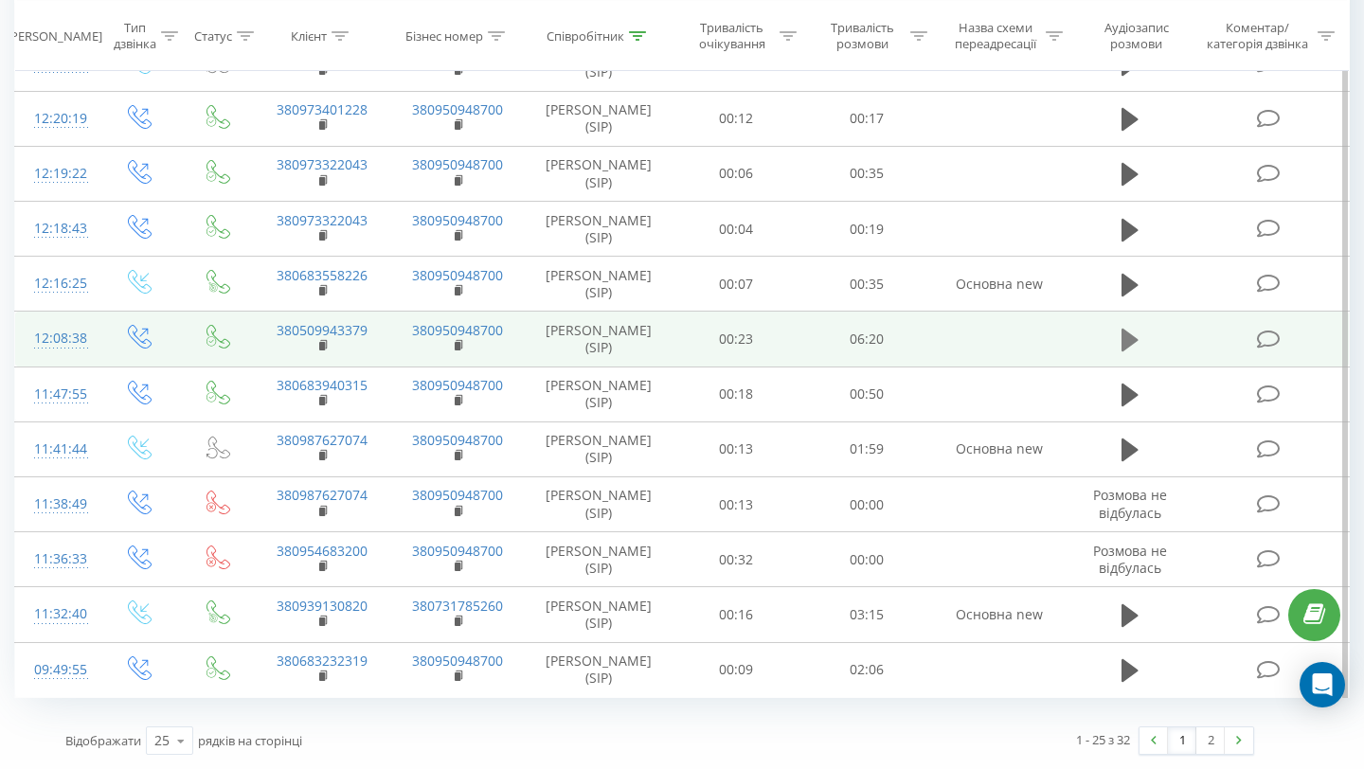
click at [1128, 329] on icon at bounding box center [1130, 340] width 17 height 23
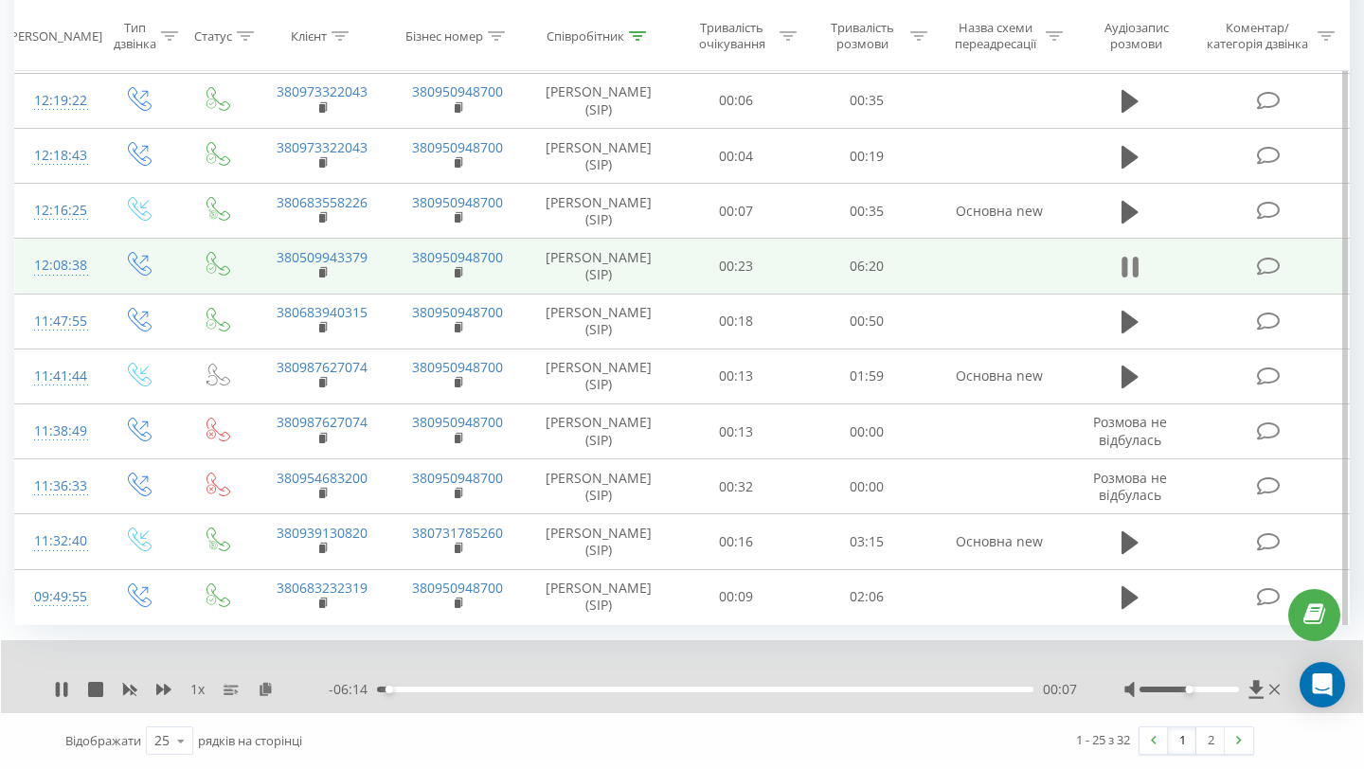
click at [1122, 280] on icon at bounding box center [1130, 267] width 17 height 27
click at [51, 685] on div "1 x - 06:13 00:07 00:07" at bounding box center [682, 676] width 1362 height 73
click at [60, 687] on icon at bounding box center [61, 689] width 11 height 15
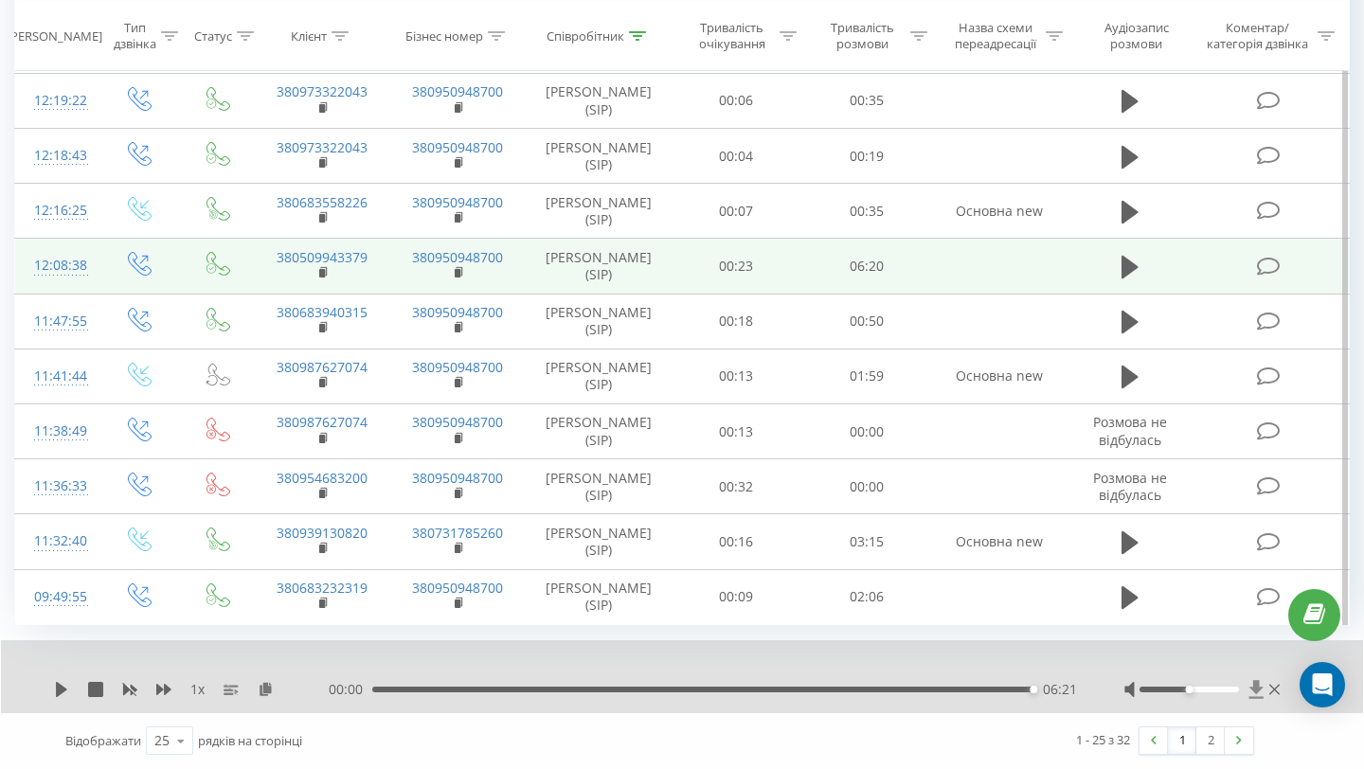
click at [1257, 689] on icon at bounding box center [1255, 689] width 14 height 18
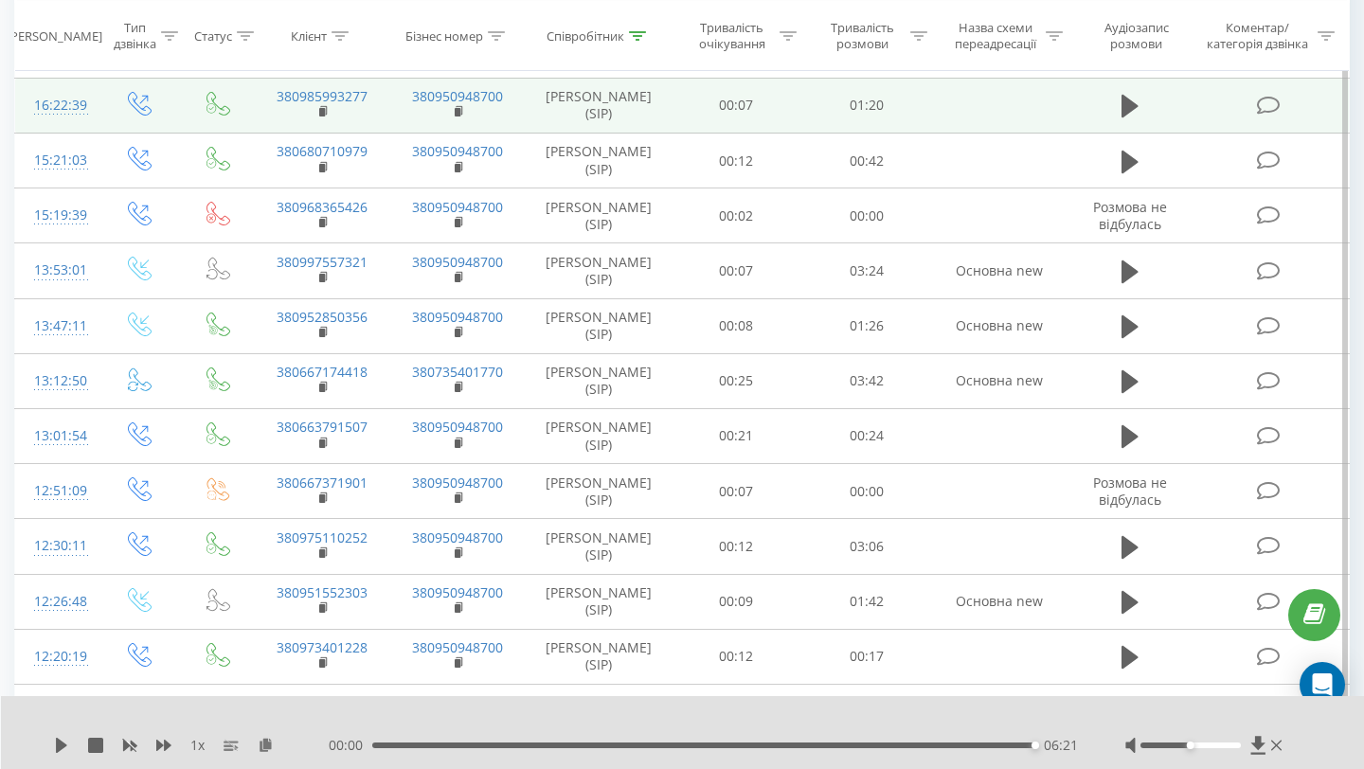
scroll to position [1110, 0]
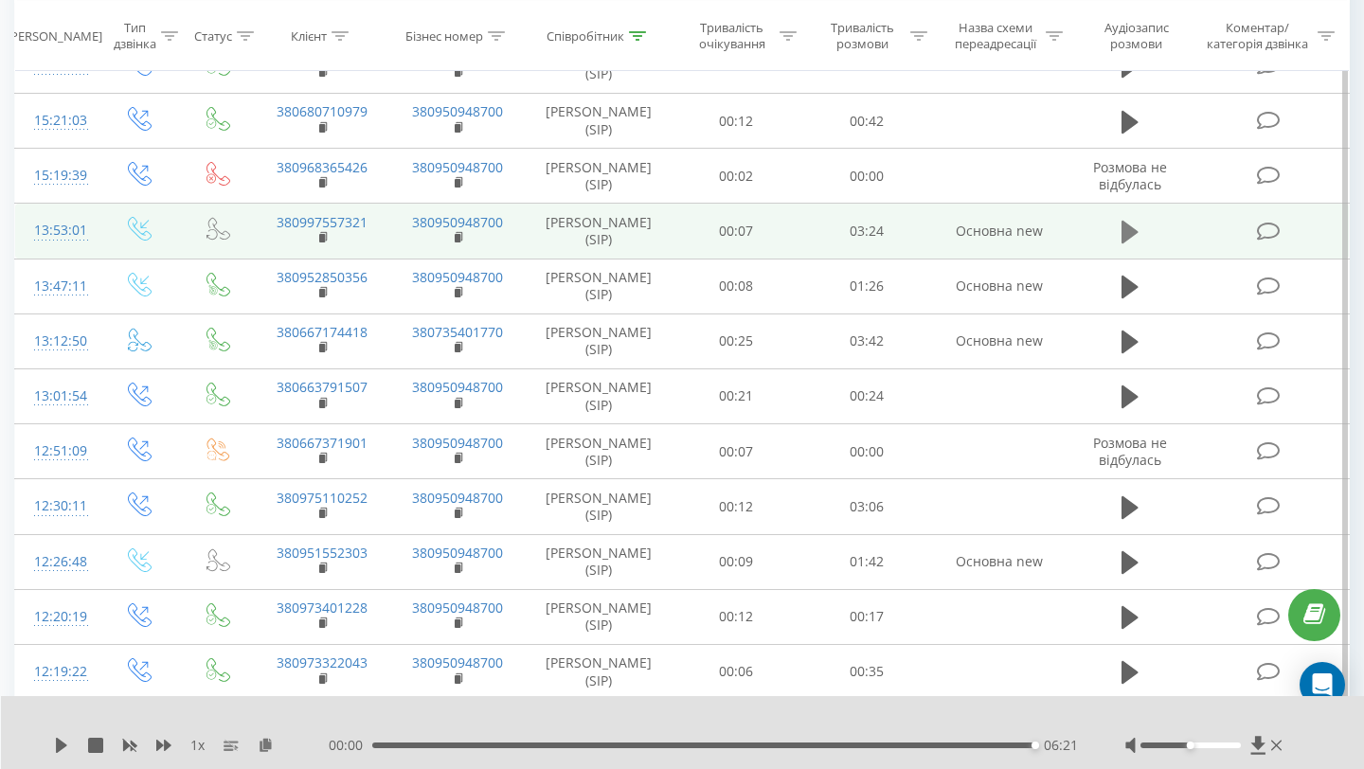
click at [1129, 243] on icon at bounding box center [1130, 232] width 17 height 23
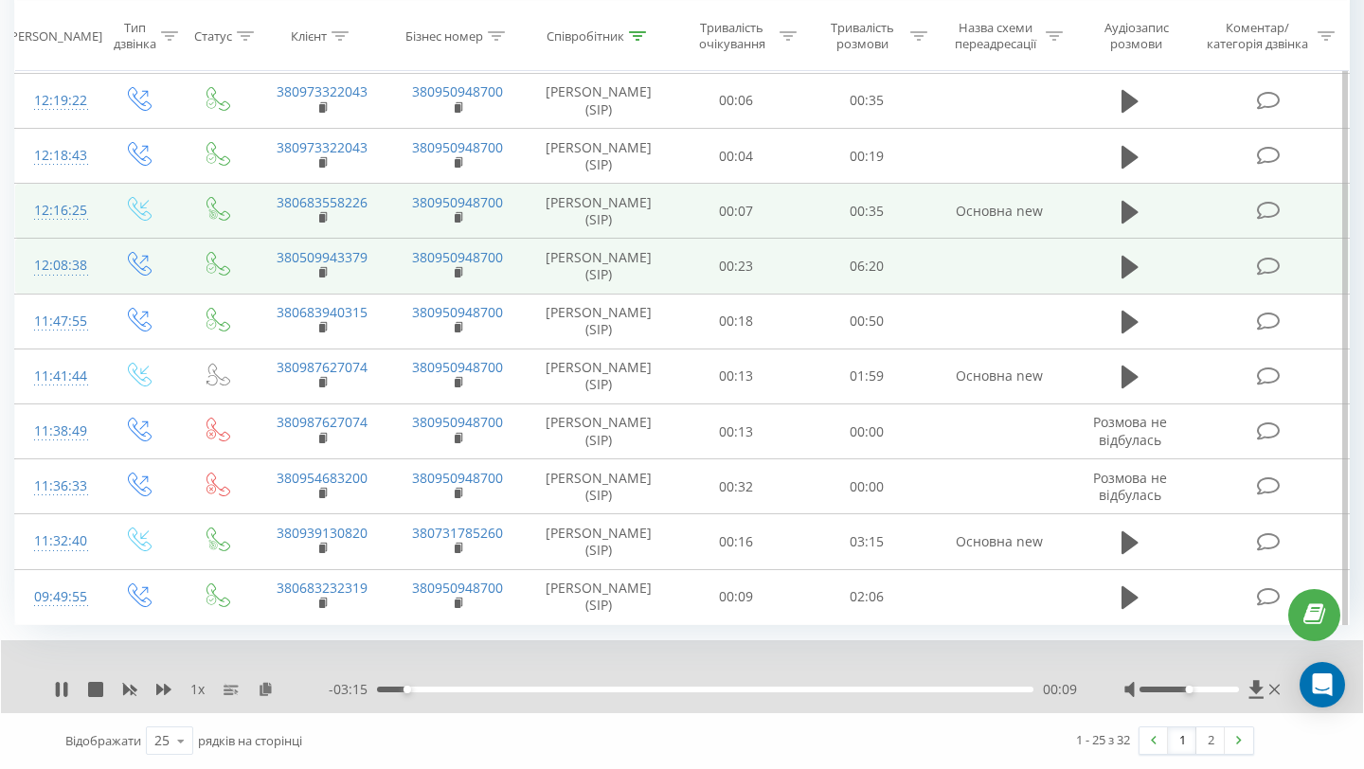
scroll to position [2046, 0]
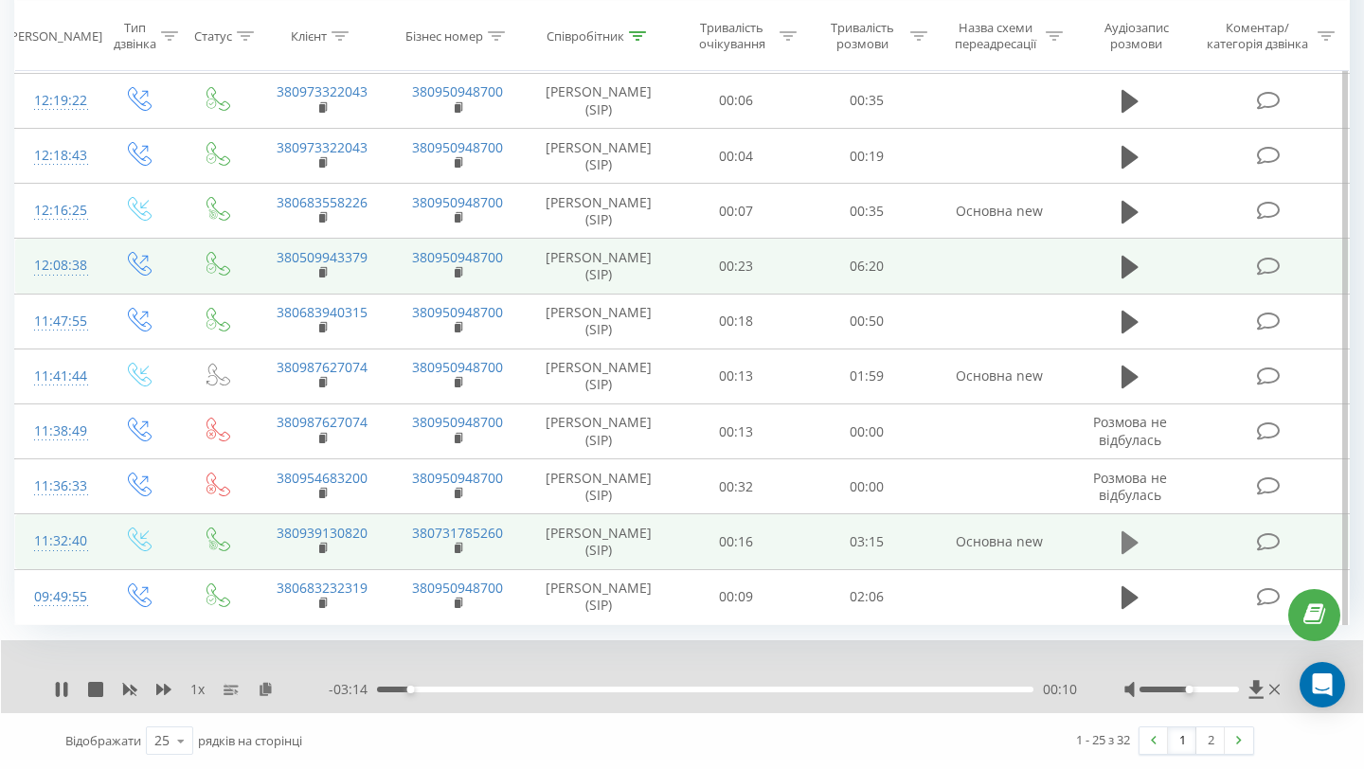
click at [1127, 531] on icon at bounding box center [1130, 542] width 17 height 23
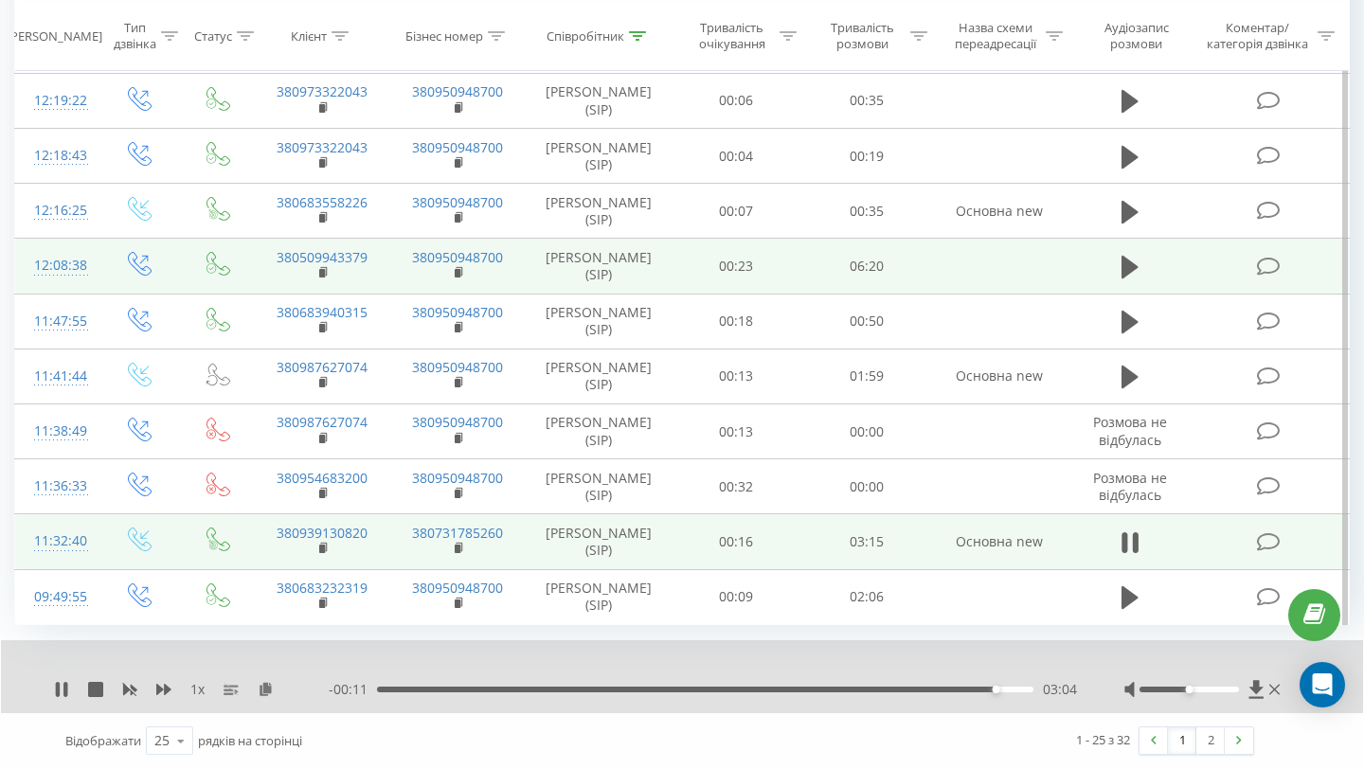
scroll to position [1995, 0]
click at [325, 555] on icon at bounding box center [324, 548] width 10 height 13
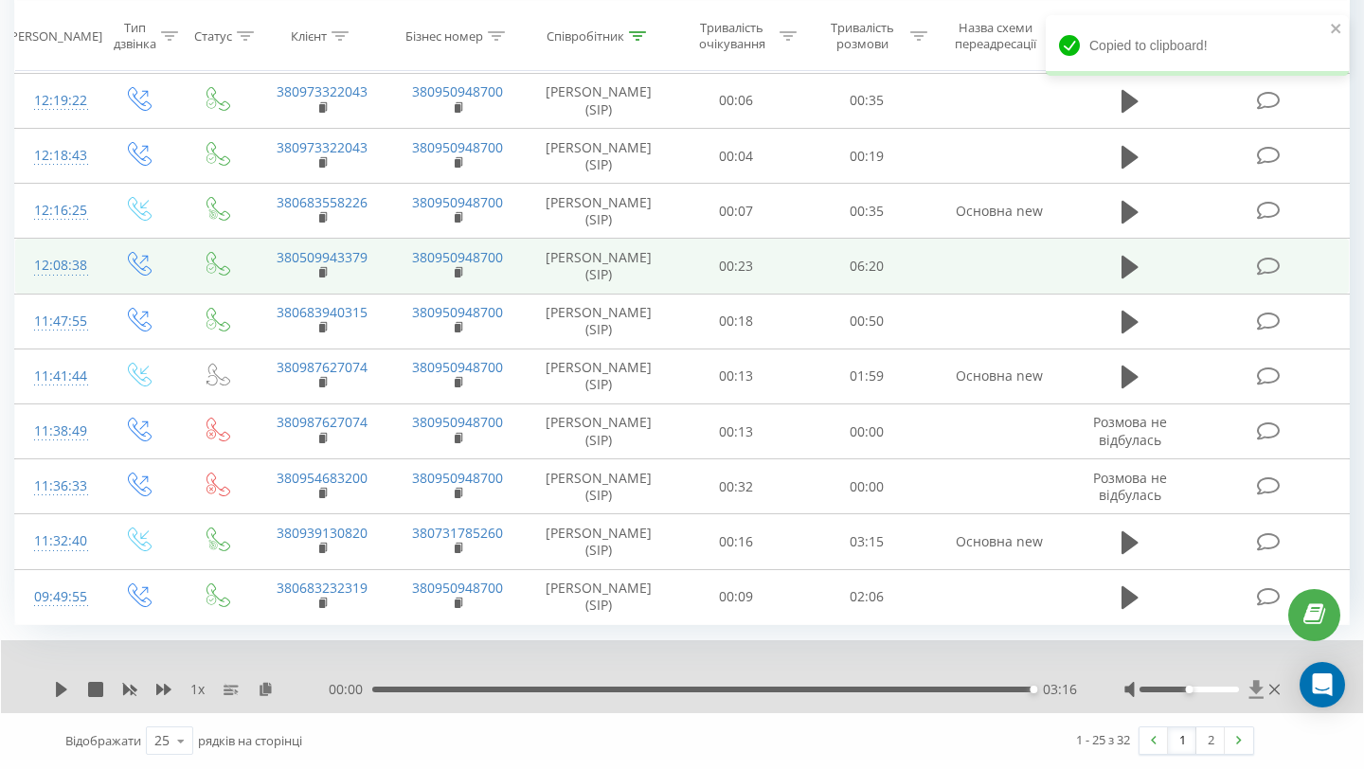
click at [1256, 699] on icon at bounding box center [1256, 689] width 16 height 19
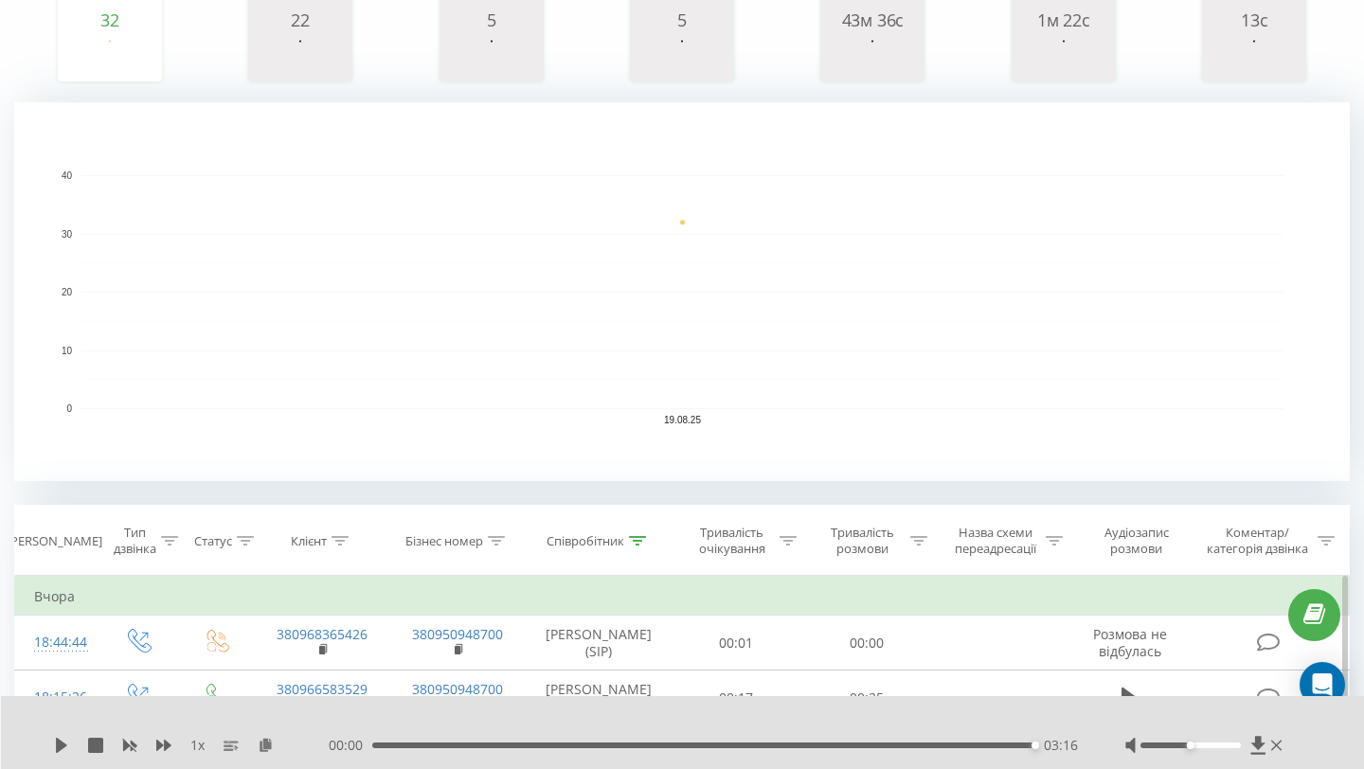
scroll to position [0, 0]
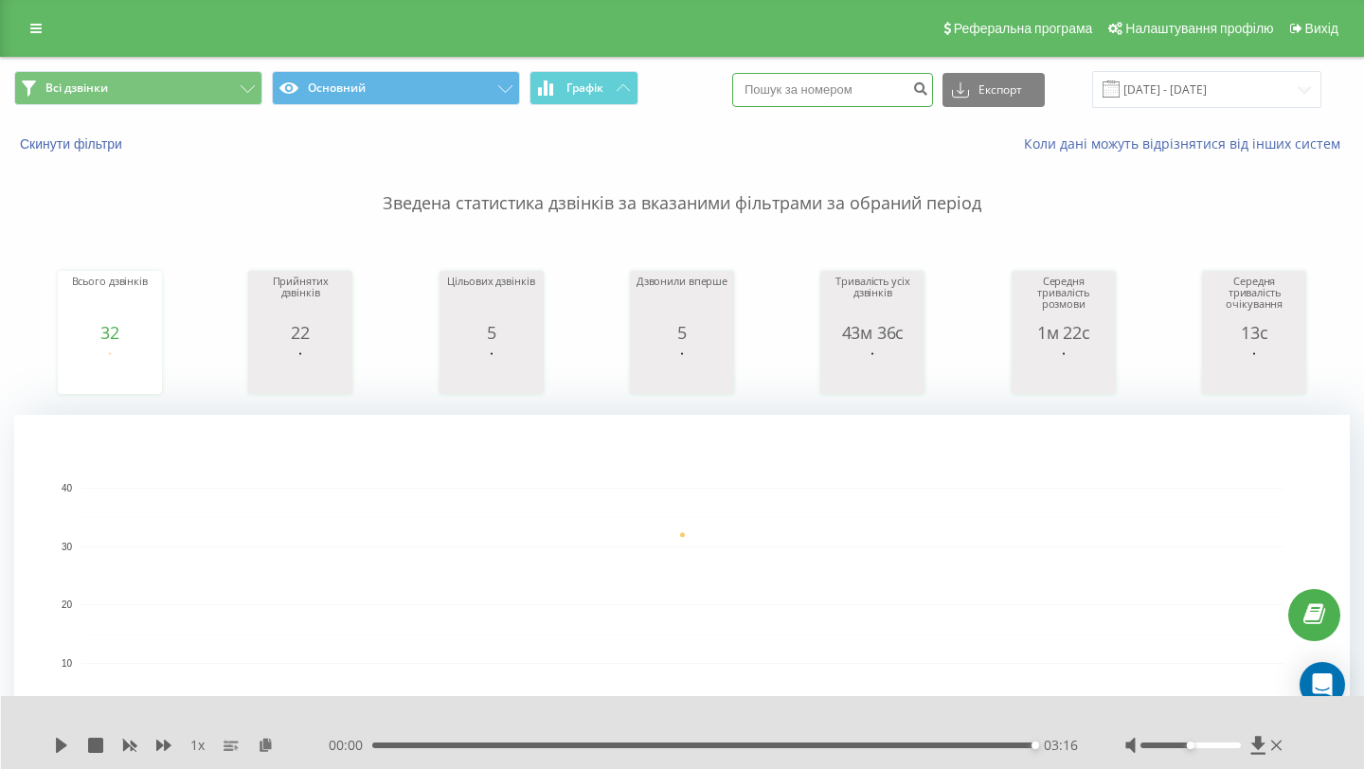
click at [852, 84] on input at bounding box center [832, 90] width 201 height 34
paste input
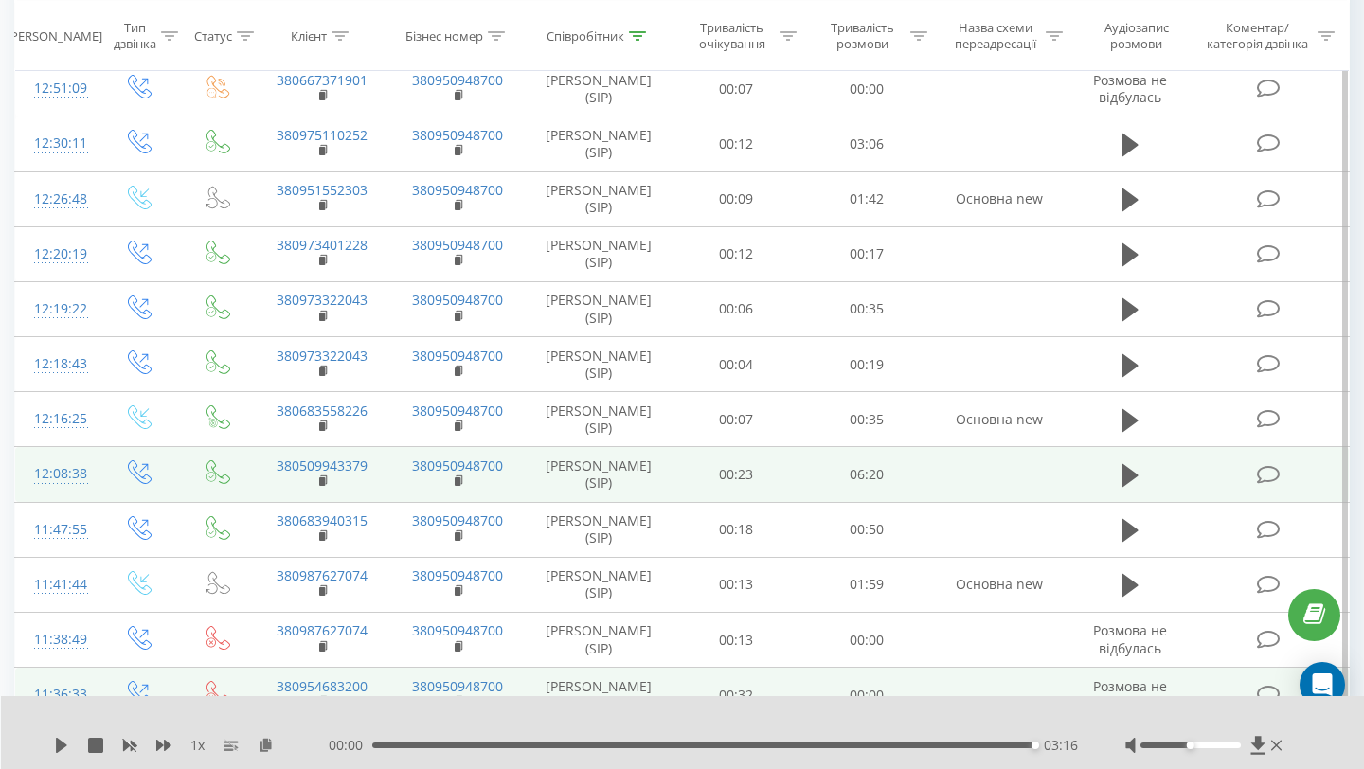
scroll to position [2046, 0]
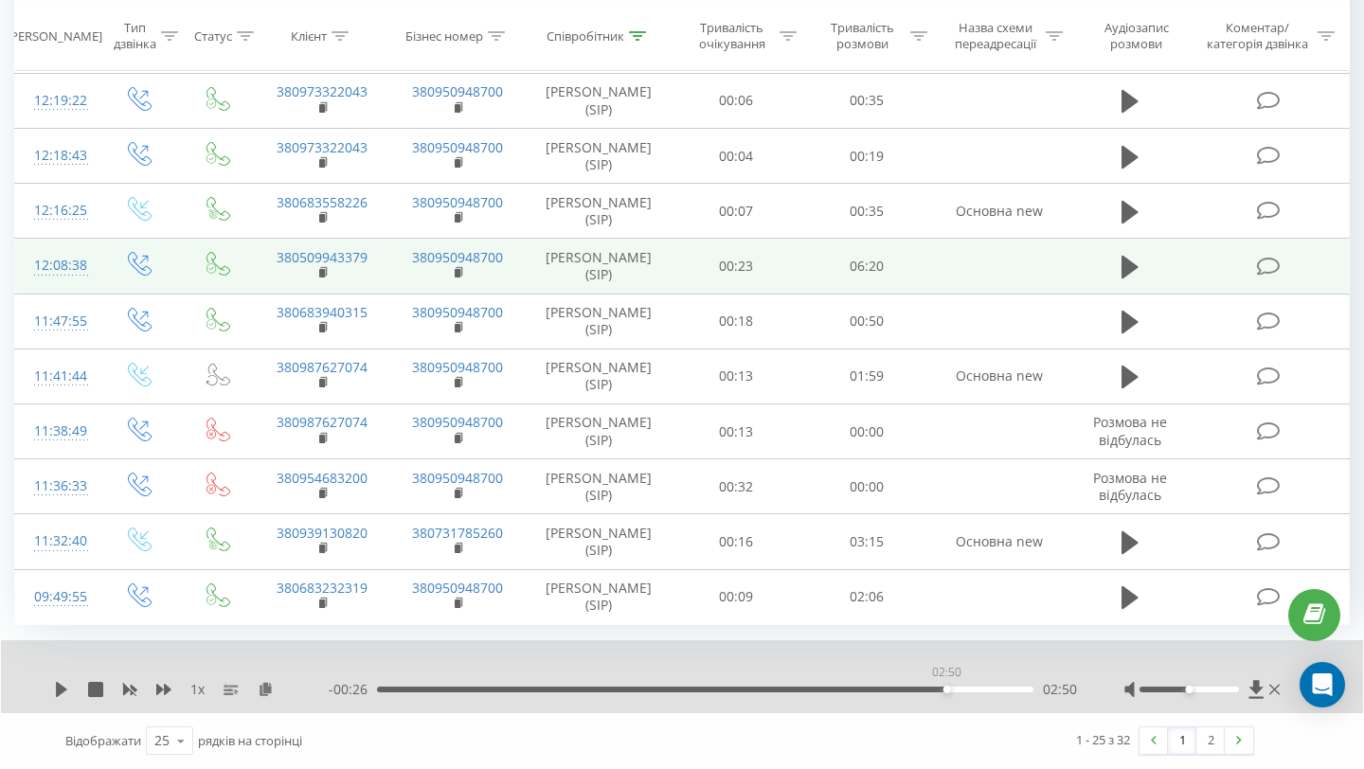
drag, startPoint x: 1032, startPoint y: 691, endPoint x: 943, endPoint y: 692, distance: 89.1
click at [944, 691] on div "02:50" at bounding box center [947, 690] width 8 height 8
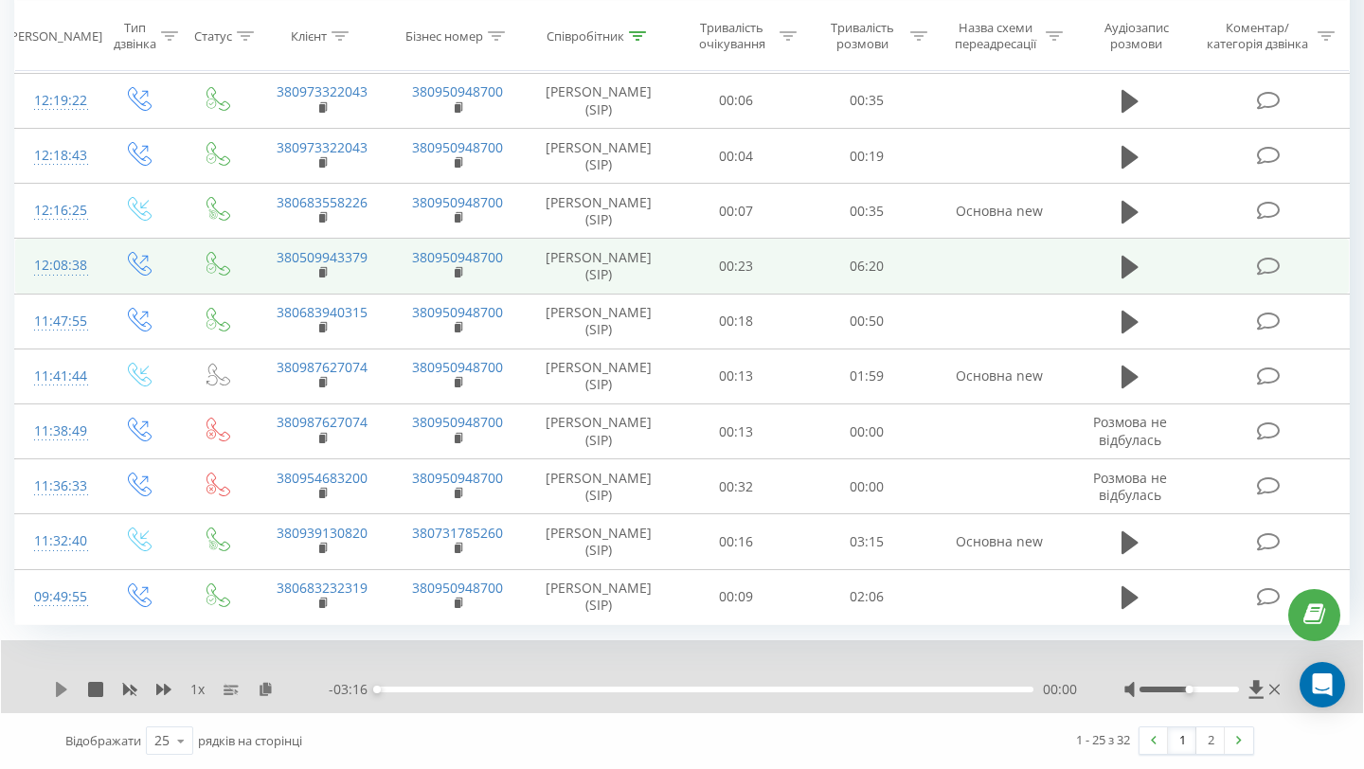
click at [61, 690] on icon at bounding box center [61, 689] width 11 height 15
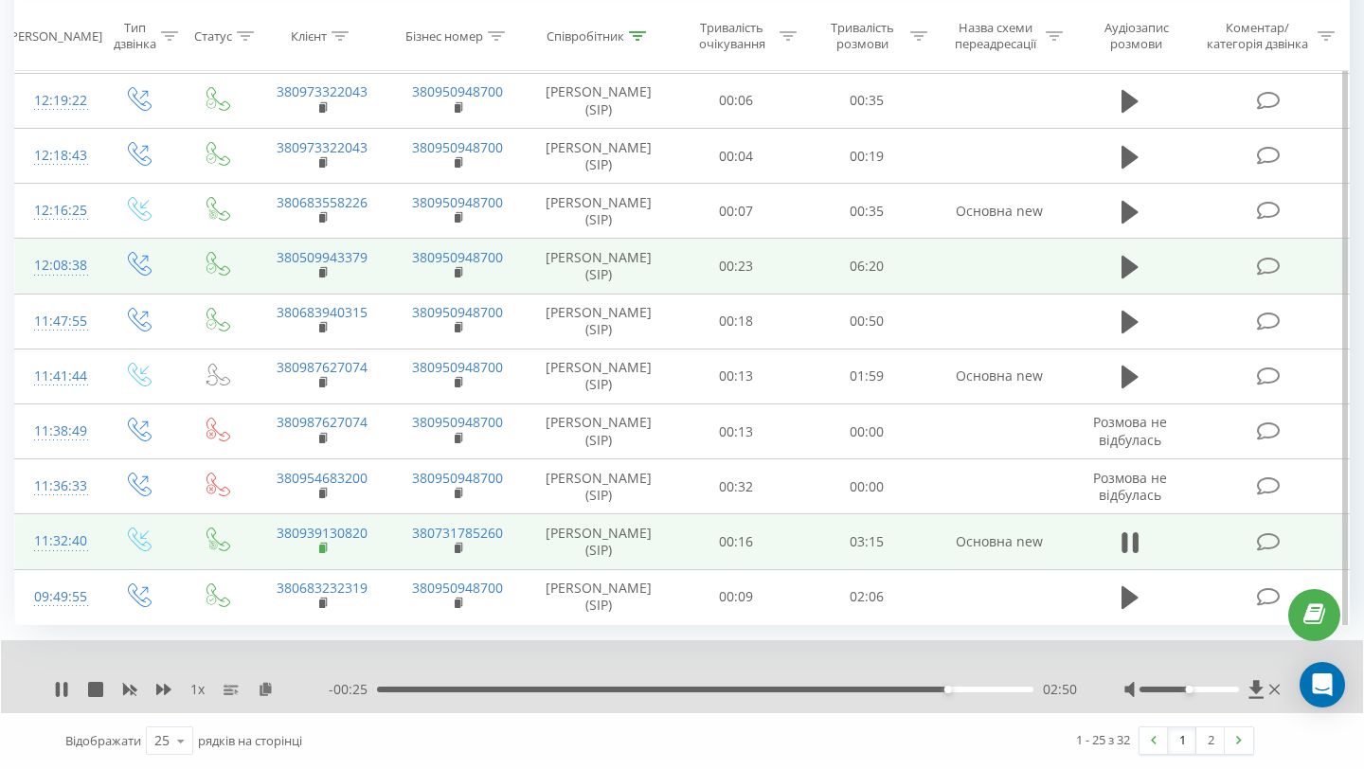
click at [321, 545] on rect at bounding box center [322, 549] width 6 height 9
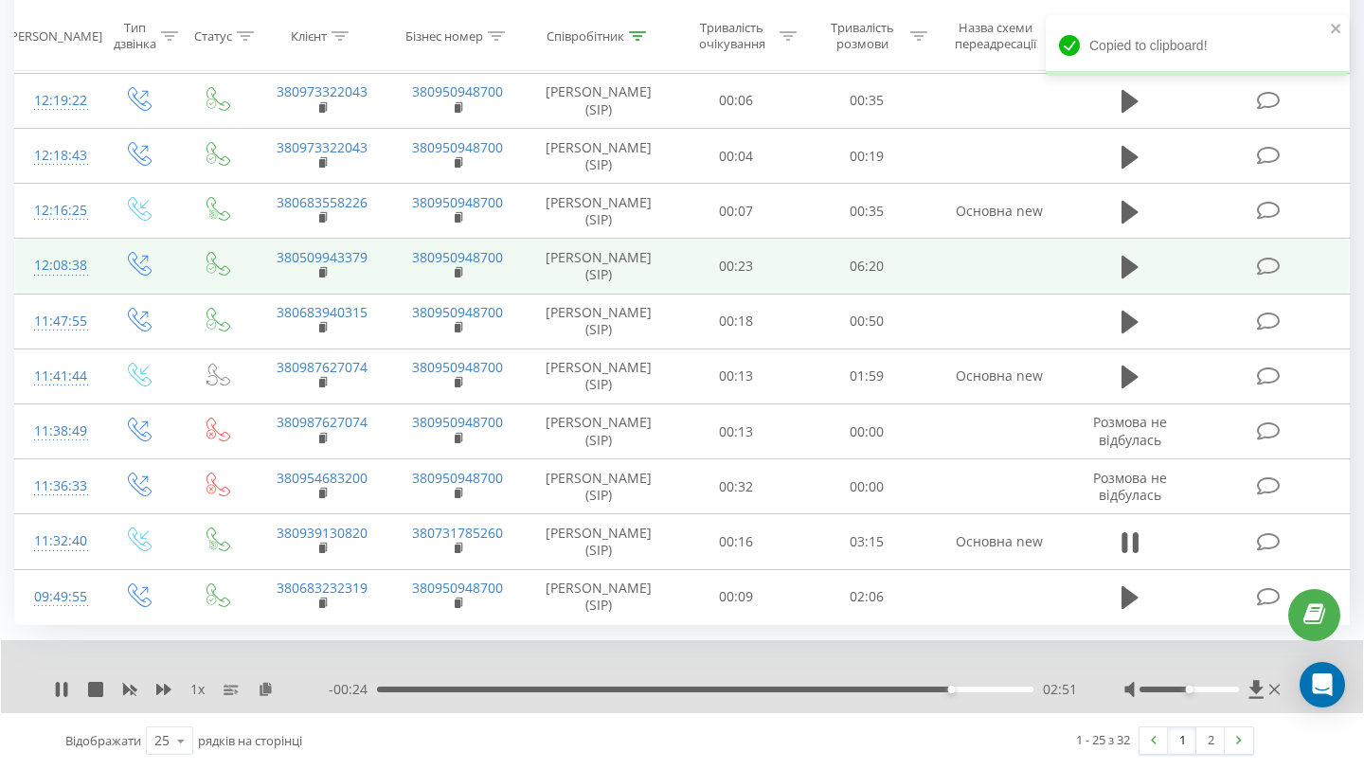
click at [64, 701] on div "1 x - 00:24 02:51 02:51" at bounding box center [682, 676] width 1362 height 73
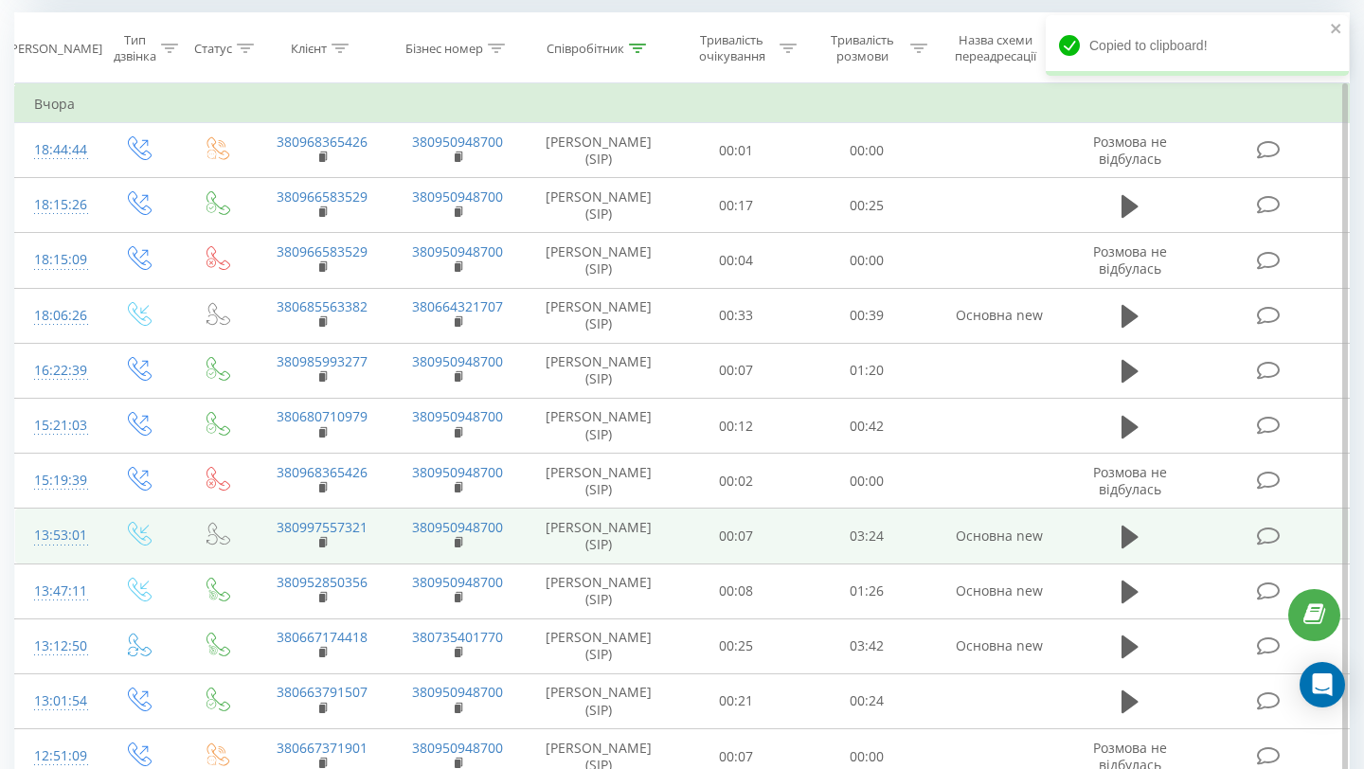
scroll to position [0, 0]
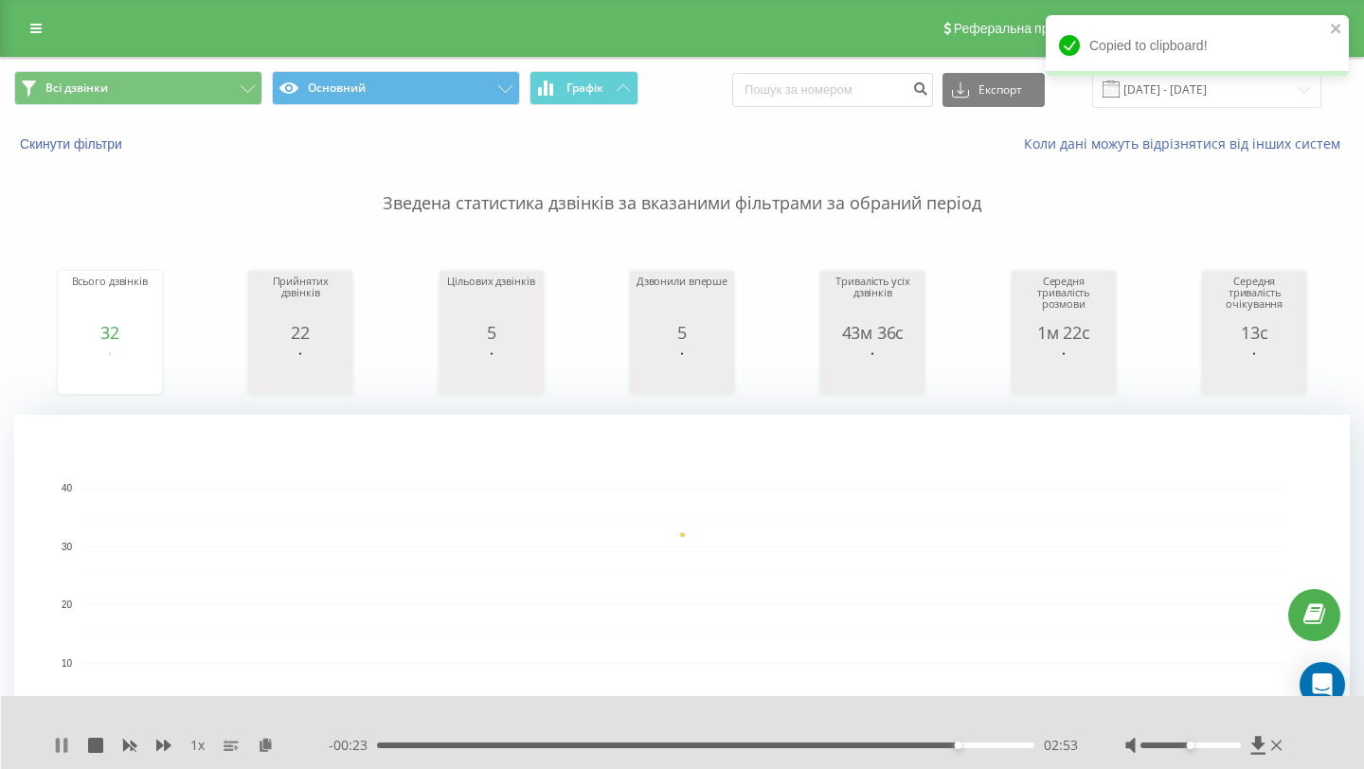
click at [66, 744] on icon at bounding box center [65, 745] width 4 height 15
click at [894, 91] on input at bounding box center [832, 90] width 201 height 34
paste input "380939130820"
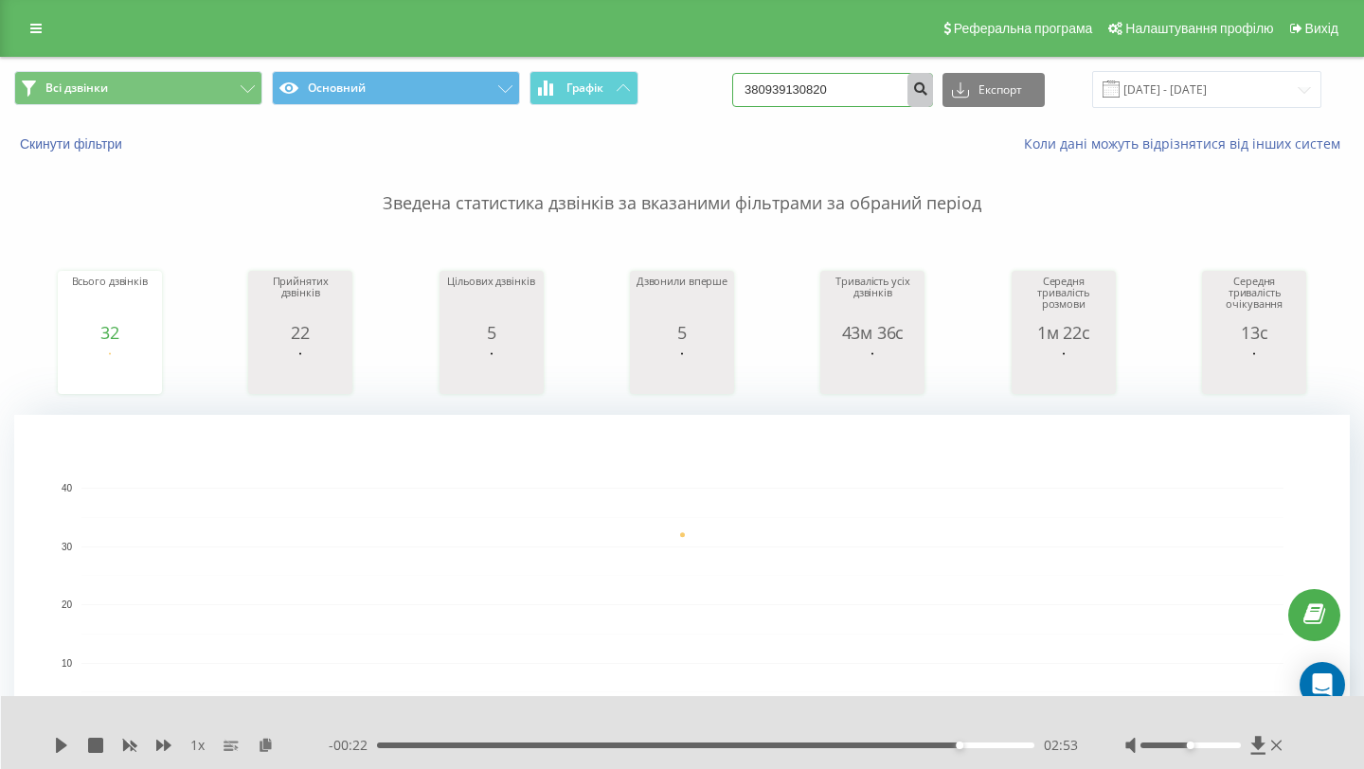
type input "380939130820"
click at [928, 91] on icon "submit" at bounding box center [920, 86] width 16 height 11
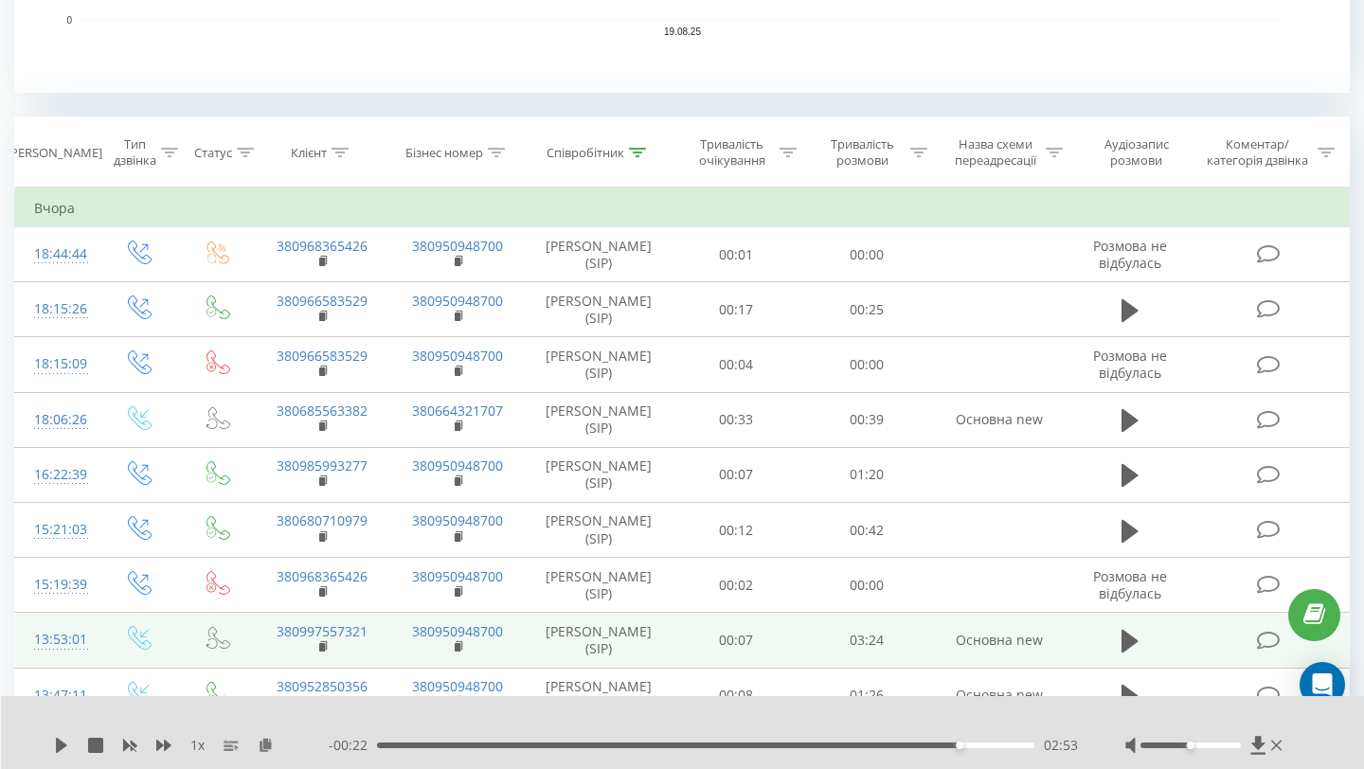
scroll to position [788, 0]
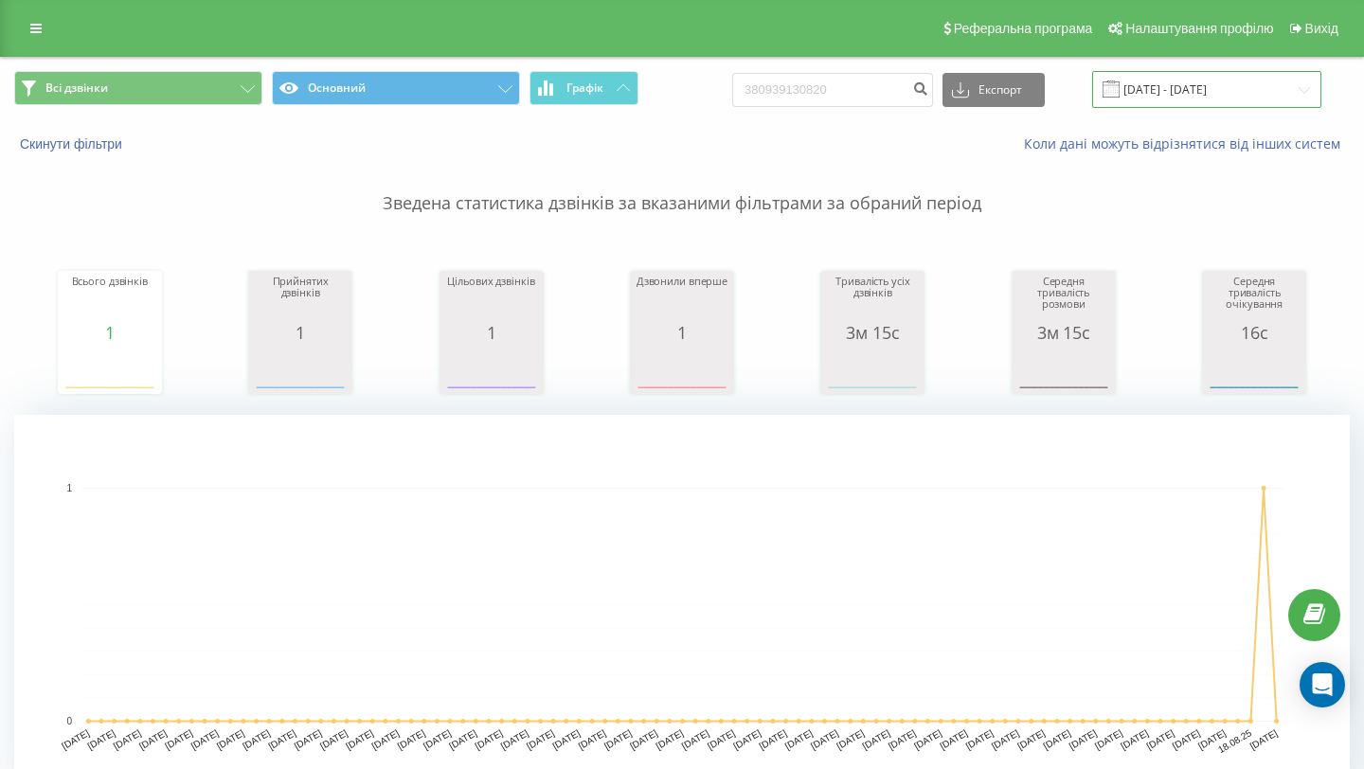
click at [1186, 90] on input "[DATE] - [DATE]" at bounding box center [1206, 89] width 229 height 37
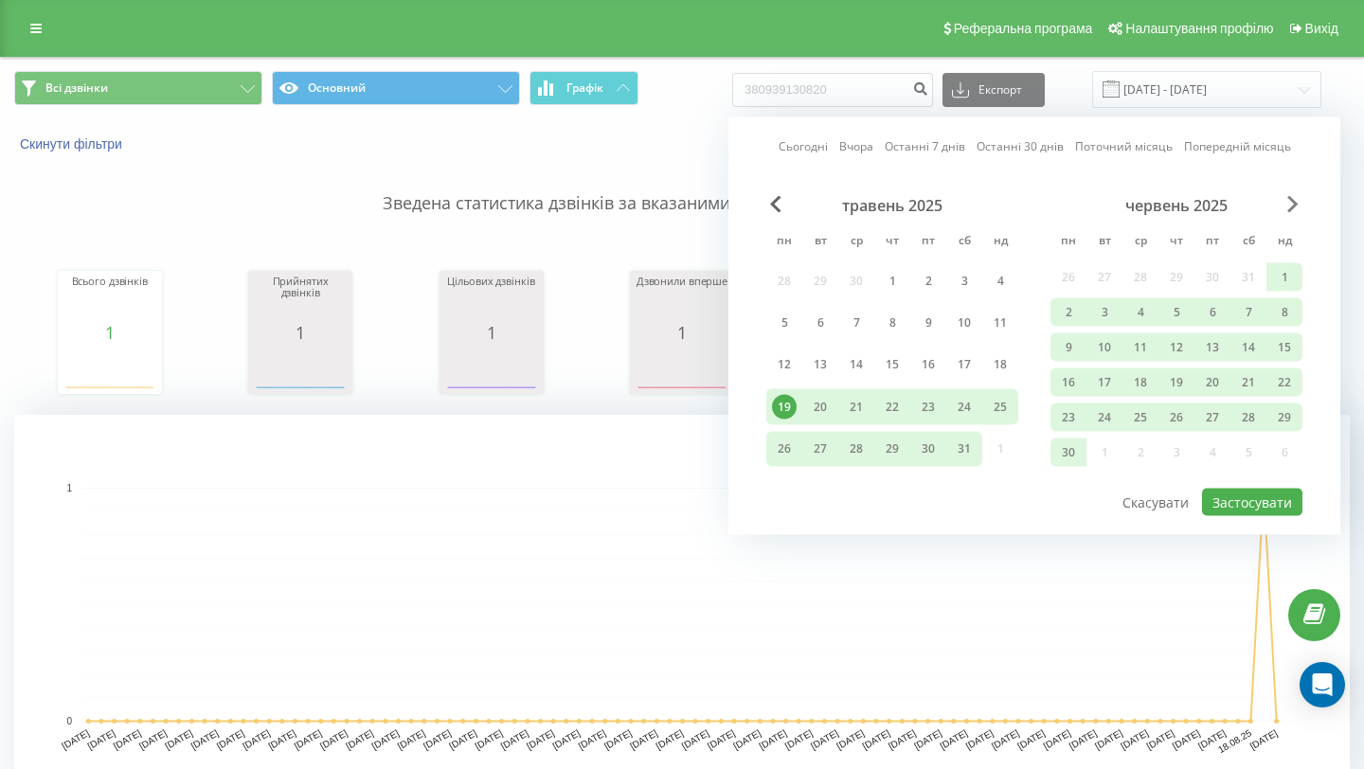
click at [1292, 199] on span "Next Month" at bounding box center [1292, 204] width 11 height 17
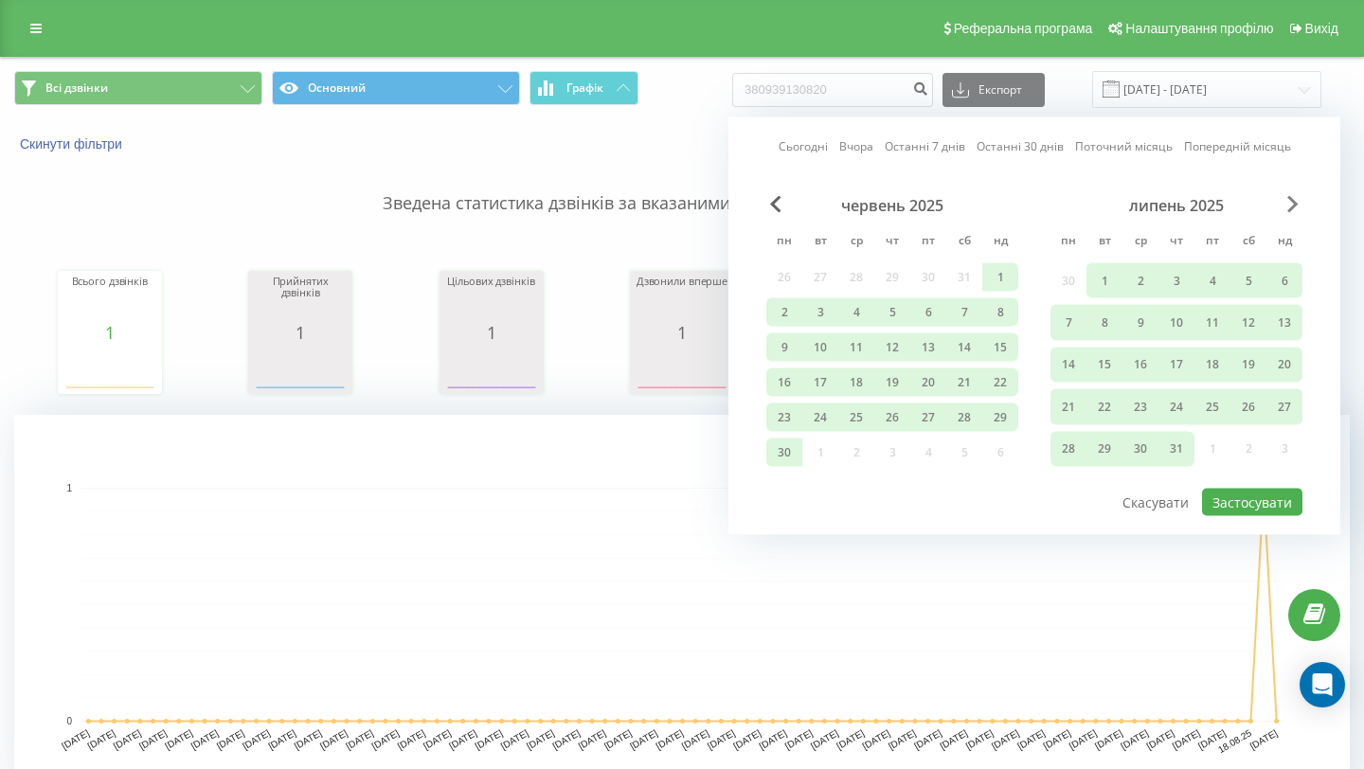
click at [1292, 199] on span "Next Month" at bounding box center [1292, 204] width 11 height 17
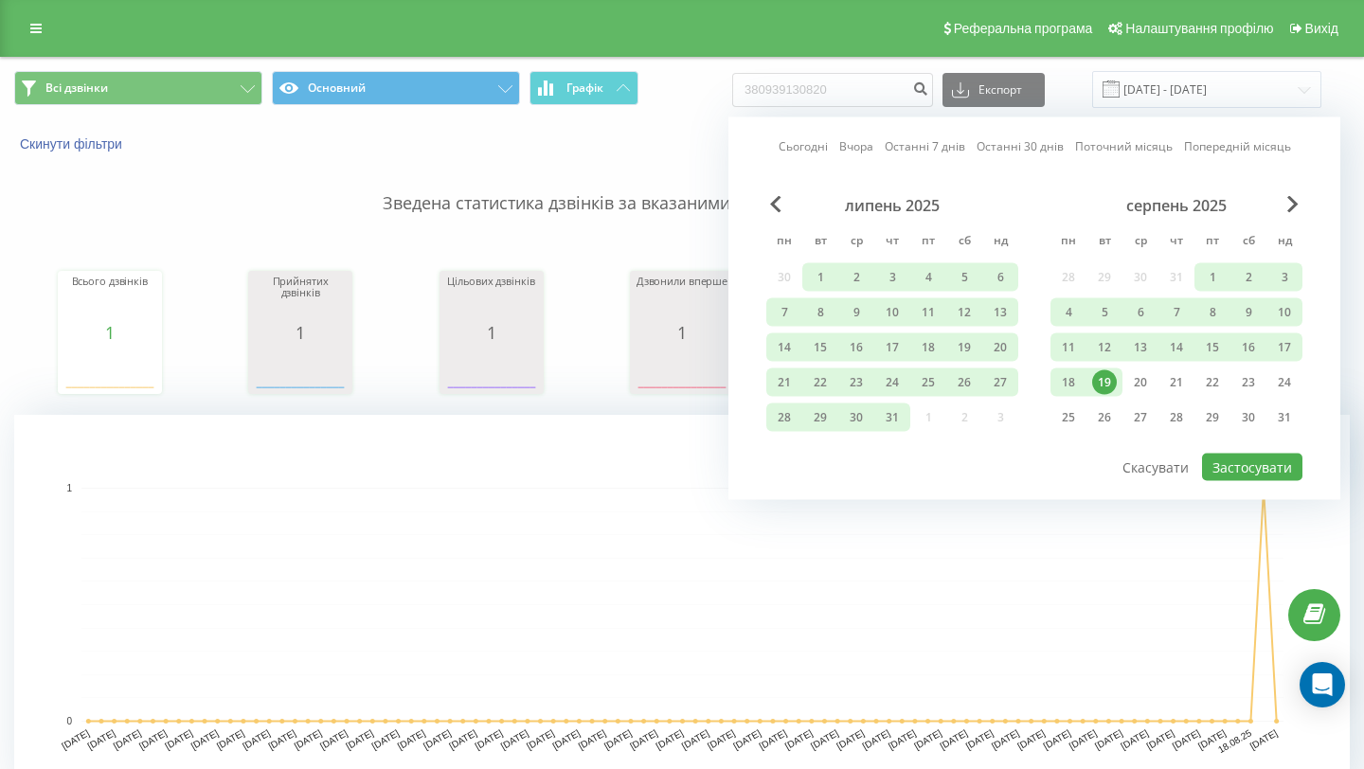
click at [1104, 386] on div "19" at bounding box center [1104, 382] width 25 height 25
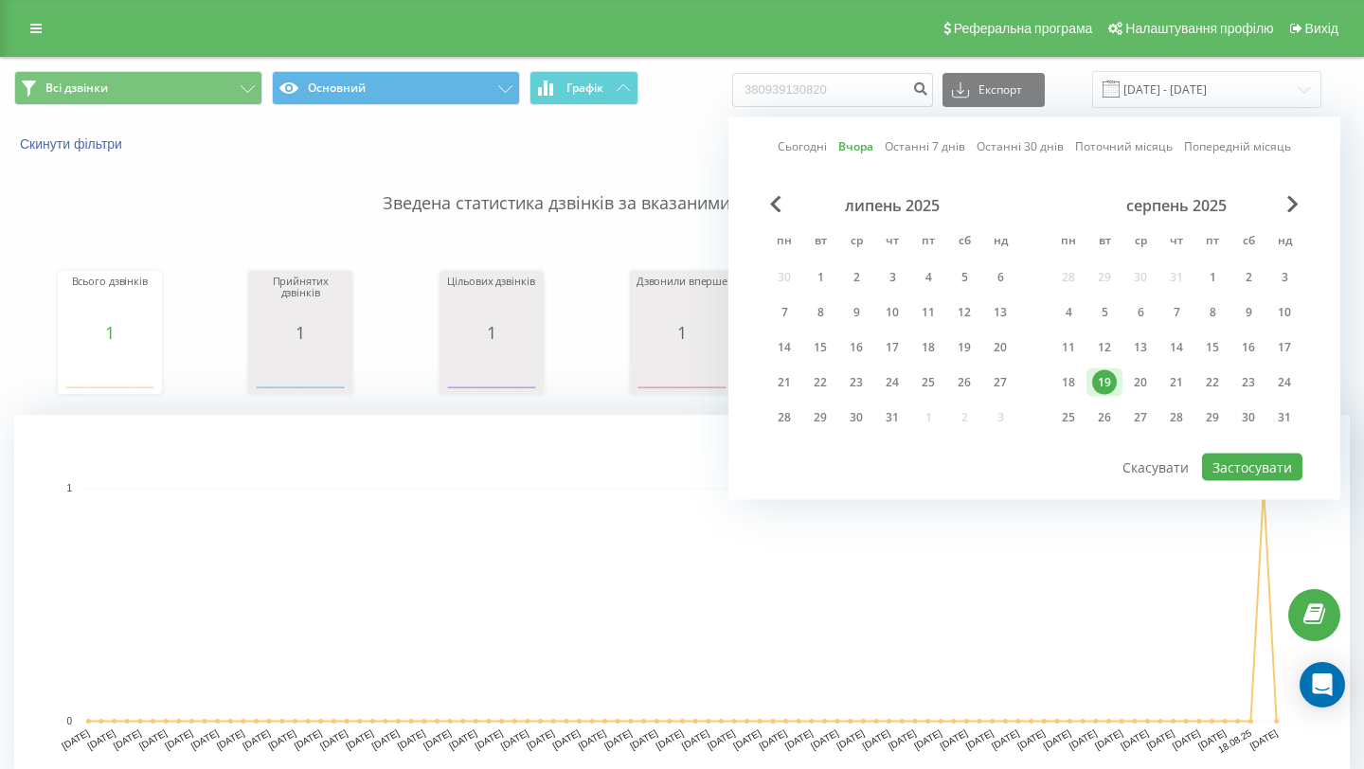
click at [1107, 384] on div "19" at bounding box center [1104, 382] width 25 height 25
click at [1227, 463] on button "Застосувати" at bounding box center [1252, 467] width 100 height 27
type input "[DATE] - [DATE]"
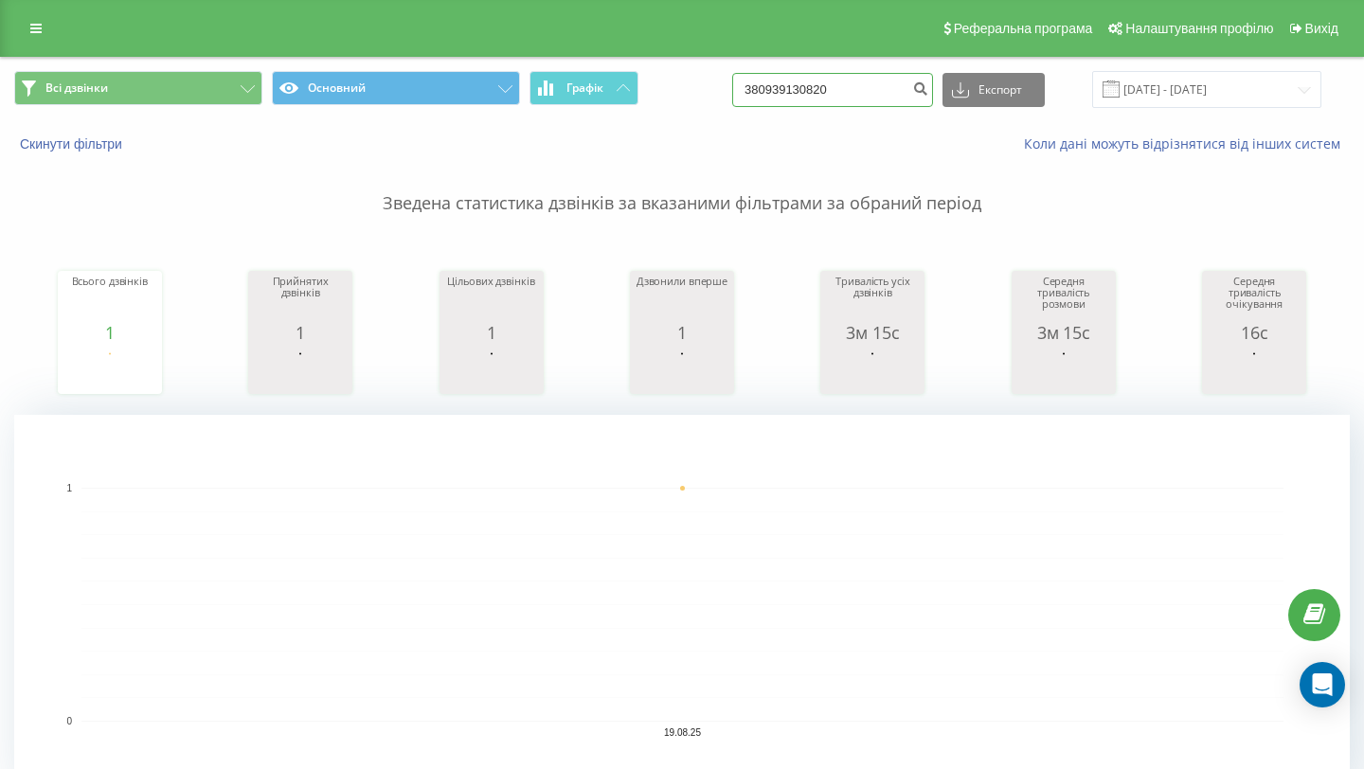
click at [876, 104] on input "380939130820" at bounding box center [832, 90] width 201 height 34
drag, startPoint x: 877, startPoint y: 104, endPoint x: 782, endPoint y: 105, distance: 94.7
click at [782, 104] on input "380939130820" at bounding box center [832, 90] width 201 height 34
click at [928, 83] on icon "submit" at bounding box center [920, 86] width 16 height 11
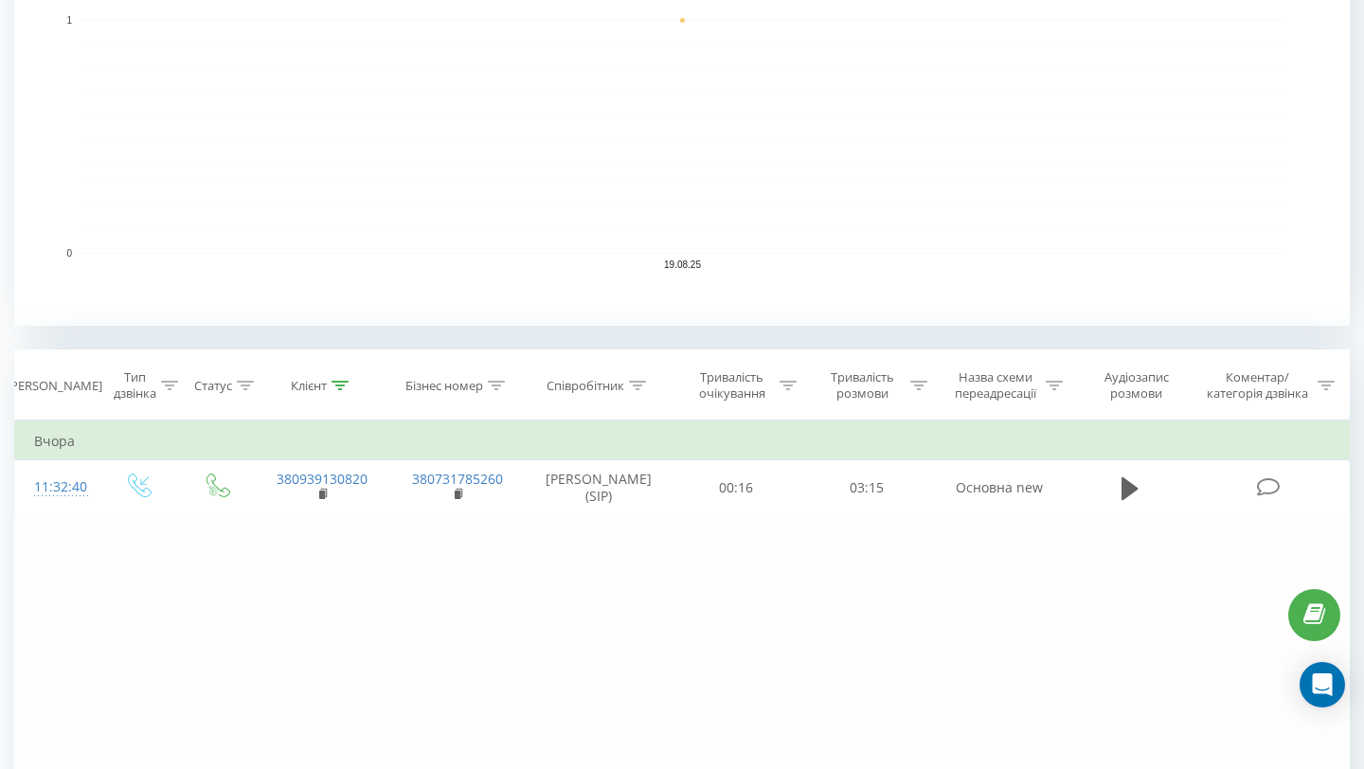
scroll to position [500, 0]
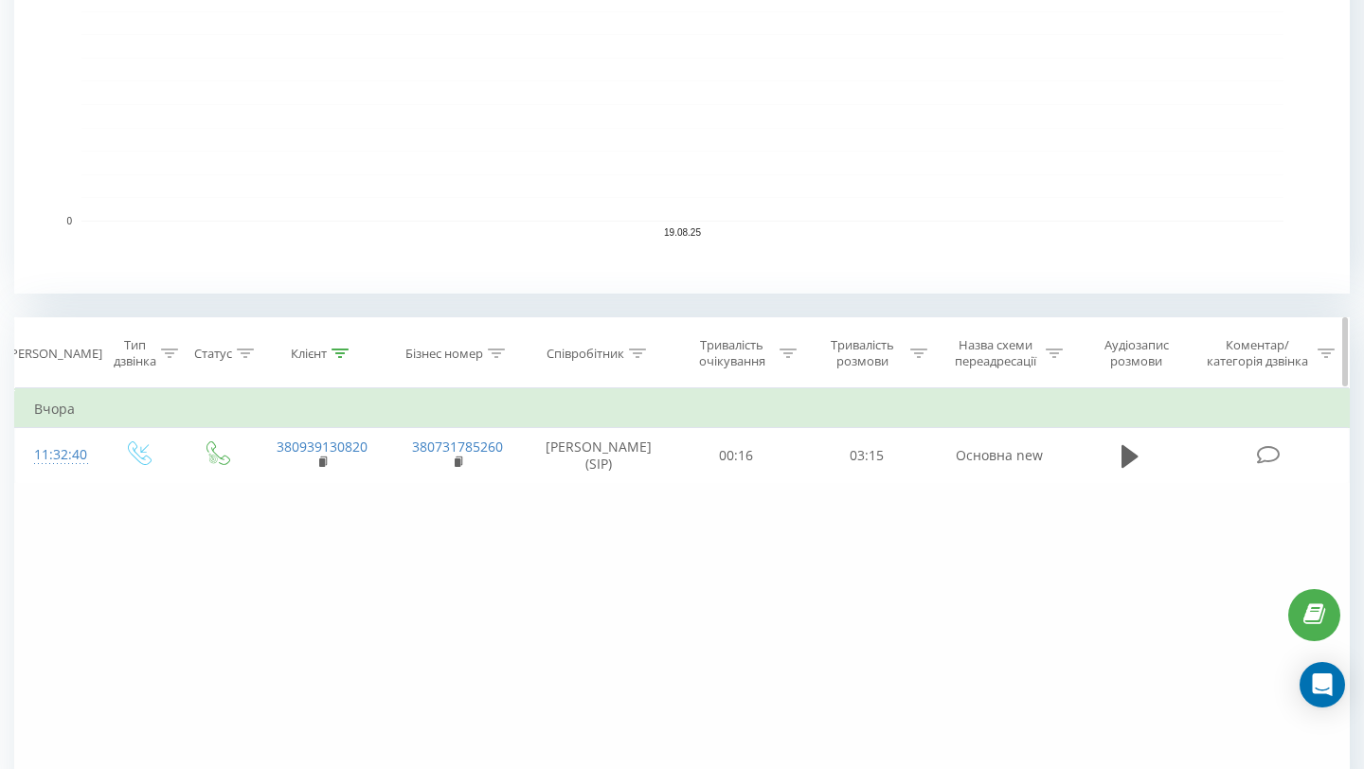
click at [617, 350] on div "Співробітник" at bounding box center [586, 354] width 78 height 16
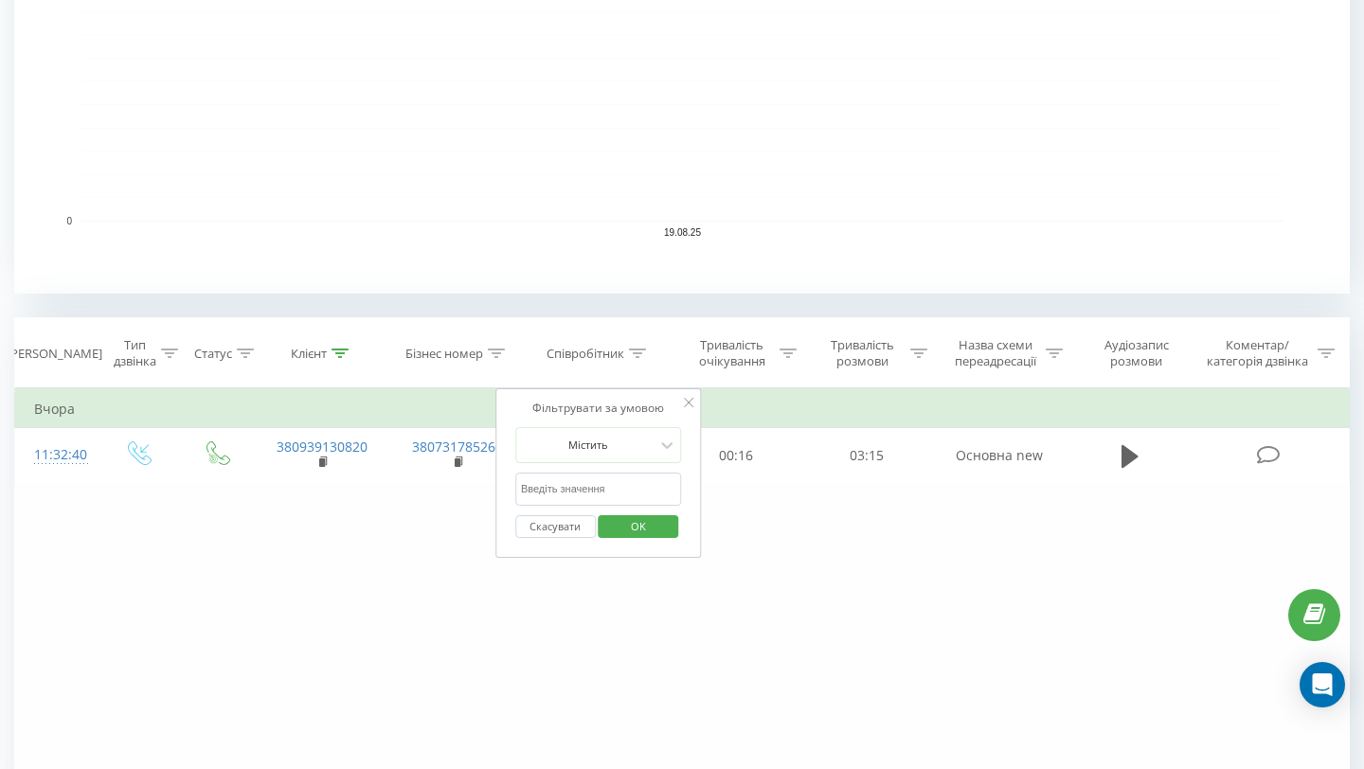
click at [601, 488] on input "text" at bounding box center [598, 489] width 167 height 33
type input "[PERSON_NAME]"
click at [633, 529] on span "OK" at bounding box center [638, 526] width 53 height 29
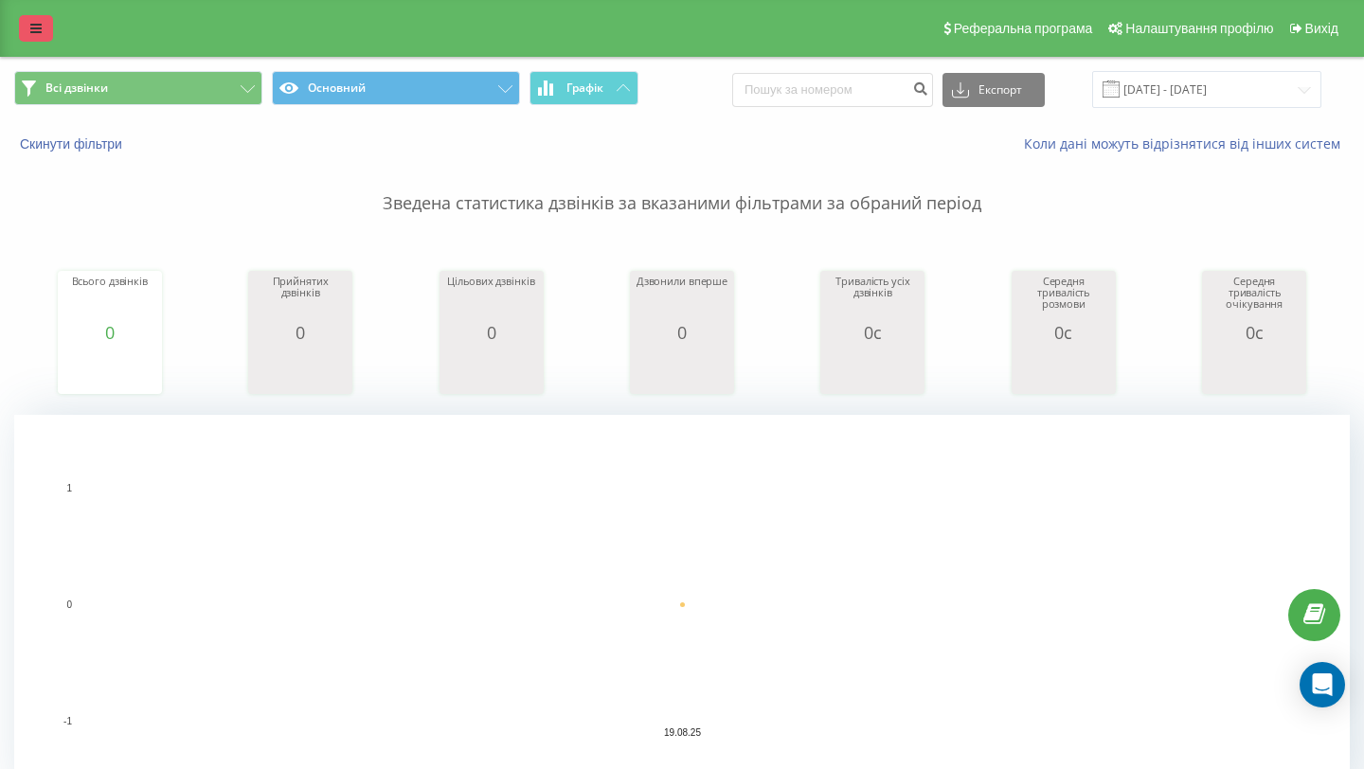
click at [27, 27] on link at bounding box center [36, 28] width 34 height 27
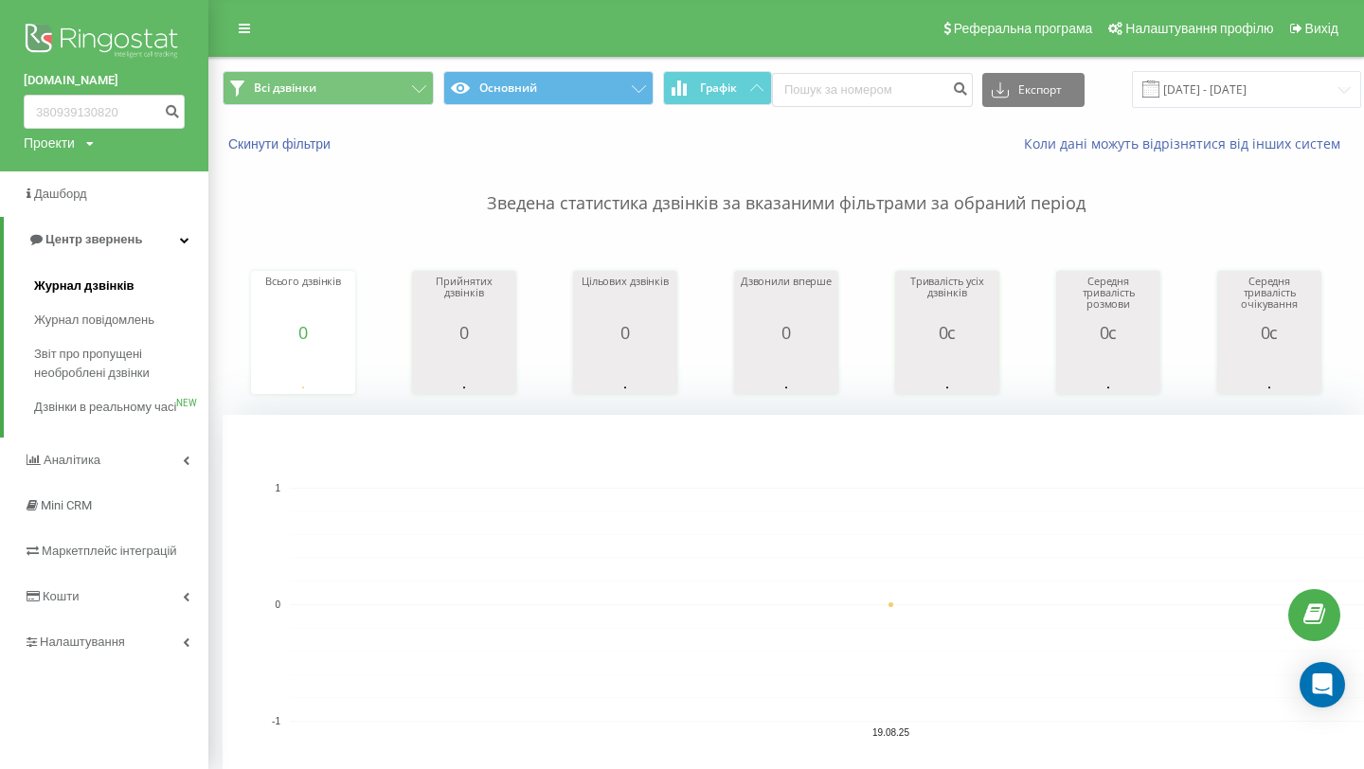
click at [145, 277] on link "Журнал дзвінків" at bounding box center [121, 286] width 174 height 34
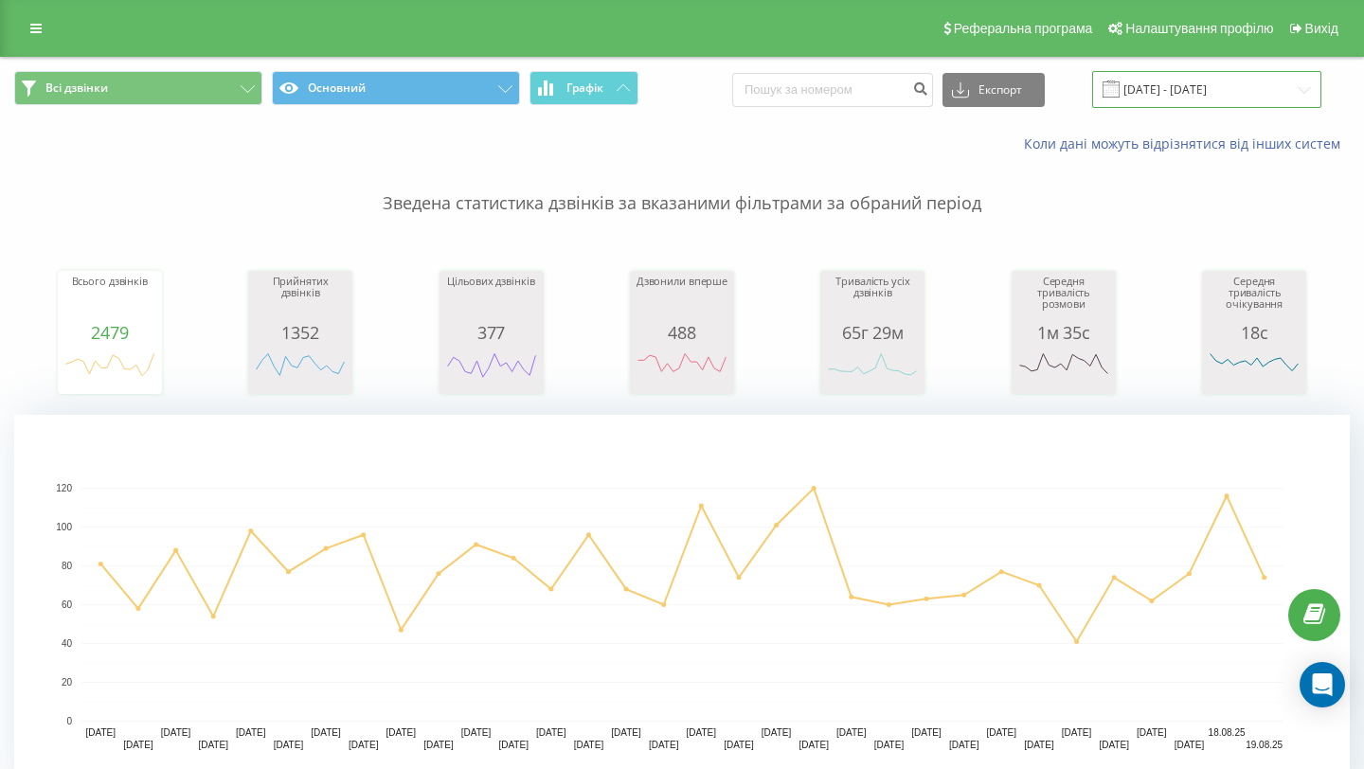
click at [1222, 101] on input "[DATE] - [DATE]" at bounding box center [1206, 89] width 229 height 37
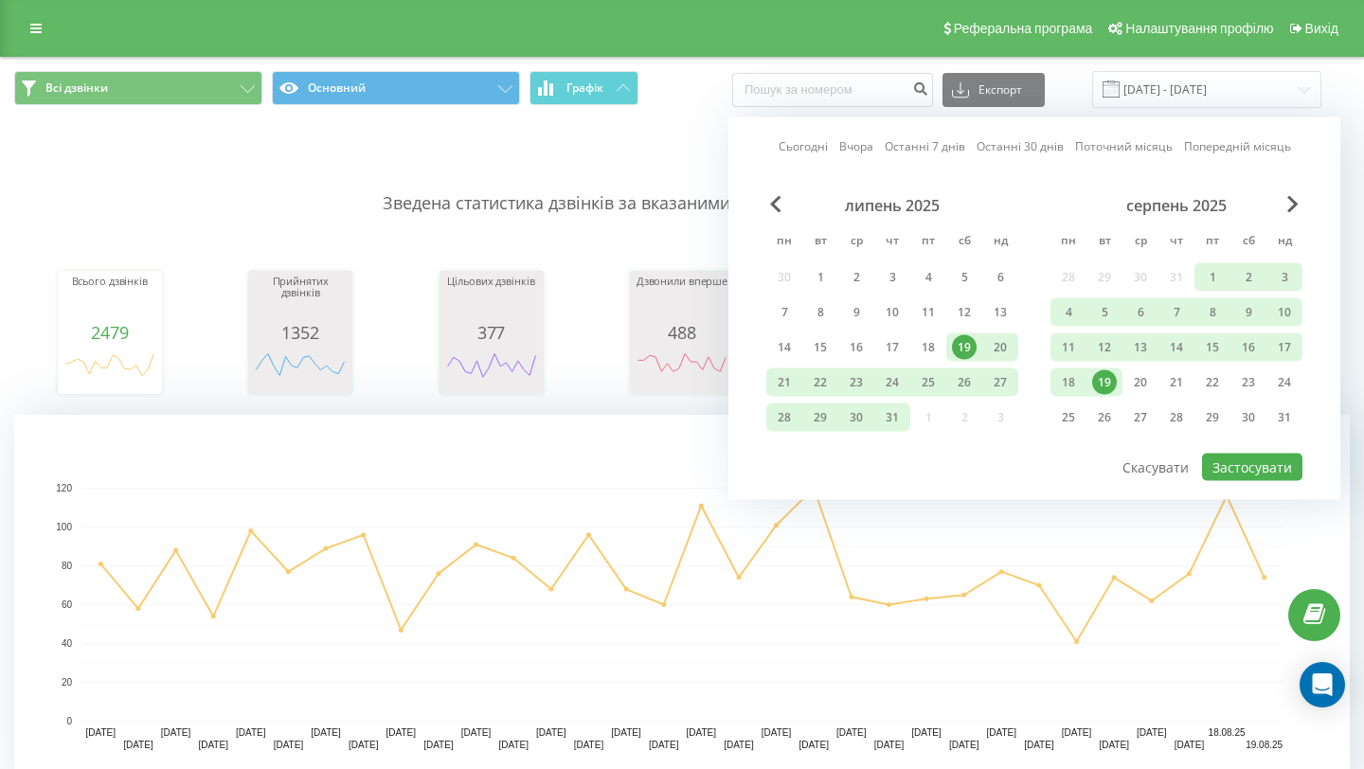
click at [1107, 380] on div "19" at bounding box center [1104, 382] width 25 height 25
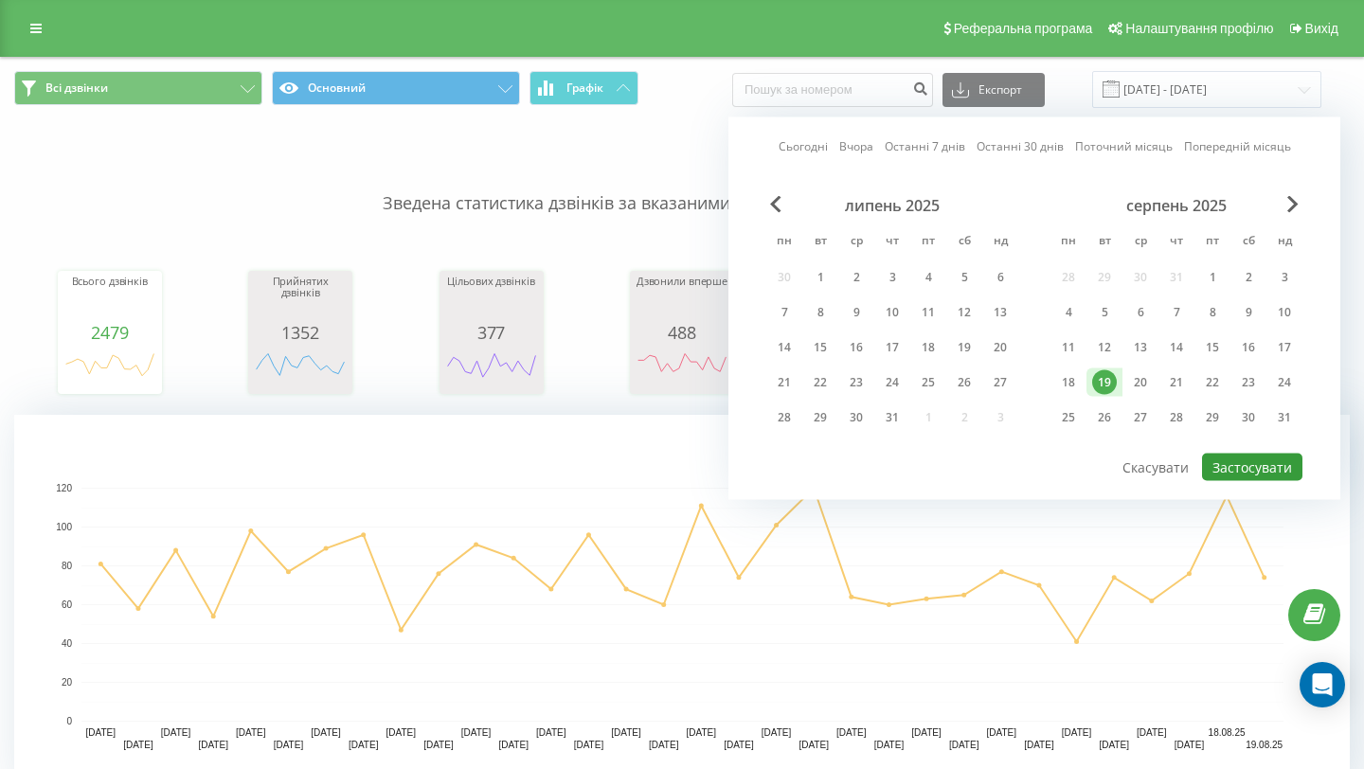
click at [1247, 457] on button "Застосувати" at bounding box center [1252, 467] width 100 height 27
type input "[DATE] - [DATE]"
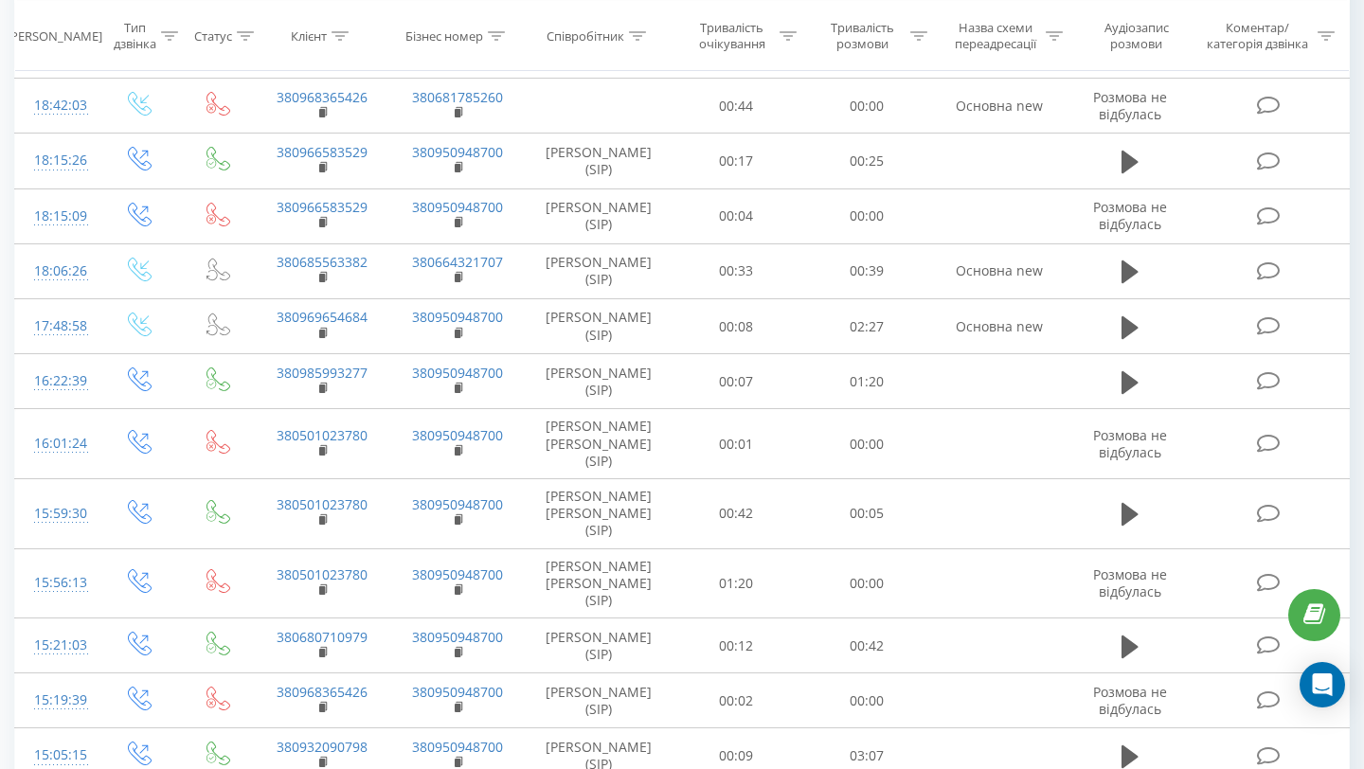
scroll to position [687, 0]
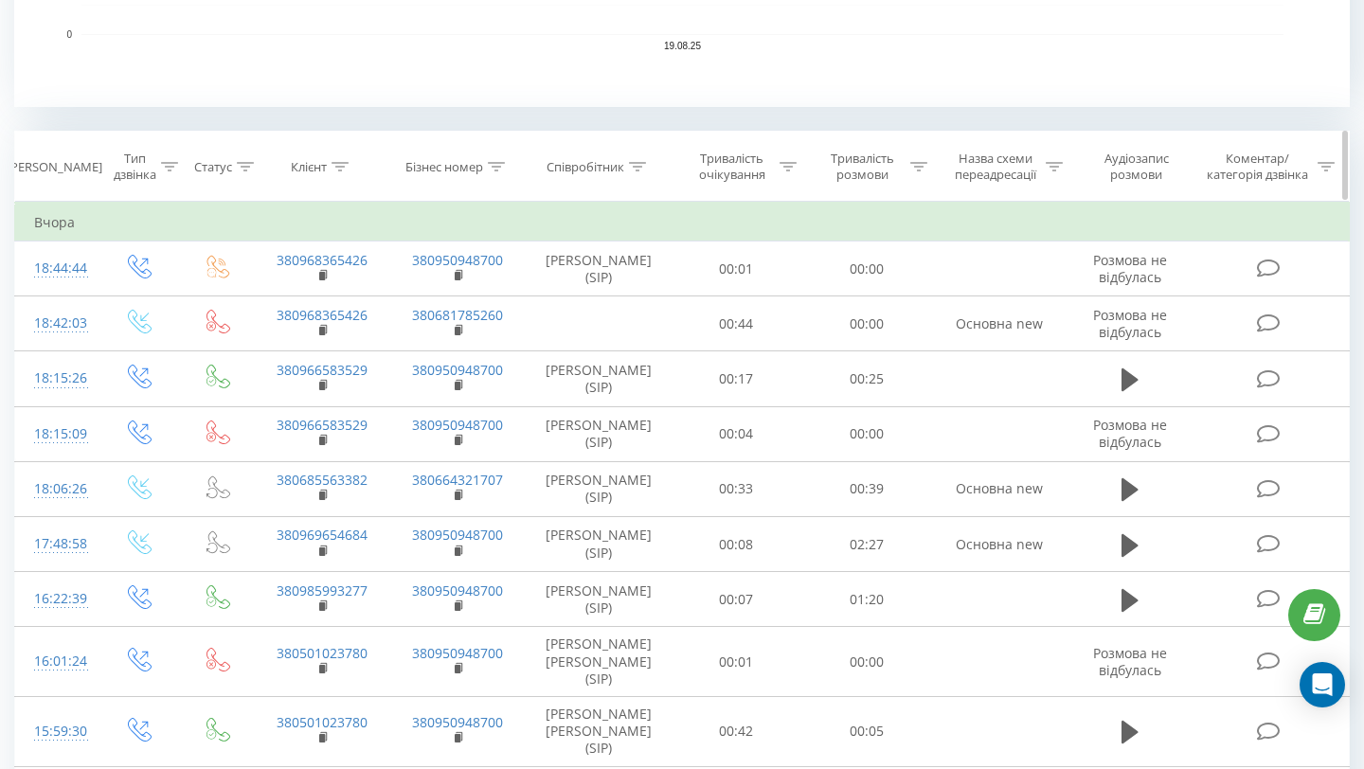
click at [630, 172] on div at bounding box center [637, 167] width 17 height 16
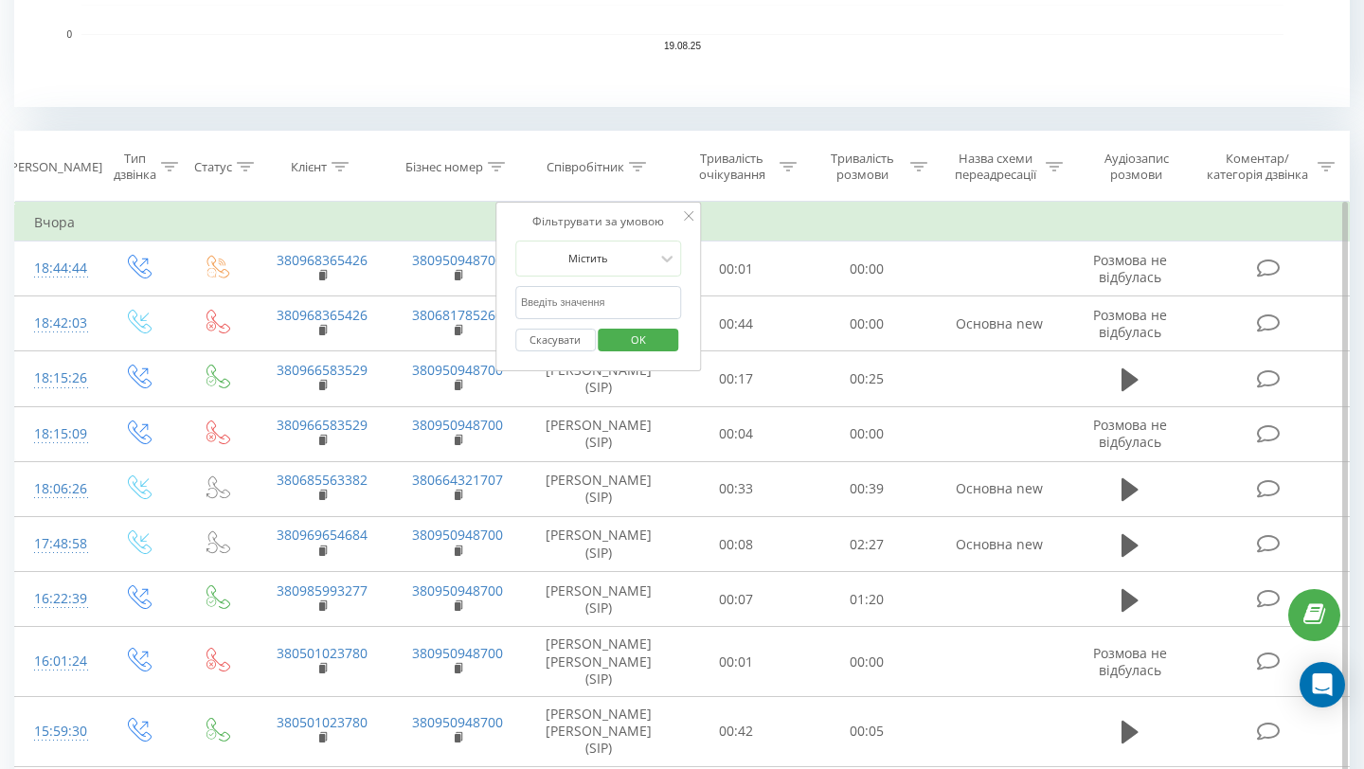
click at [638, 300] on input "text" at bounding box center [598, 302] width 167 height 33
type input "[PERSON_NAME]"
click at [640, 350] on span "OK" at bounding box center [638, 339] width 53 height 29
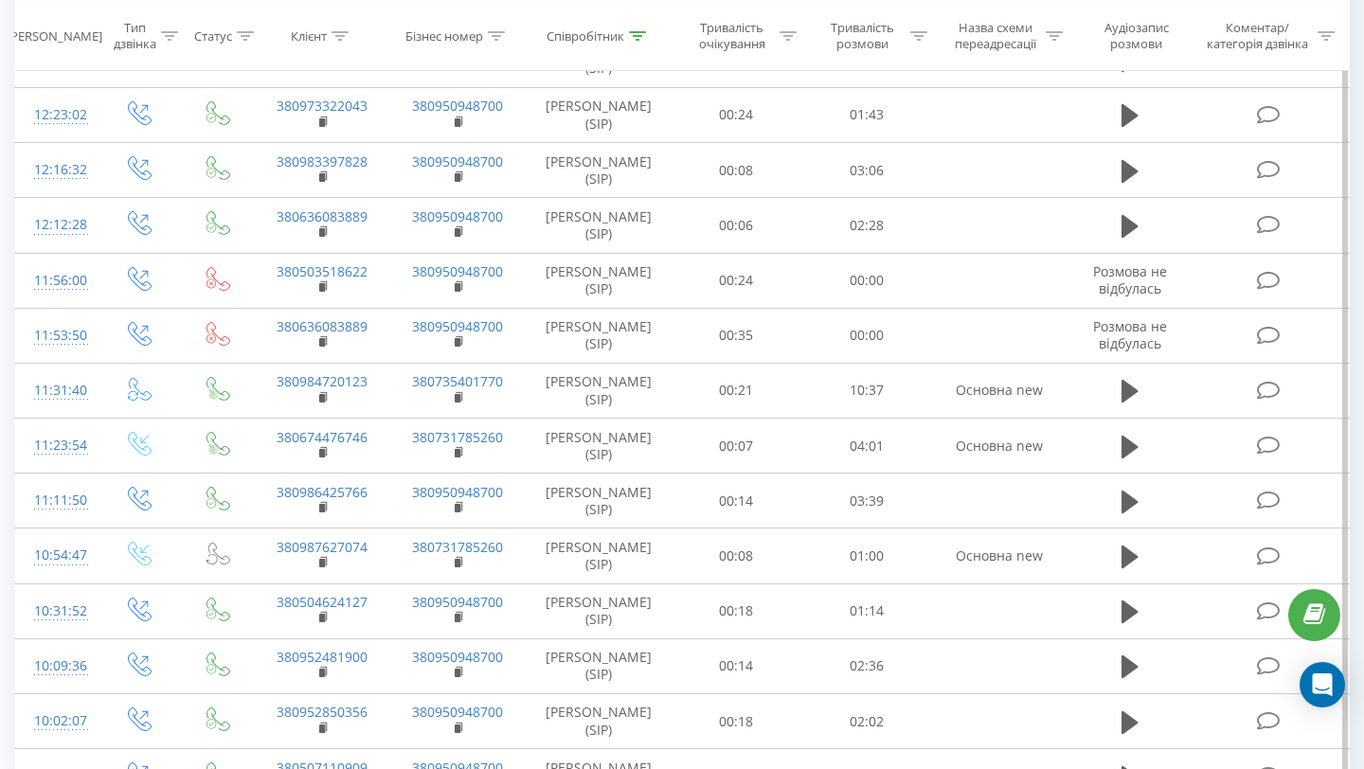
scroll to position [1437, 0]
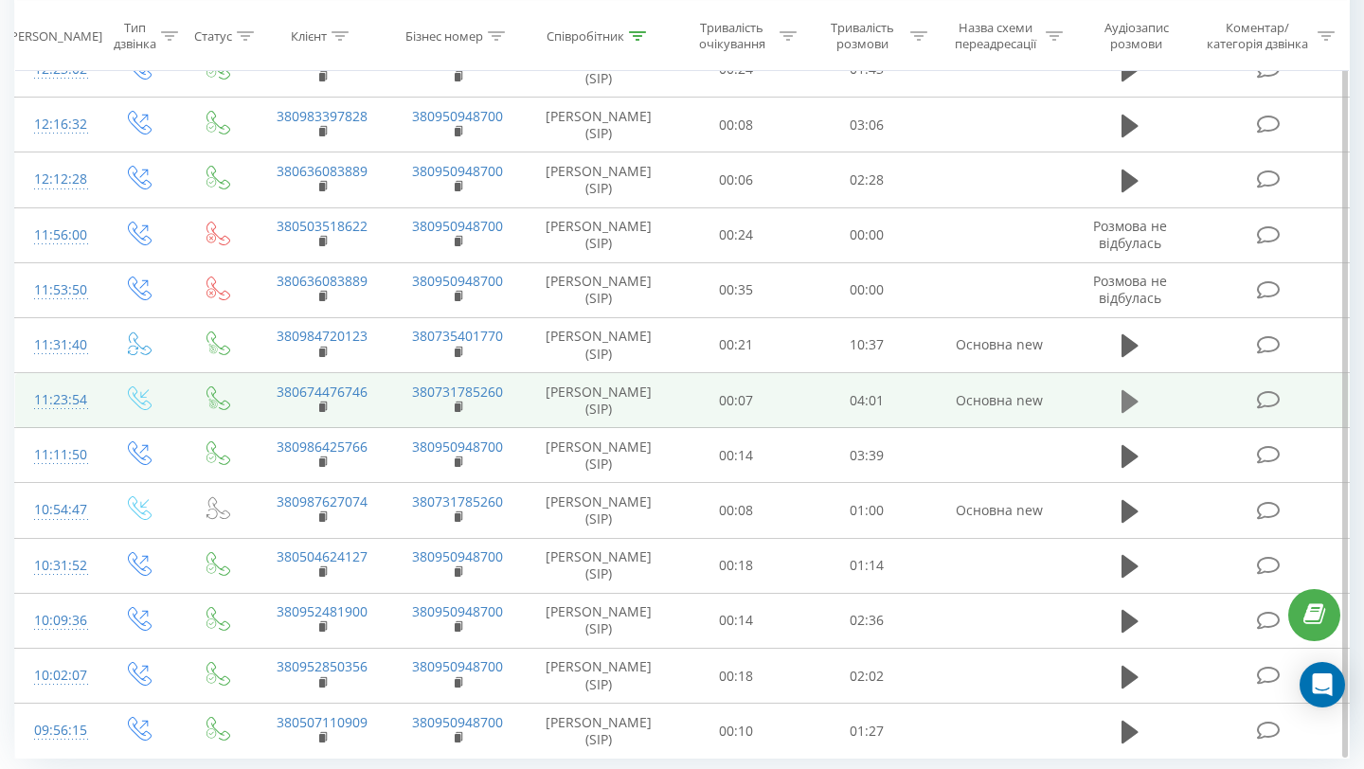
click at [1127, 409] on icon at bounding box center [1130, 401] width 17 height 27
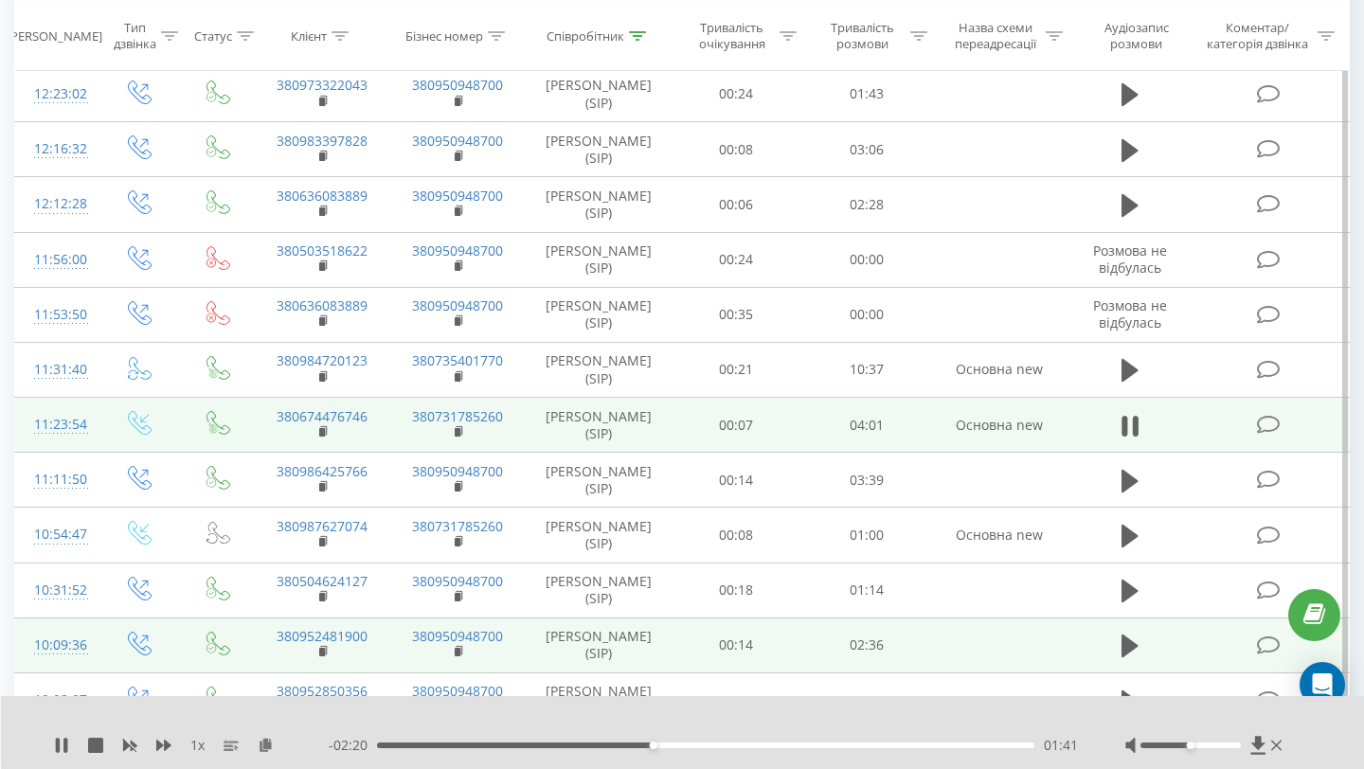
scroll to position [1408, 0]
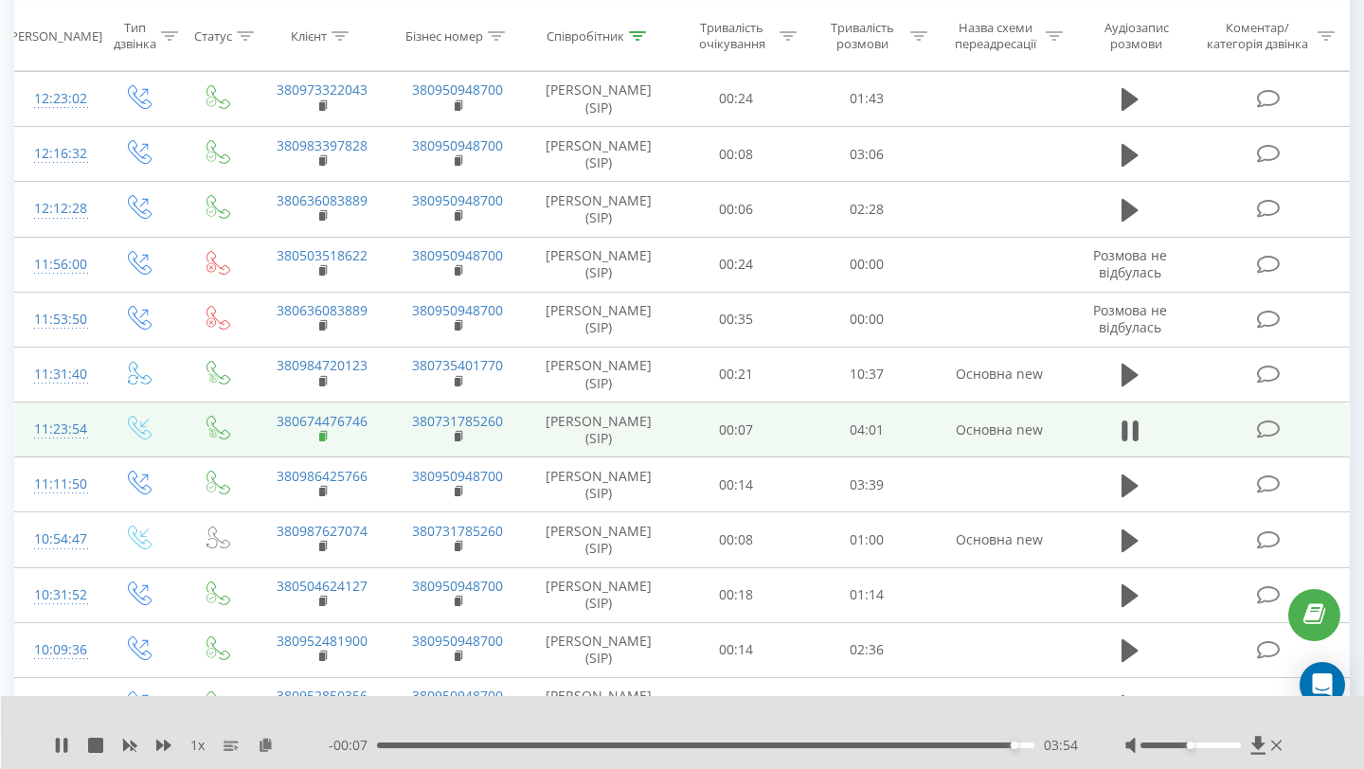
click at [326, 437] on icon at bounding box center [324, 435] width 7 height 9
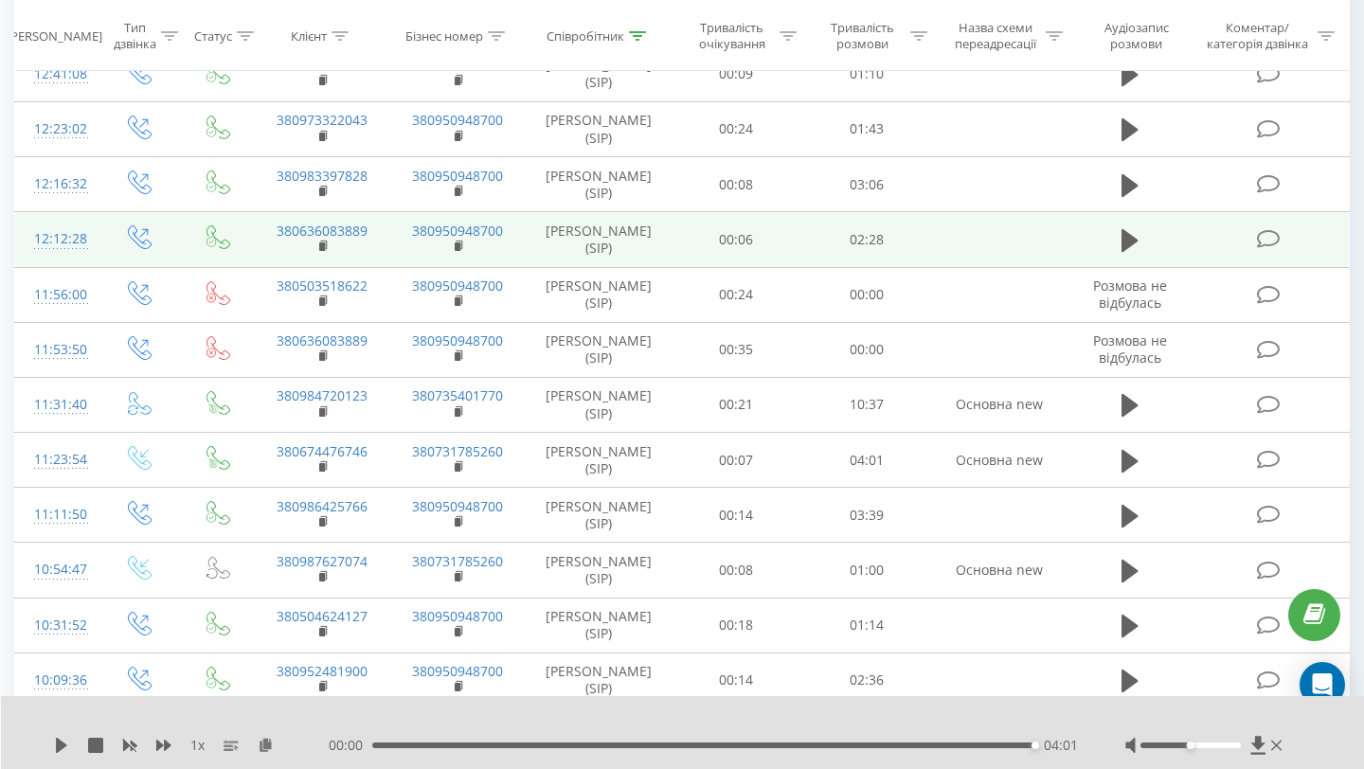
scroll to position [1385, 0]
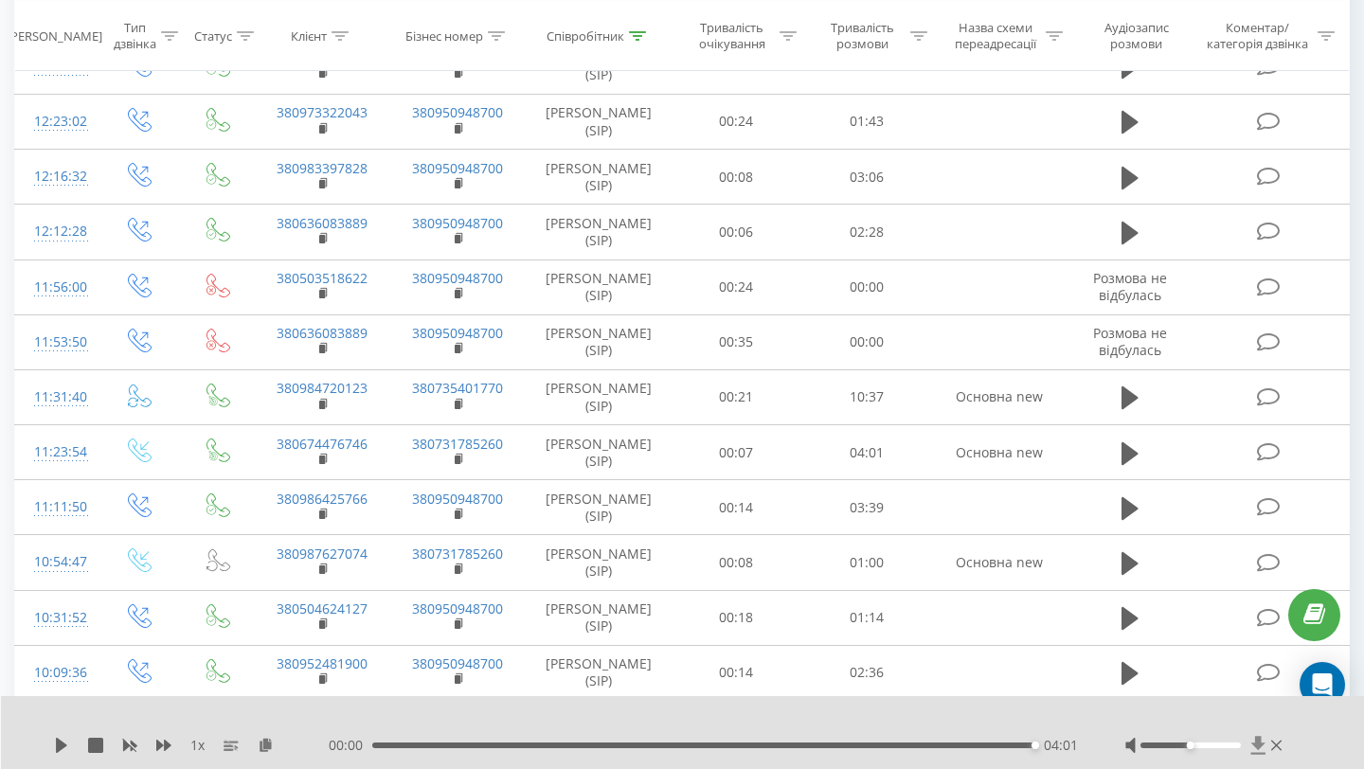
click at [1254, 747] on icon at bounding box center [1258, 745] width 16 height 19
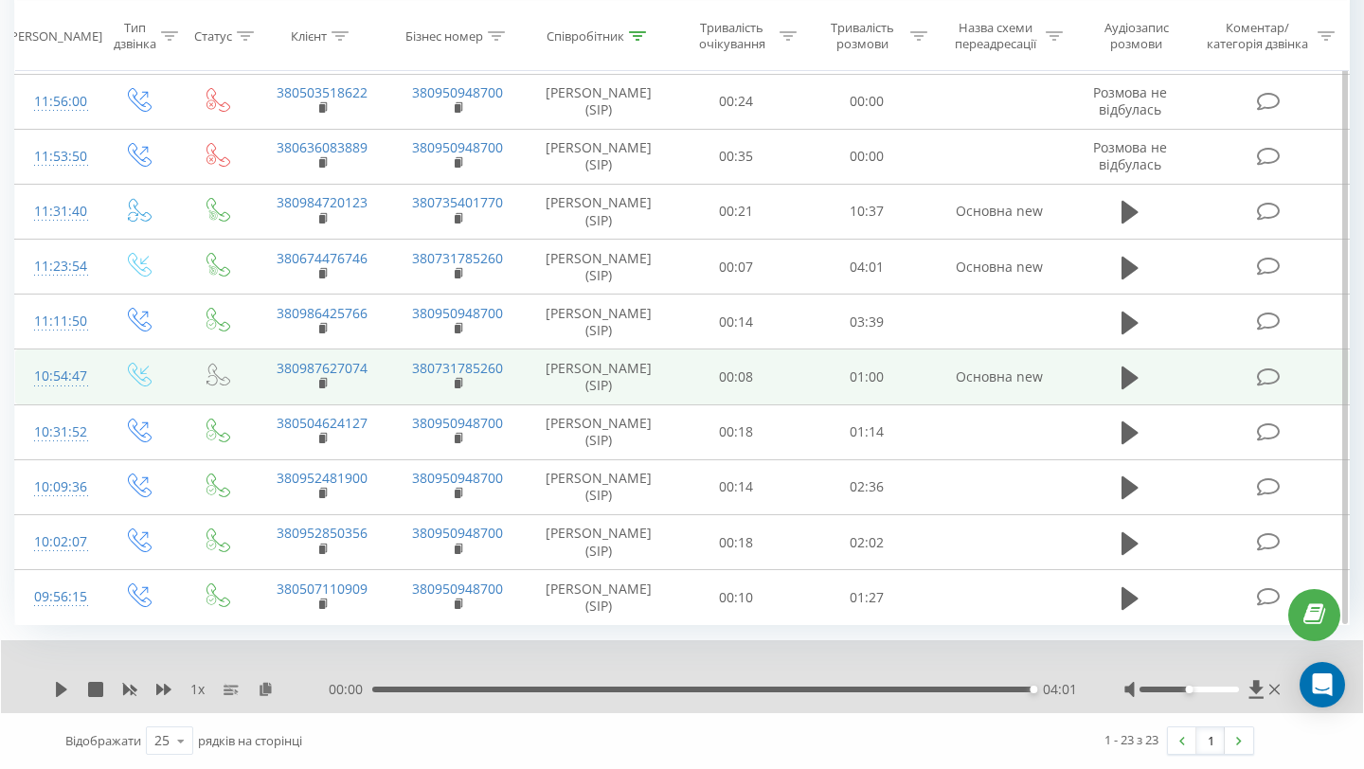
scroll to position [1524, 0]
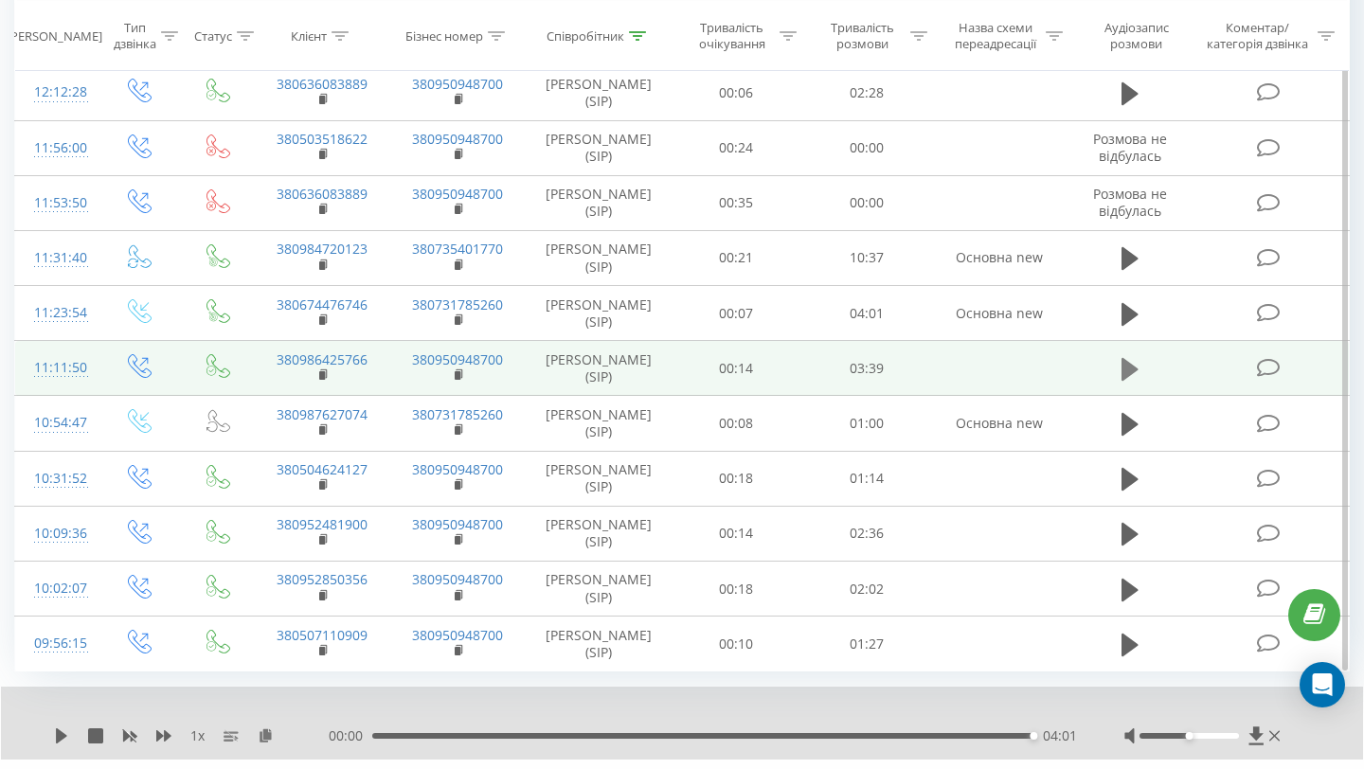
click at [1134, 376] on icon at bounding box center [1130, 369] width 17 height 27
click at [1259, 740] on icon at bounding box center [1256, 736] width 16 height 19
